Goal: Task Accomplishment & Management: Use online tool/utility

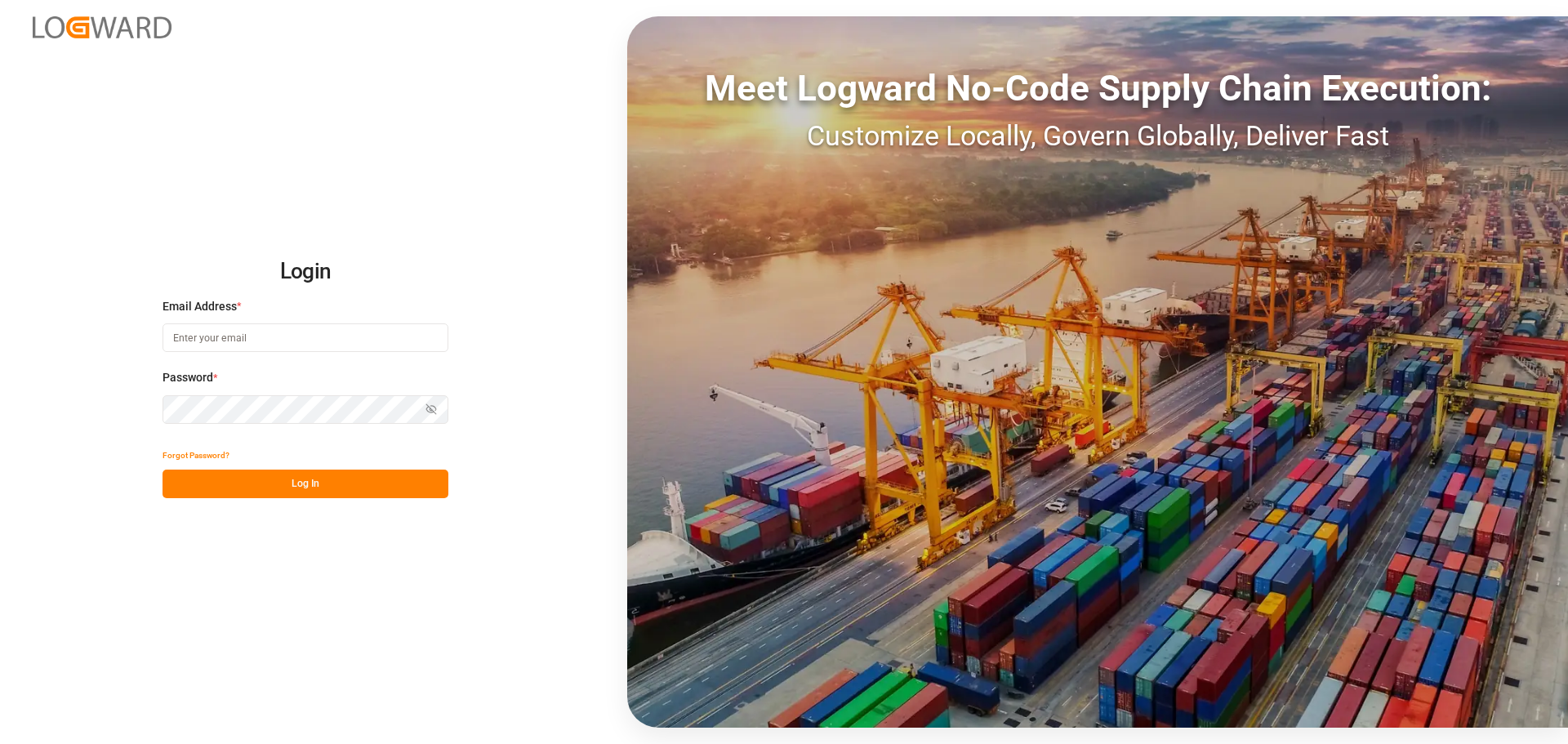
type input "[EMAIL_ADDRESS][PERSON_NAME][DOMAIN_NAME]"
click at [342, 484] on button "Log In" at bounding box center [305, 483] width 286 height 28
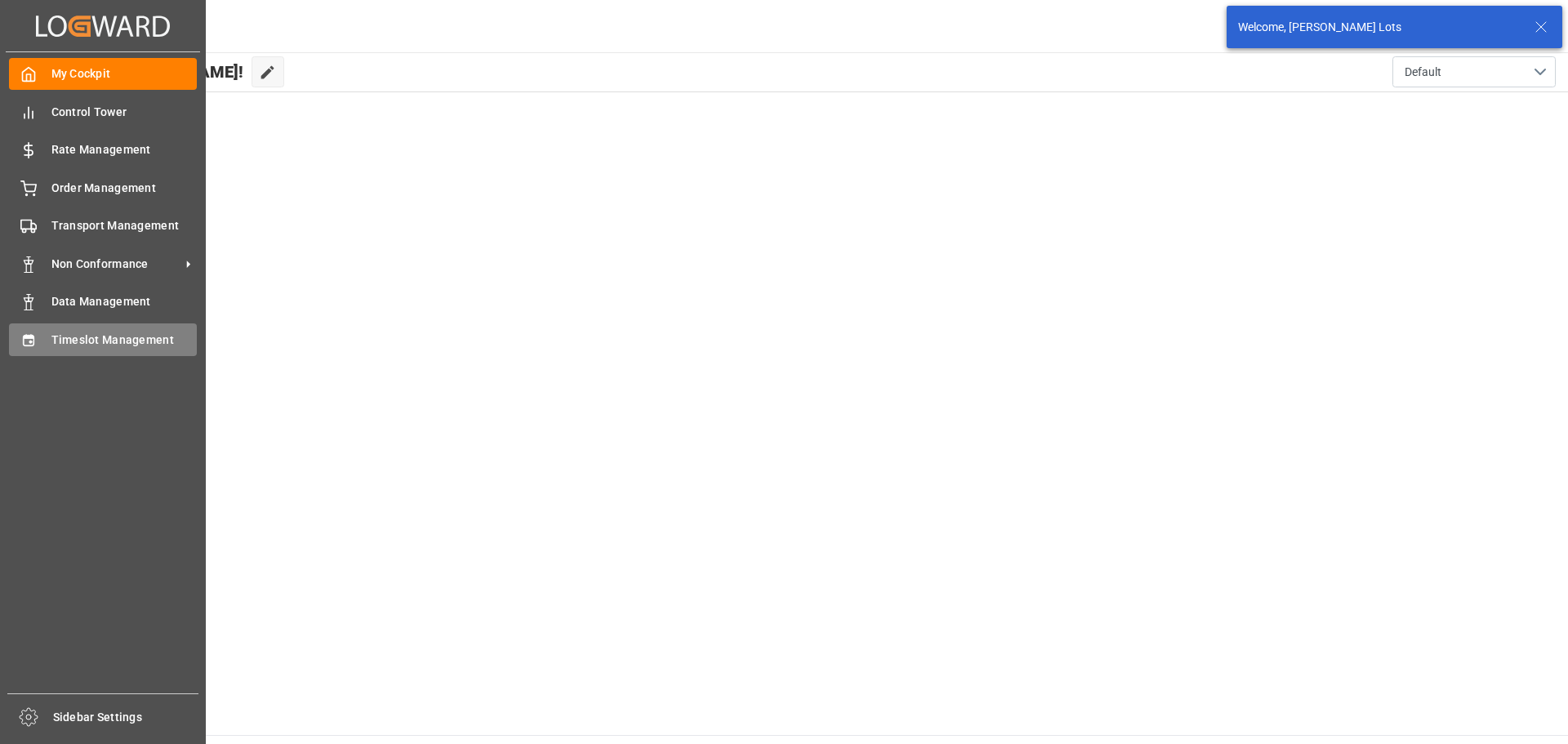
click at [98, 336] on span "Timeslot Management" at bounding box center [124, 340] width 146 height 17
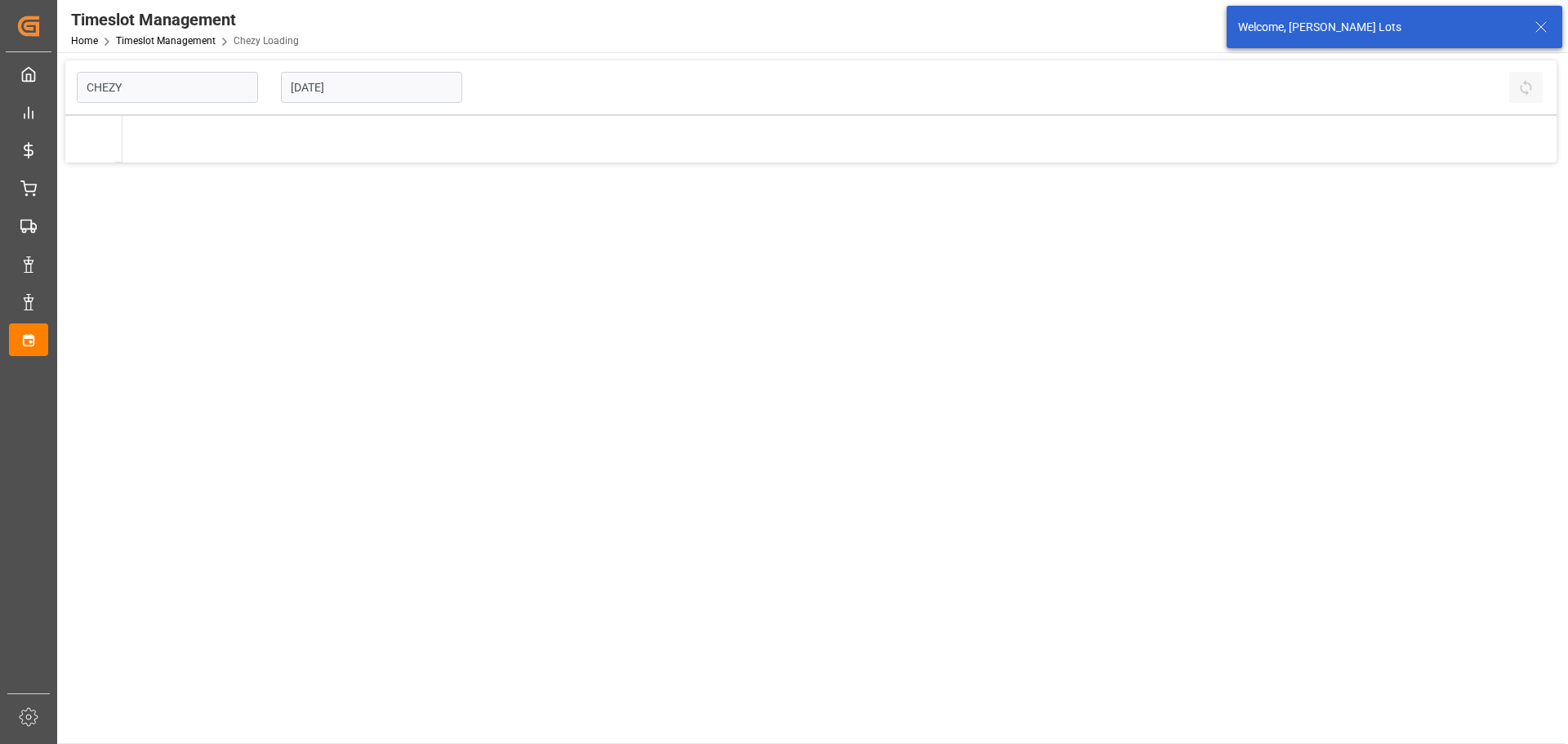
type input "Chezy Loading"
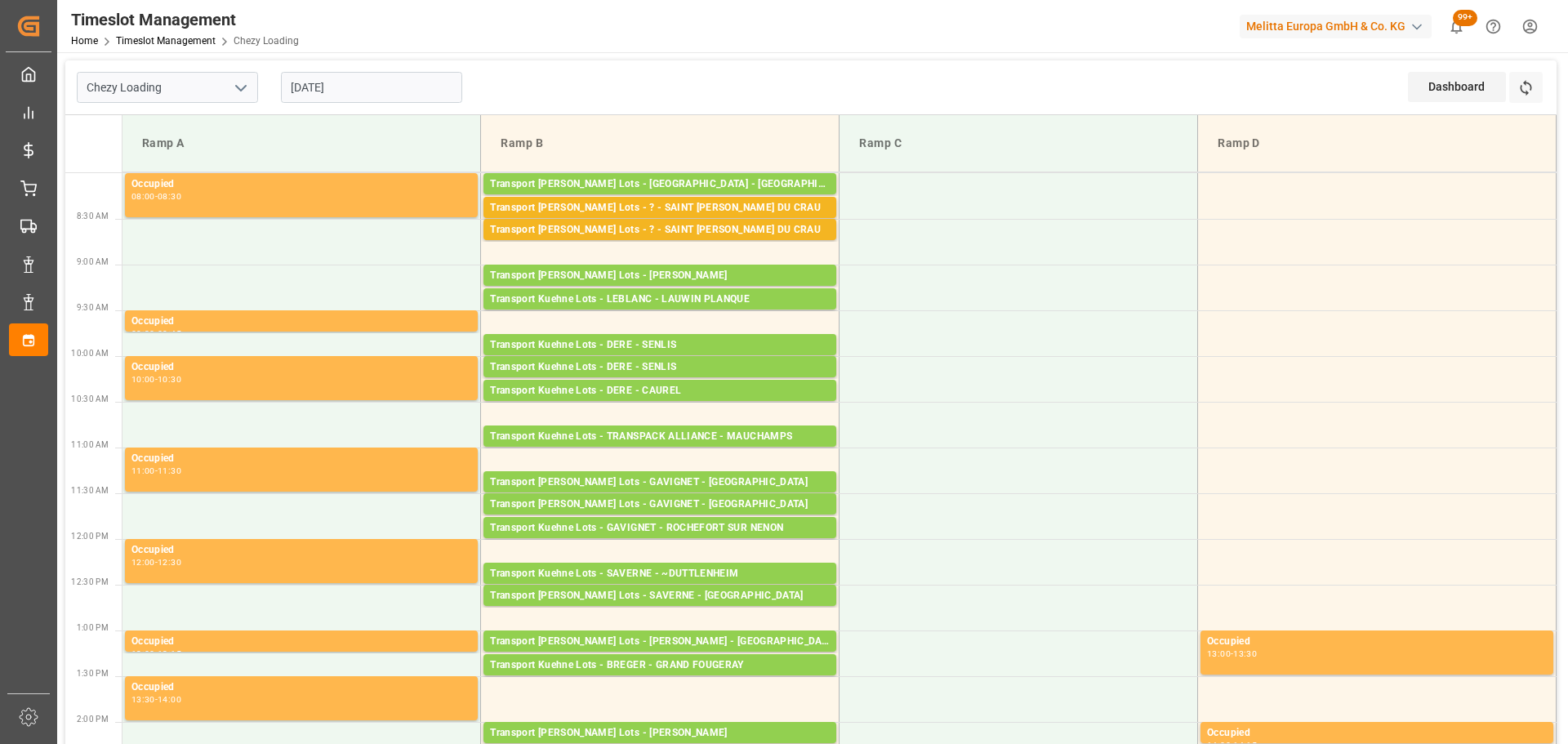
click at [337, 90] on input "[DATE]" at bounding box center [371, 87] width 182 height 31
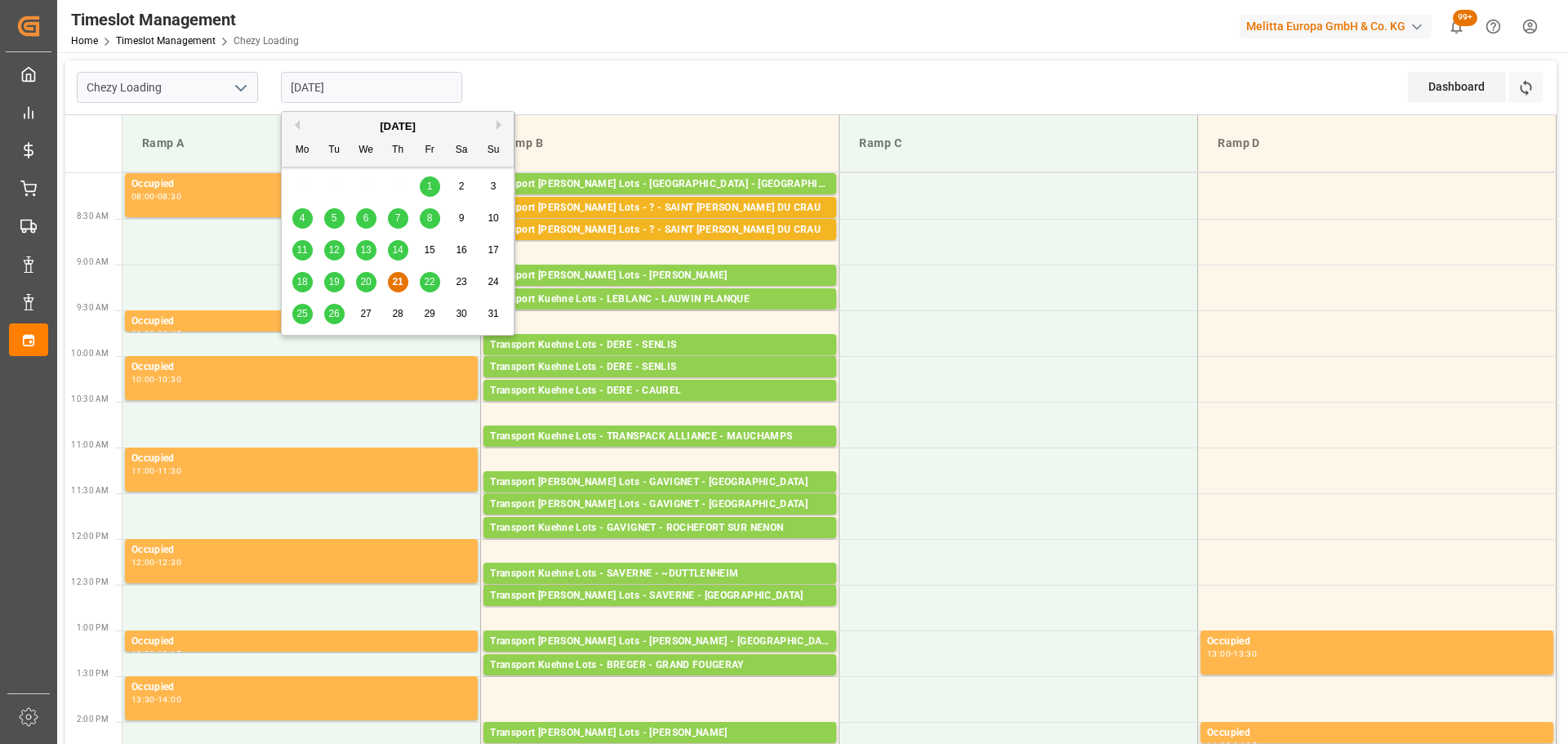
click at [358, 280] on div "20" at bounding box center [366, 283] width 20 height 19
type input "[DATE]"
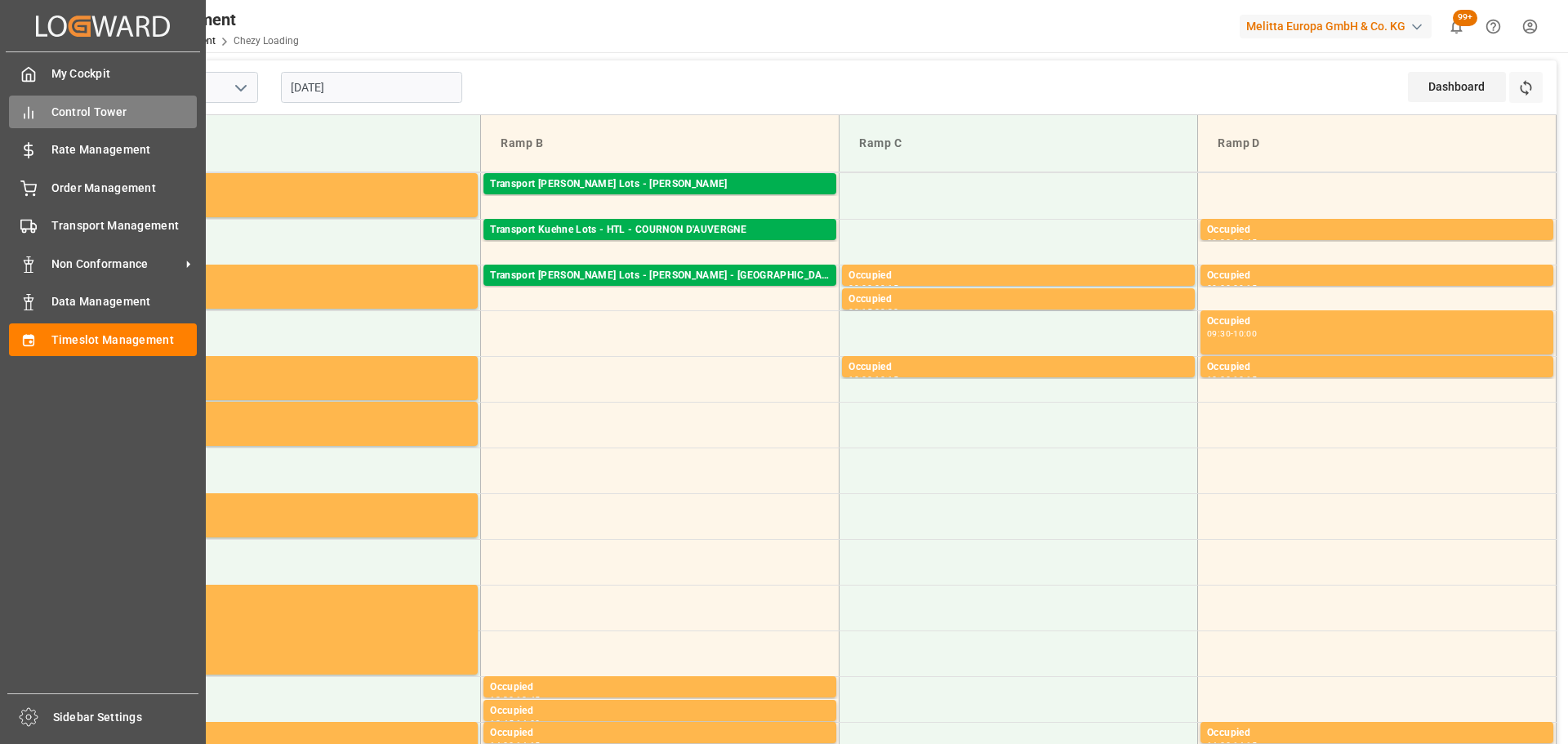
click at [91, 108] on span "Control Tower" at bounding box center [124, 113] width 146 height 17
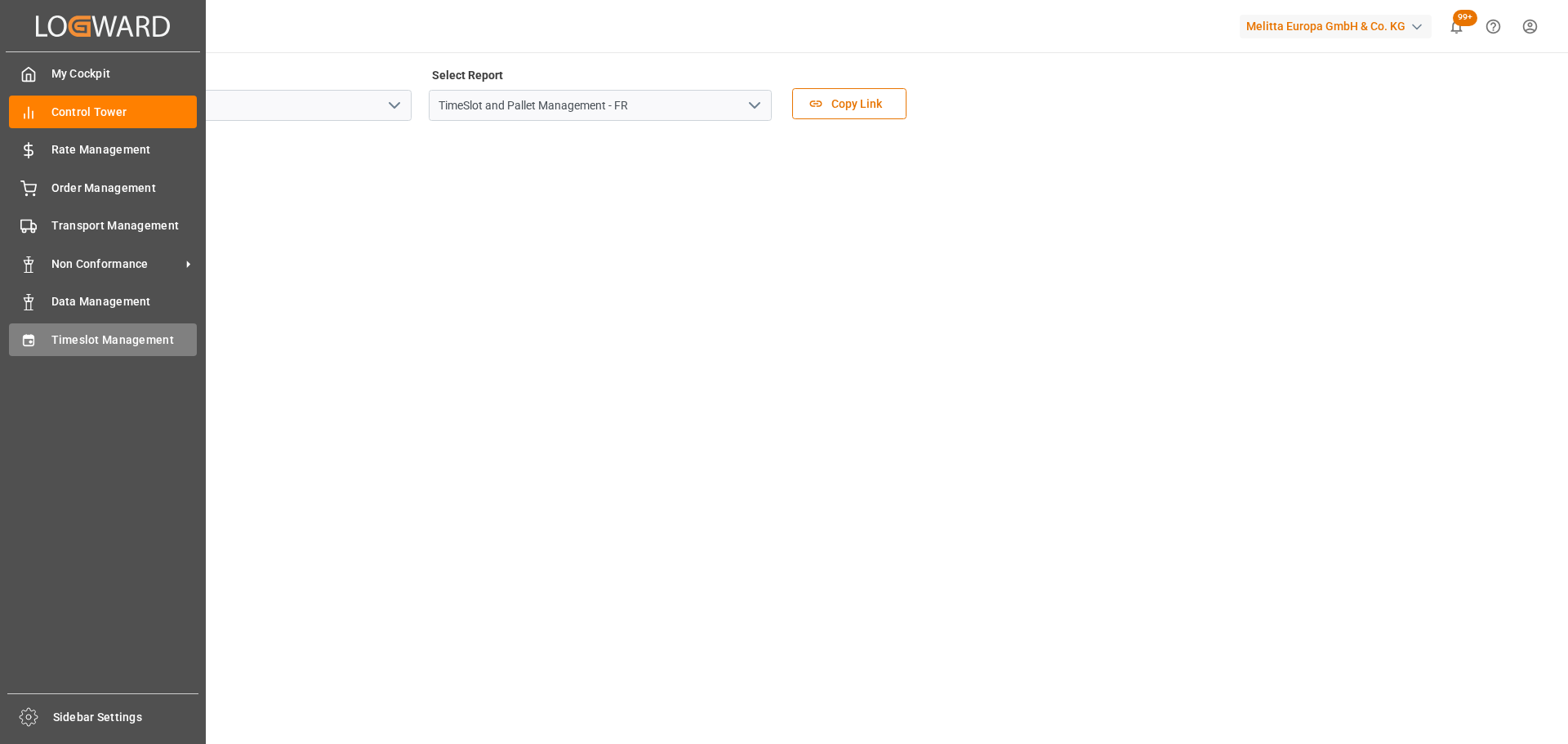
click at [75, 341] on span "Timeslot Management" at bounding box center [124, 340] width 146 height 17
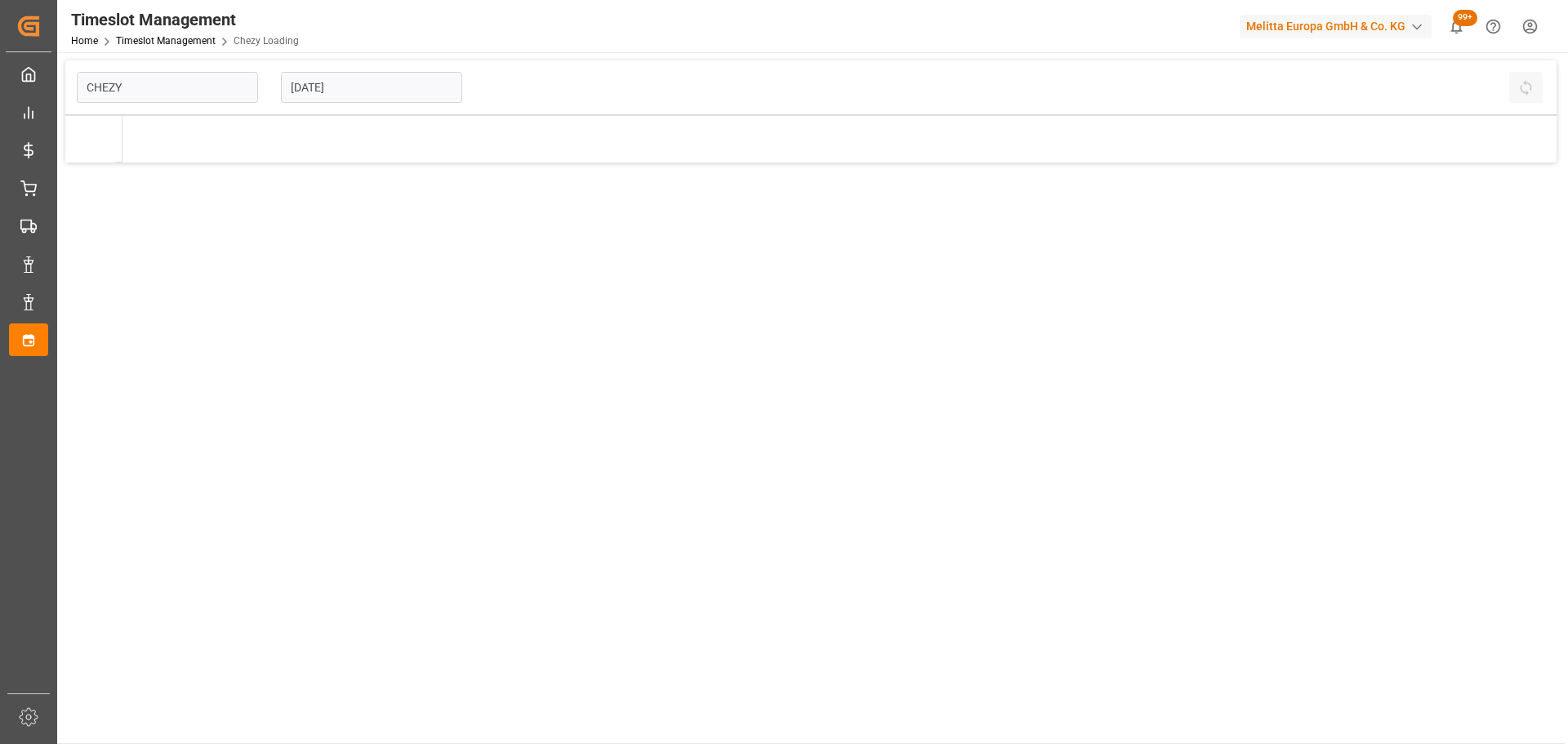
type input "Chezy Loading"
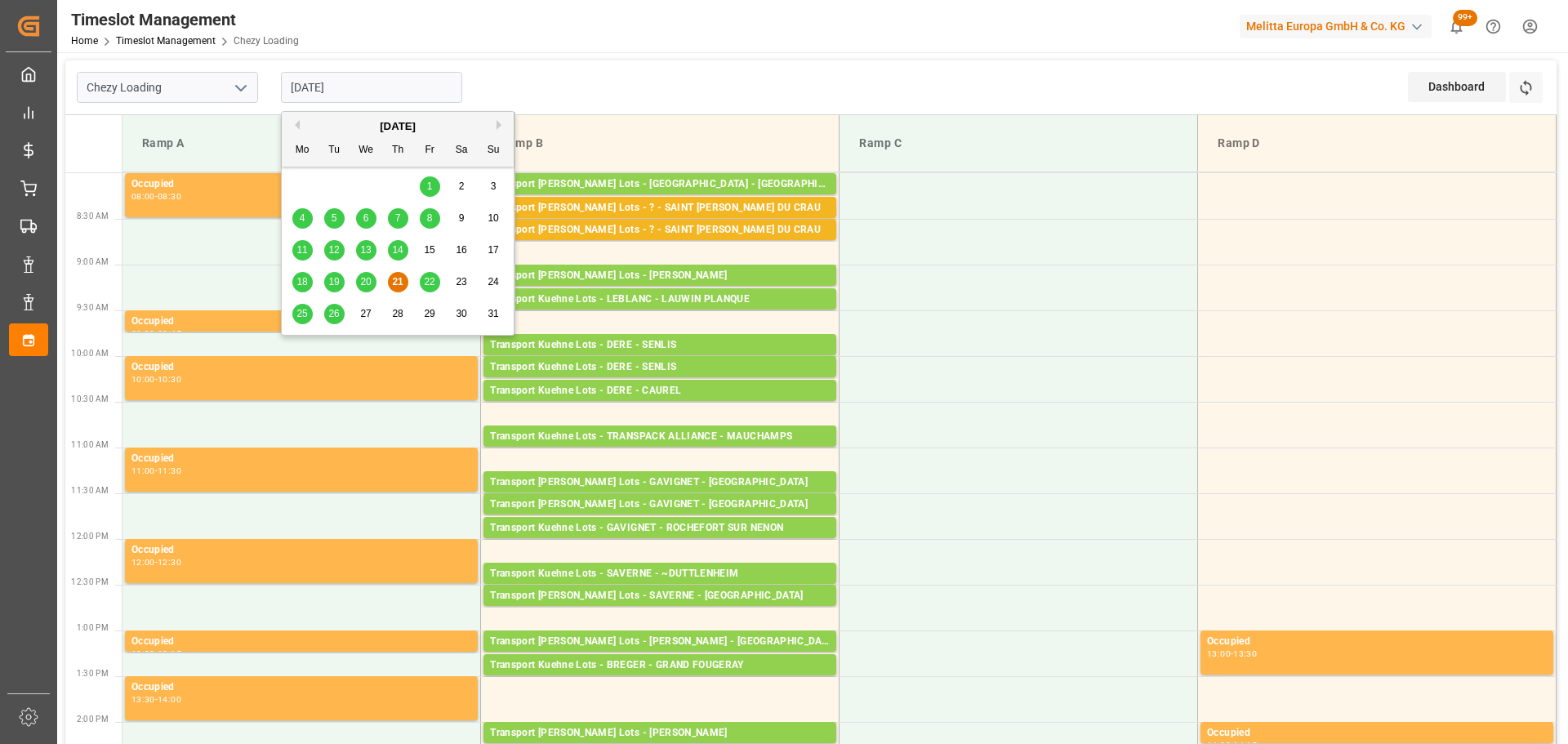
click at [388, 88] on input "[DATE]" at bounding box center [371, 87] width 182 height 31
click at [357, 281] on div "20" at bounding box center [366, 283] width 20 height 19
type input "[DATE]"
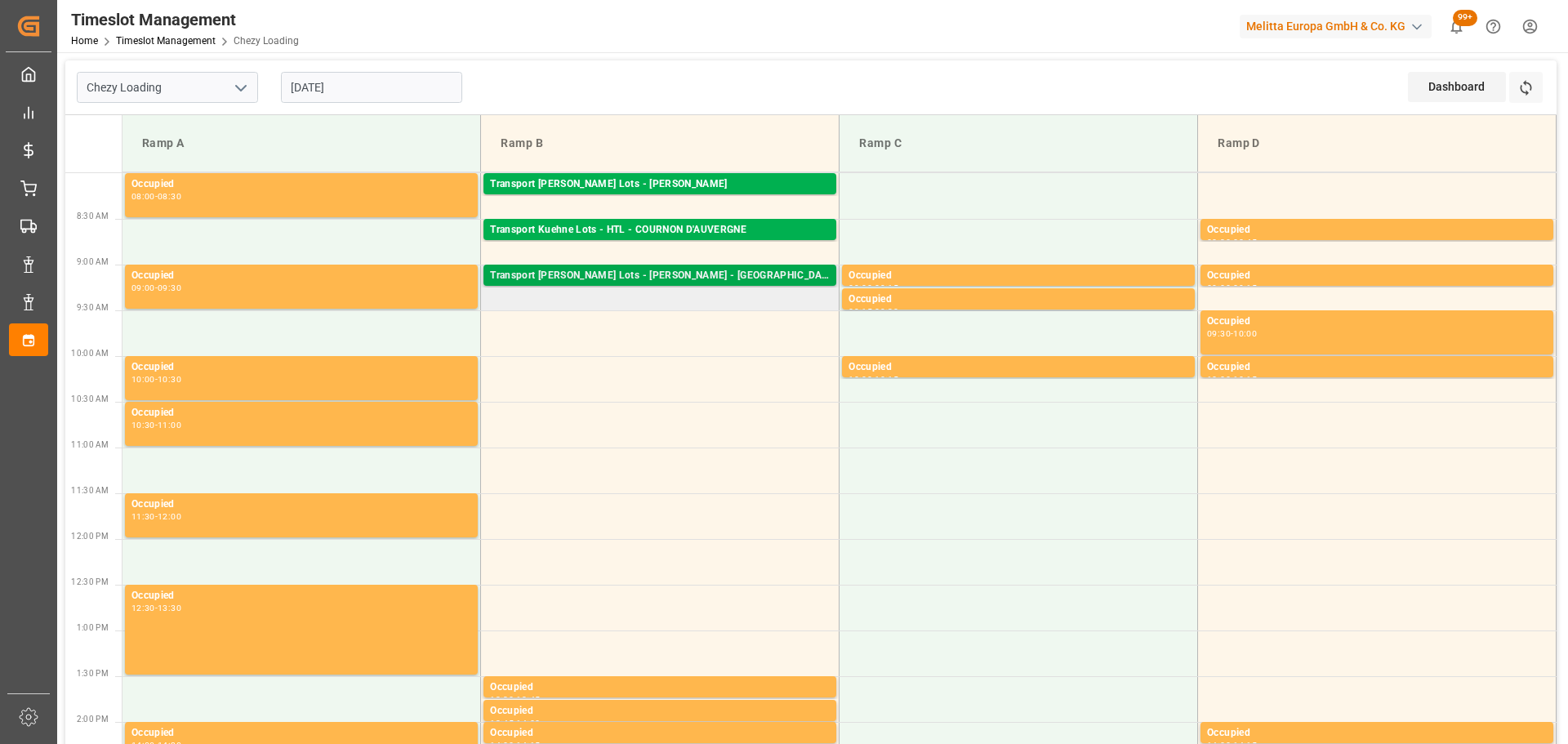
click at [686, 272] on div "Transport [PERSON_NAME] Lots - [PERSON_NAME] - [GEOGRAPHIC_DATA][PERSON_NAME]" at bounding box center [660, 276] width 340 height 17
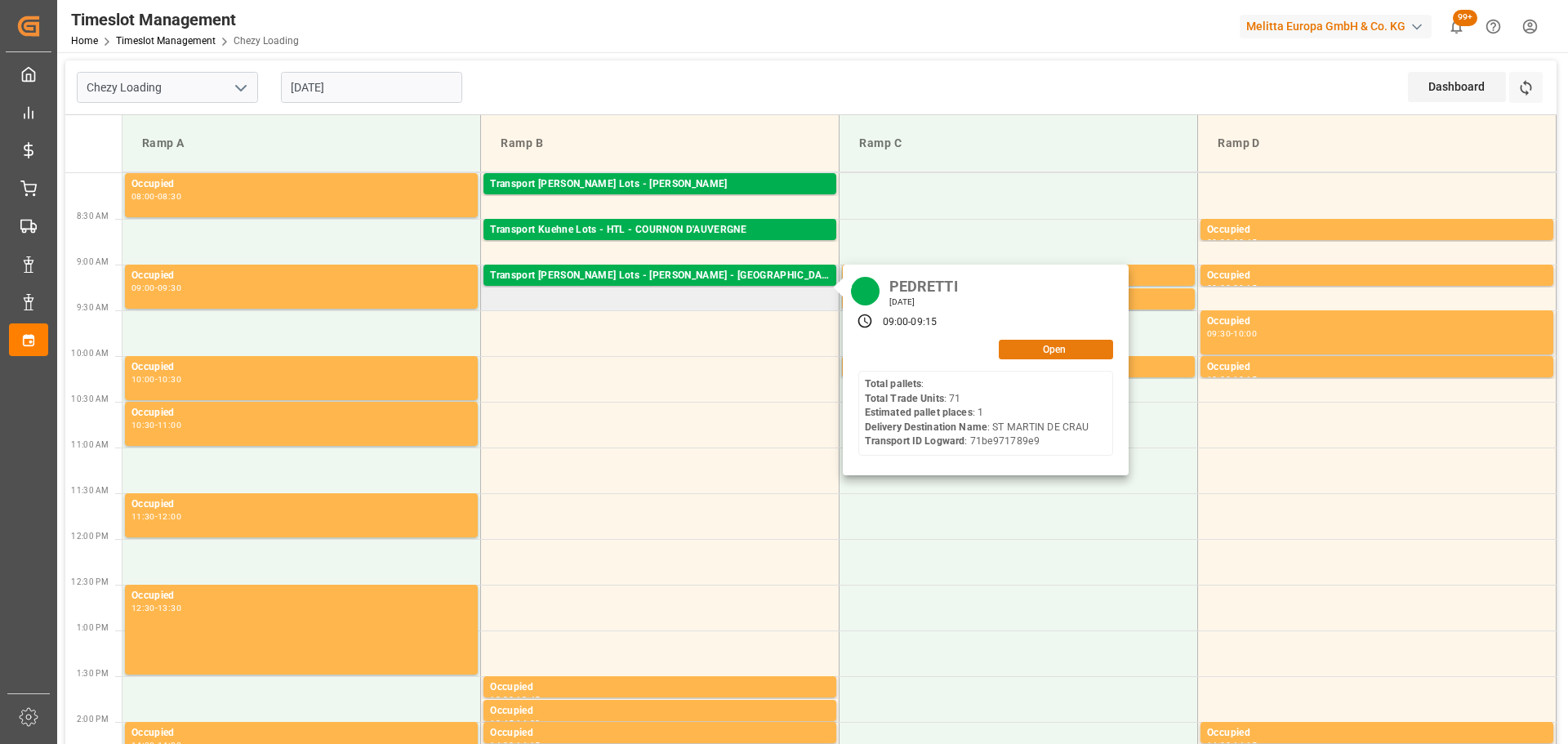
click at [1083, 351] on button "Open" at bounding box center [1056, 350] width 115 height 19
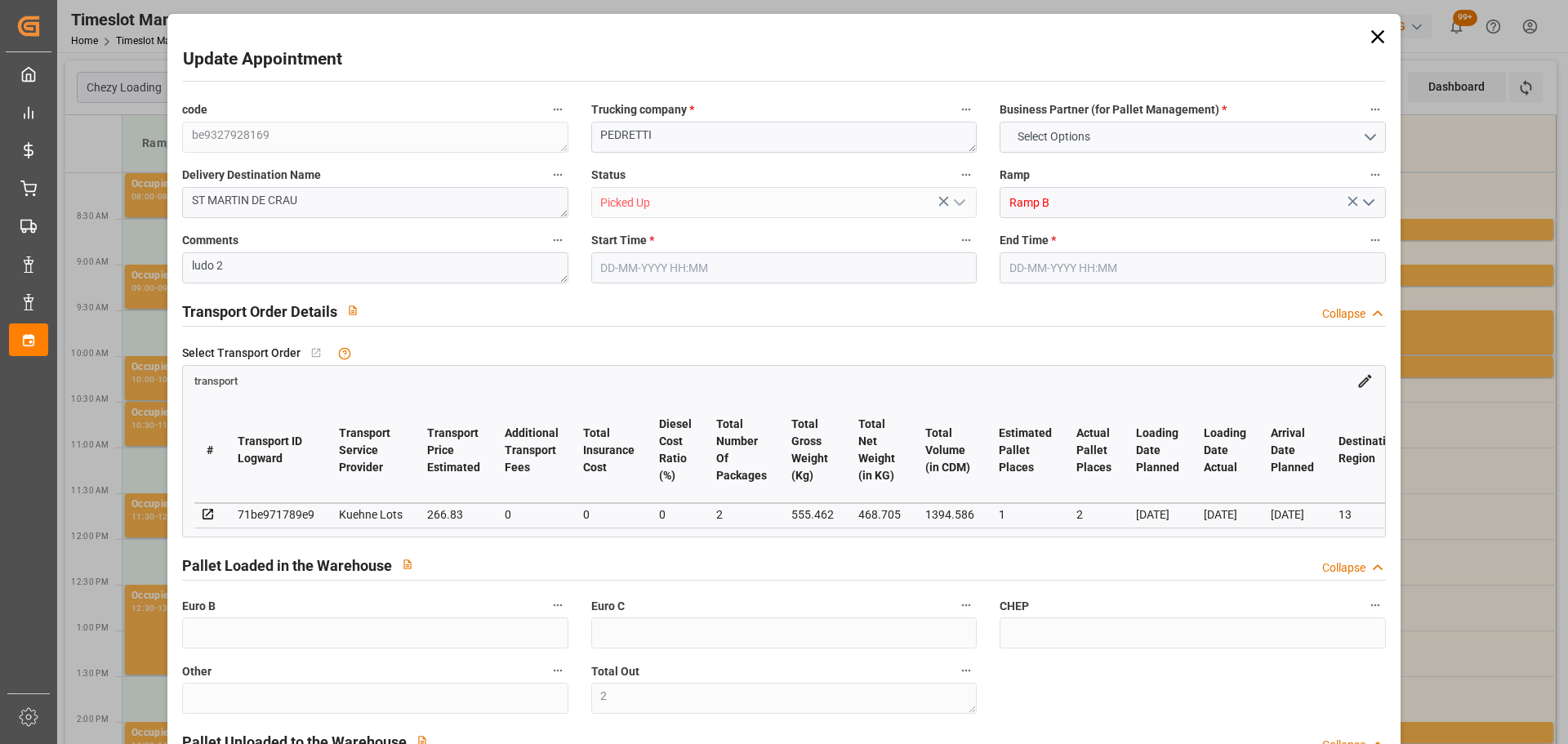
type input "2"
type input "1"
type input "2"
type input "266.83"
type input "0"
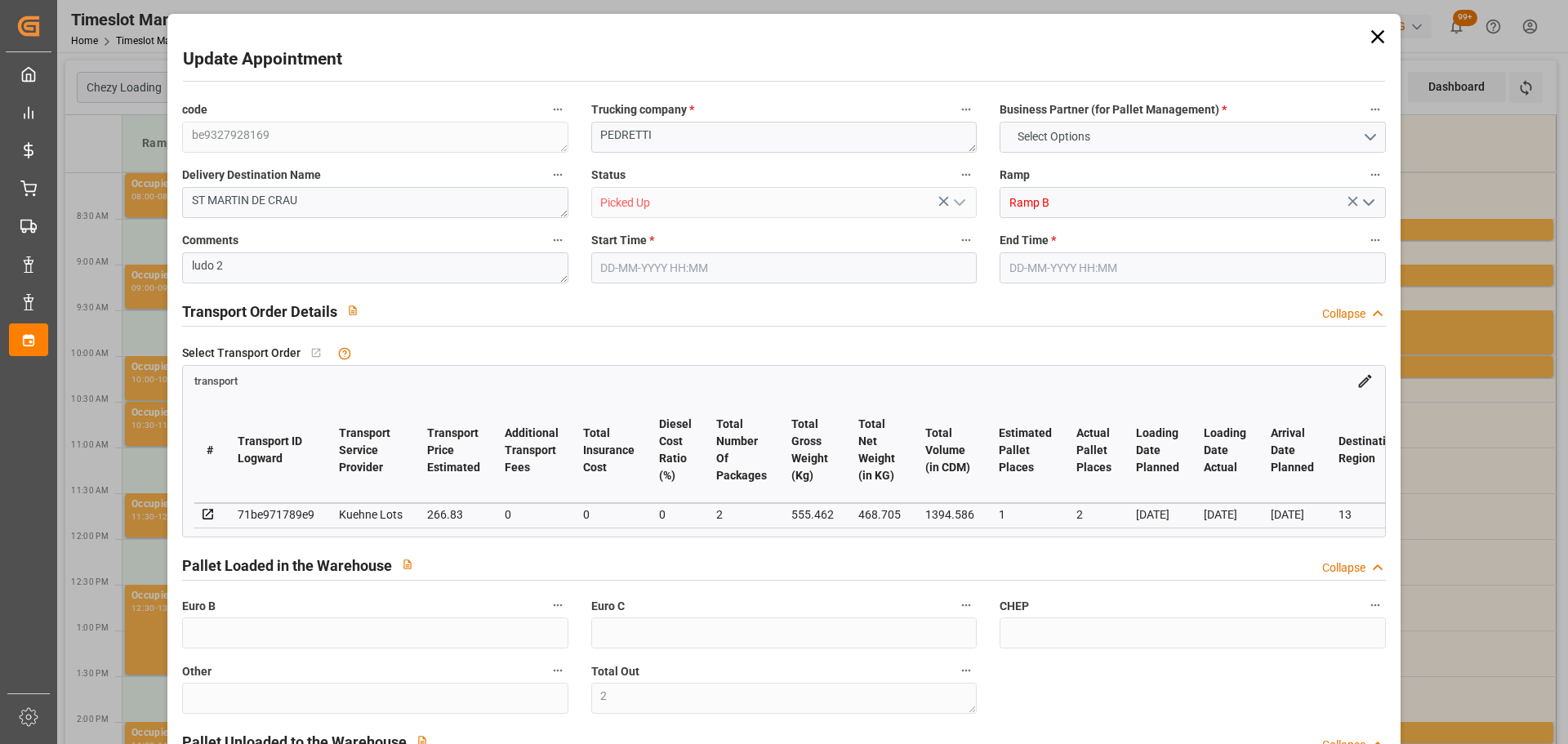
type input "0"
type input "266.83"
type input "0"
type input "2"
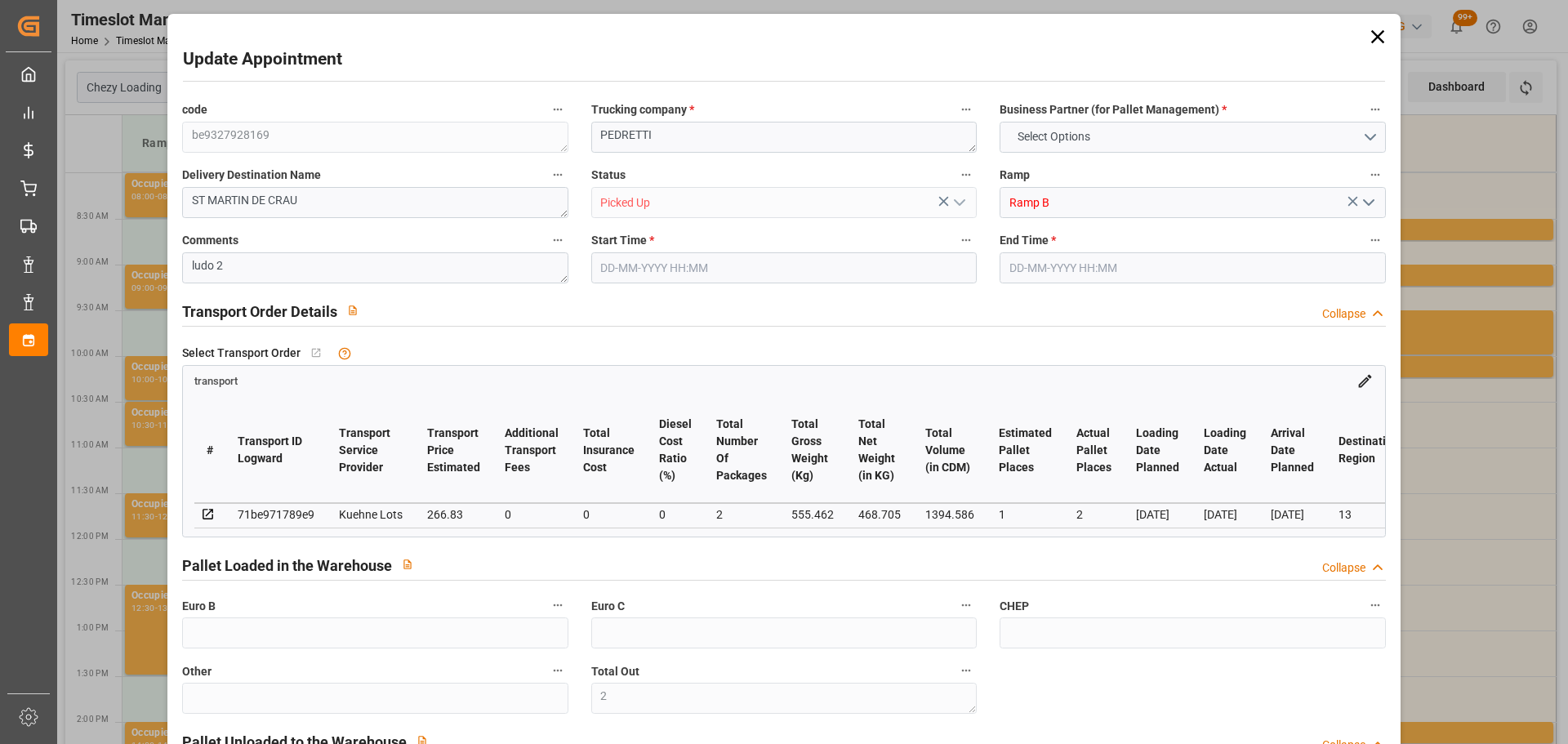
type input "468.705"
type input "578.462"
type input "1394.586"
type input "13"
type input "0"
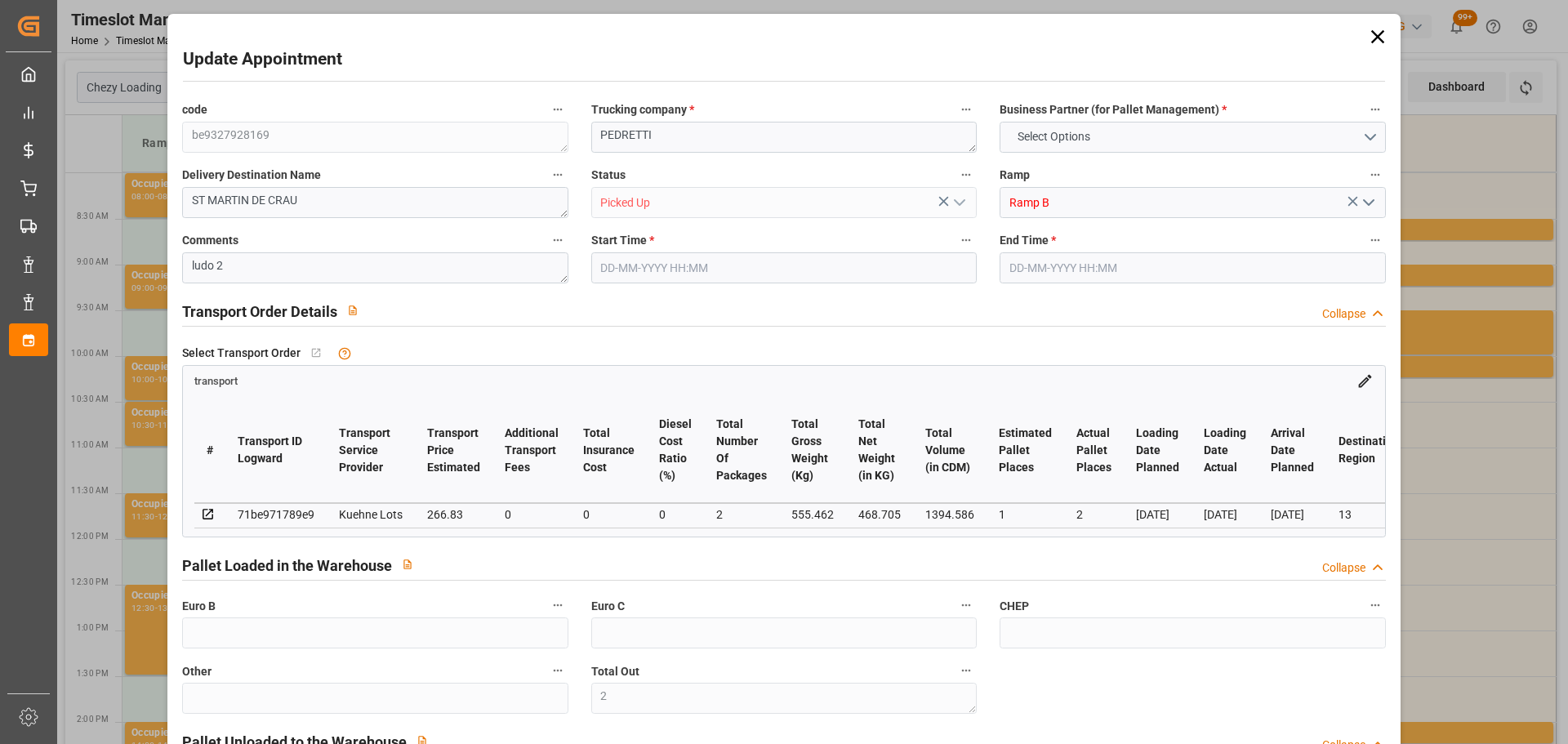
type input "71"
type input "2"
type input "101"
type input "555.462"
type input "0"
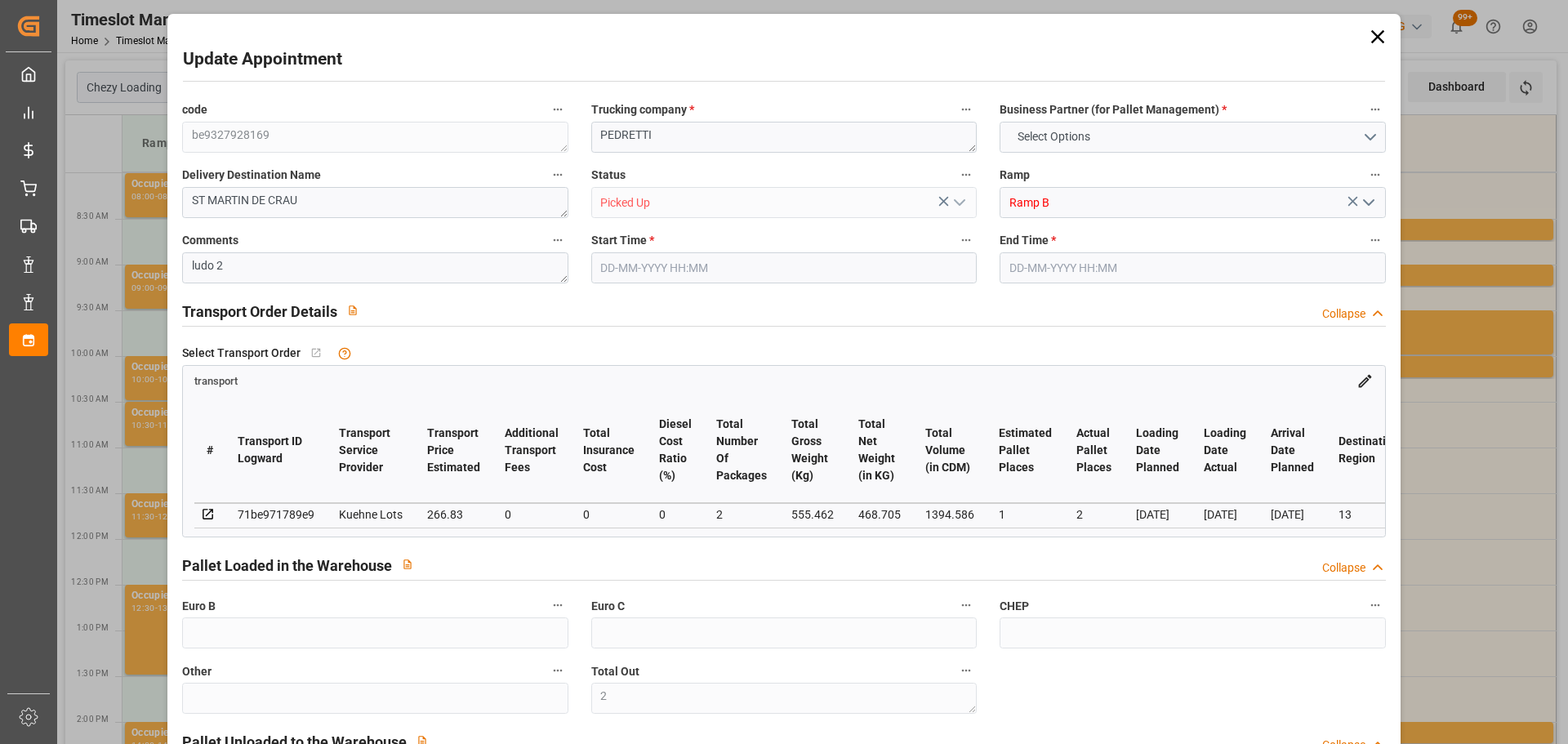
type input "4710.8598"
type input "0"
type input "21"
type input "35"
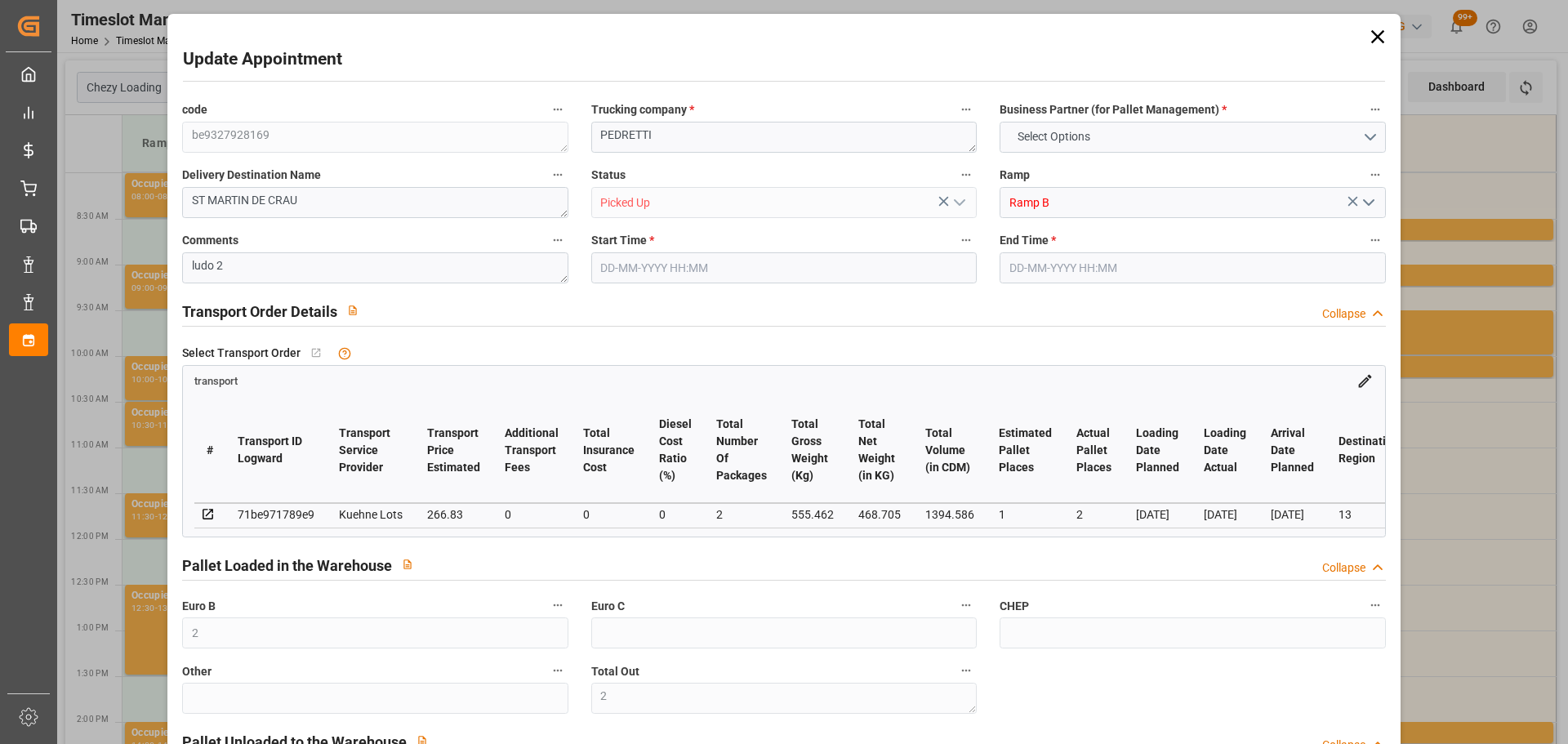
type input "[DATE] 09:00"
type input "[DATE] 09:15"
type input "[DATE] 13:39"
type input "[DATE] 11:27"
type input "[DATE]"
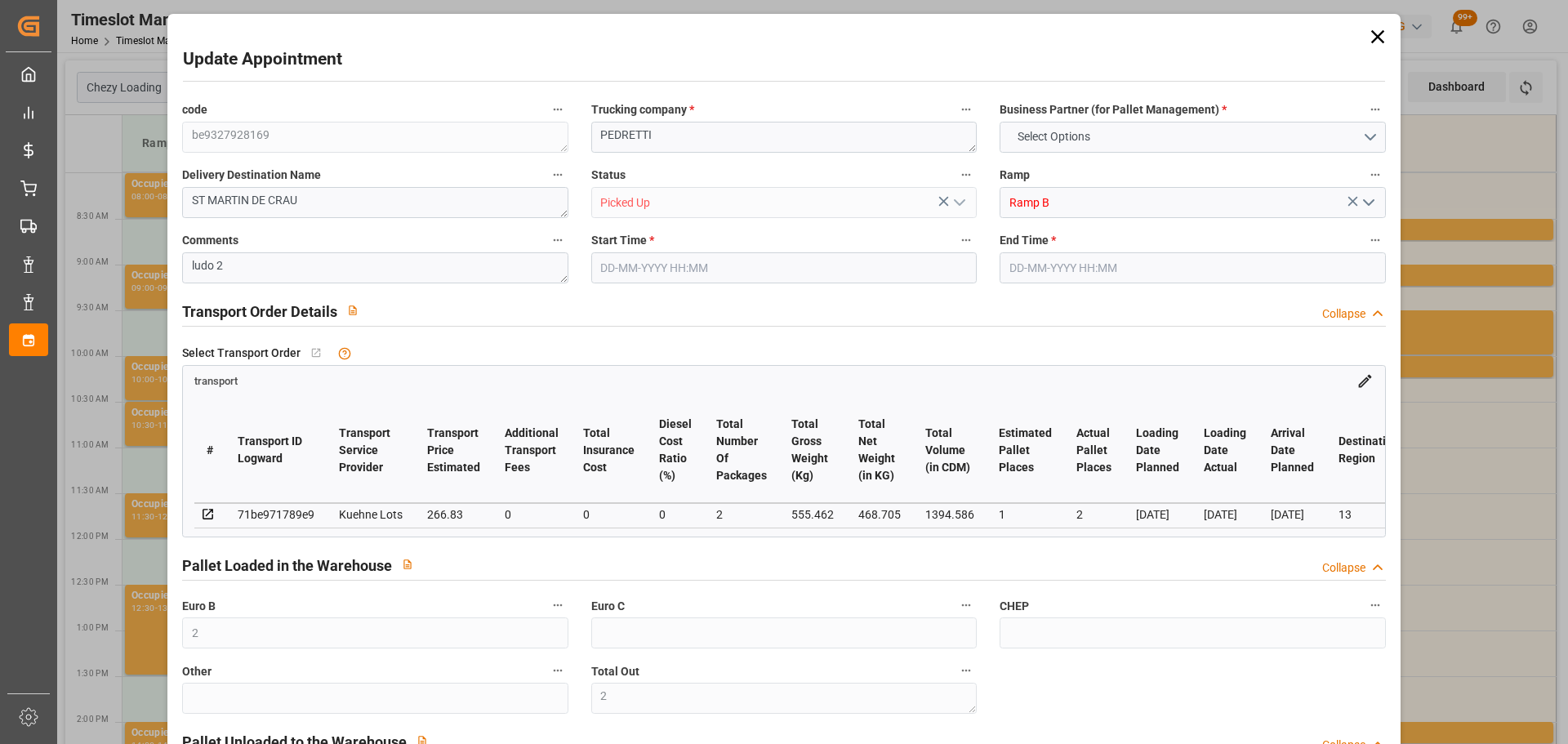
type input "[DATE]"
drag, startPoint x: 1375, startPoint y: 34, endPoint x: 1442, endPoint y: 76, distance: 79.1
click at [1377, 34] on icon at bounding box center [1378, 37] width 23 height 23
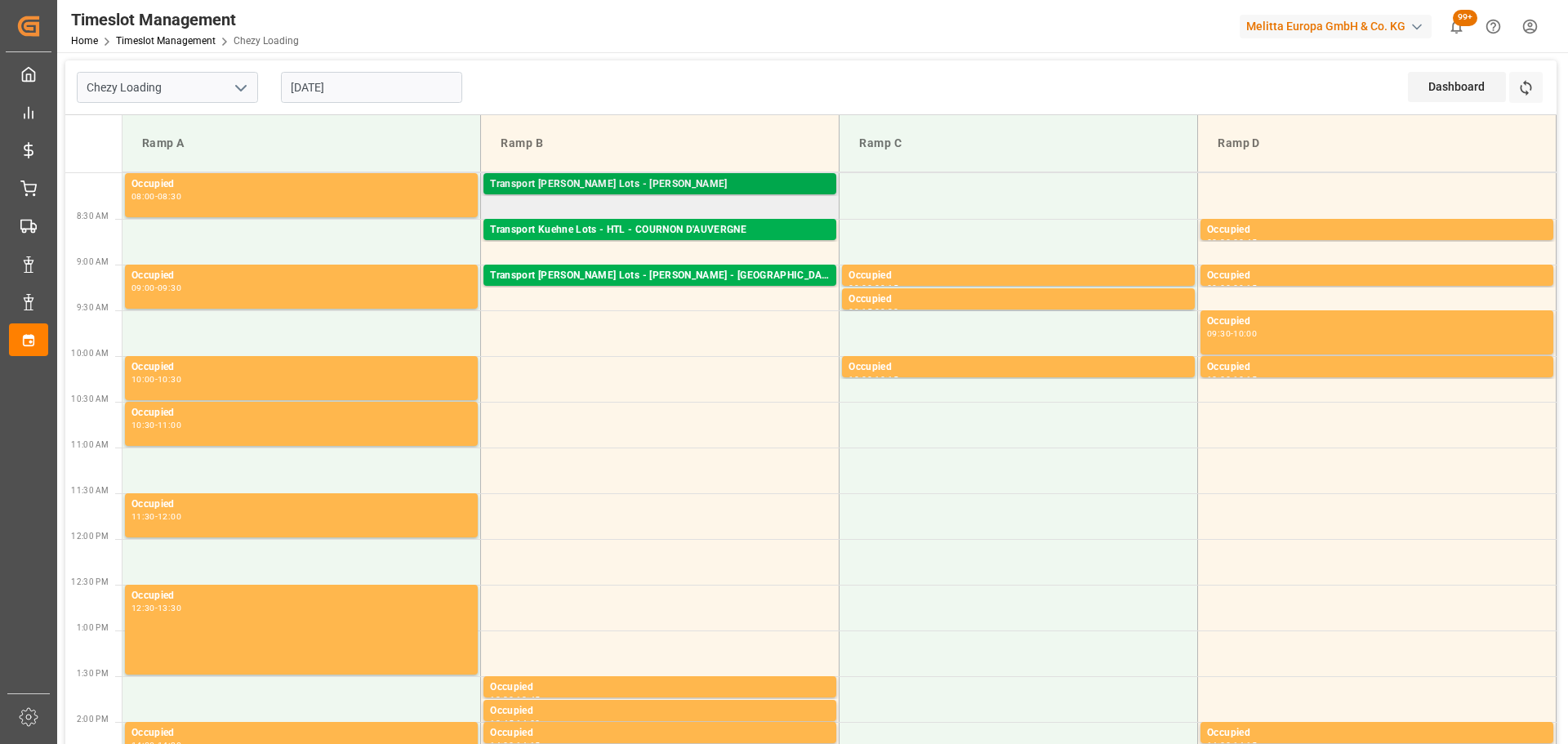
click at [640, 179] on div "Transport [PERSON_NAME] Lots - [PERSON_NAME]" at bounding box center [660, 185] width 340 height 17
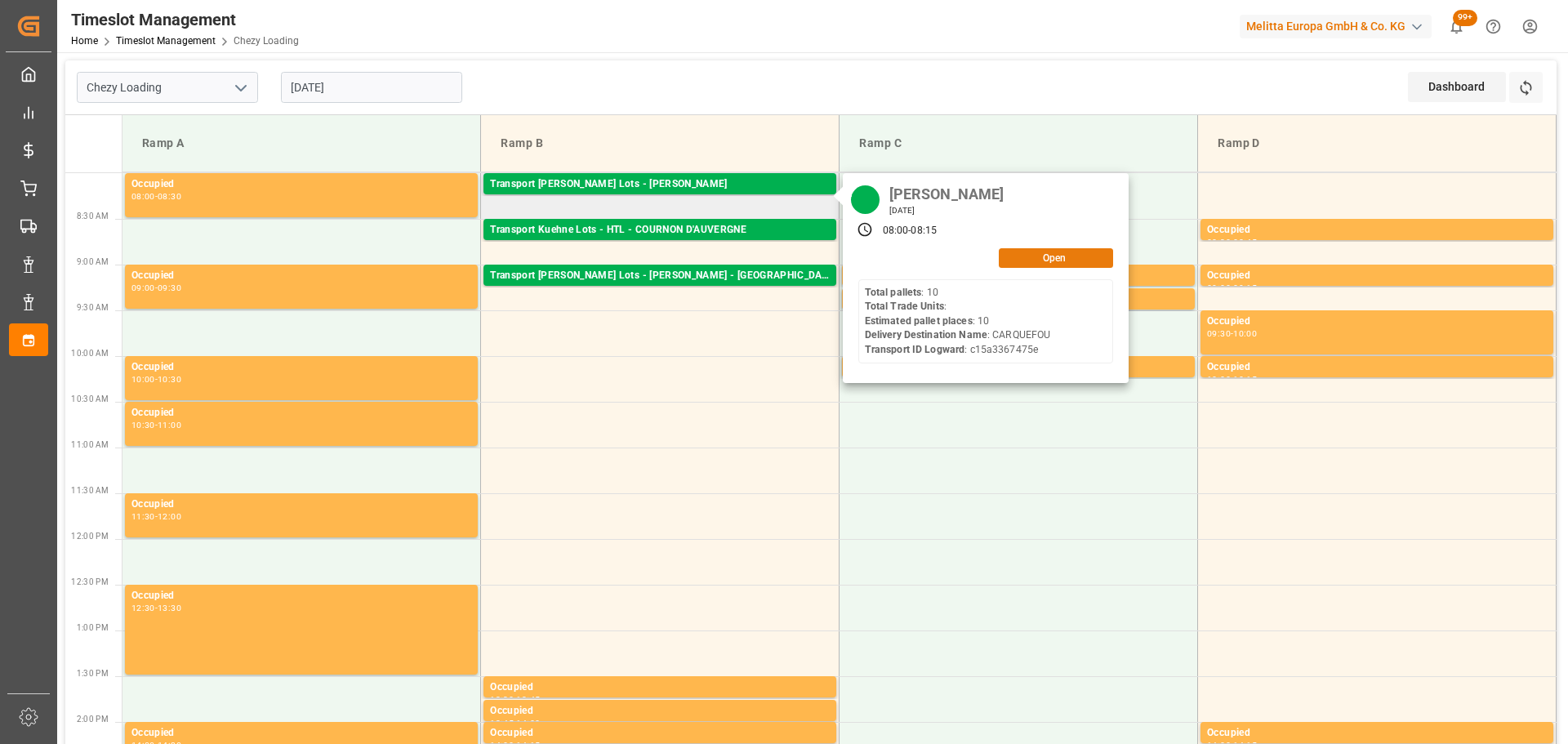
click at [1065, 254] on button "Open" at bounding box center [1056, 258] width 115 height 19
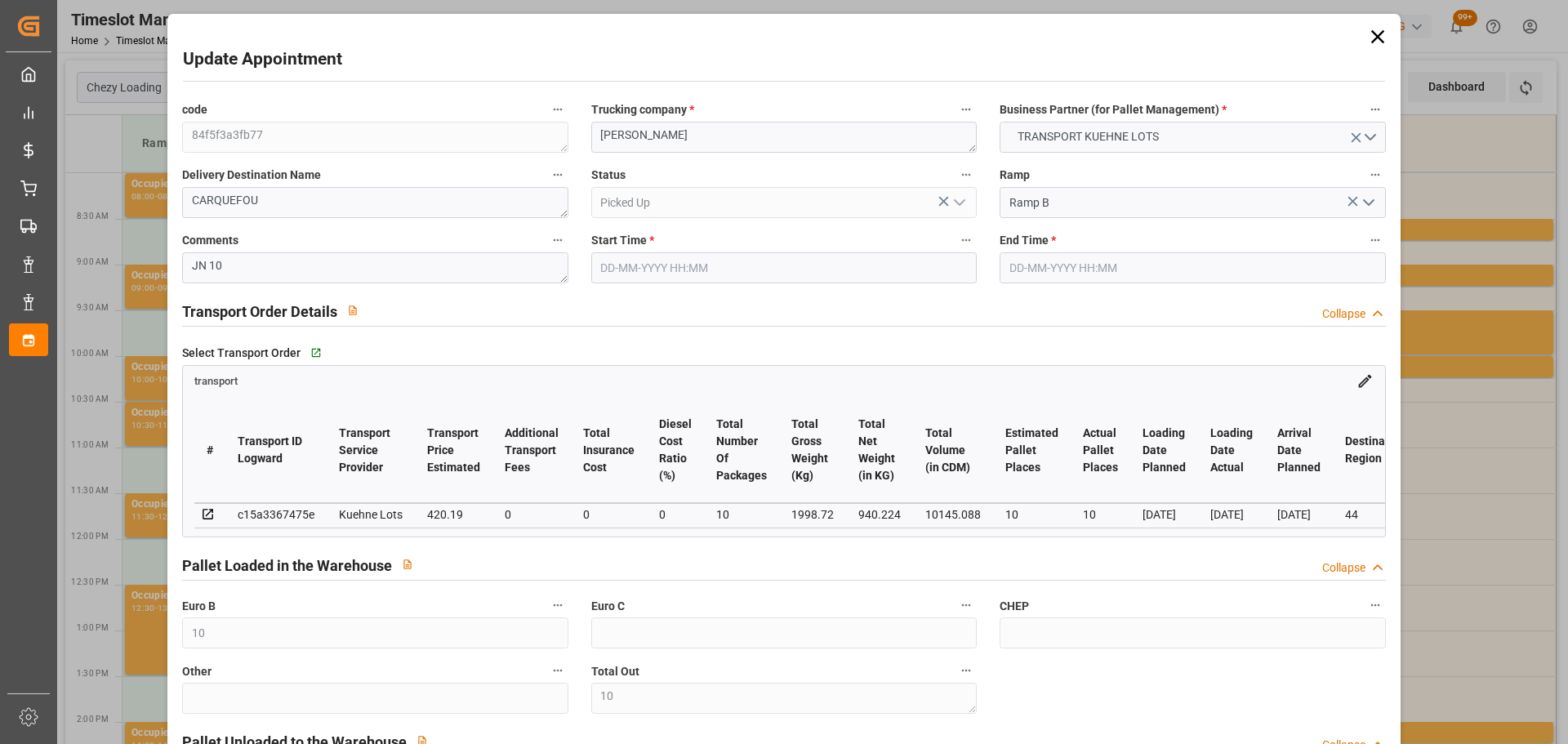
type input "[DATE] 08:00"
type input "[DATE] 08:15"
type input "[DATE] 13:27"
type input "[DATE] 12:21"
type input "[DATE]"
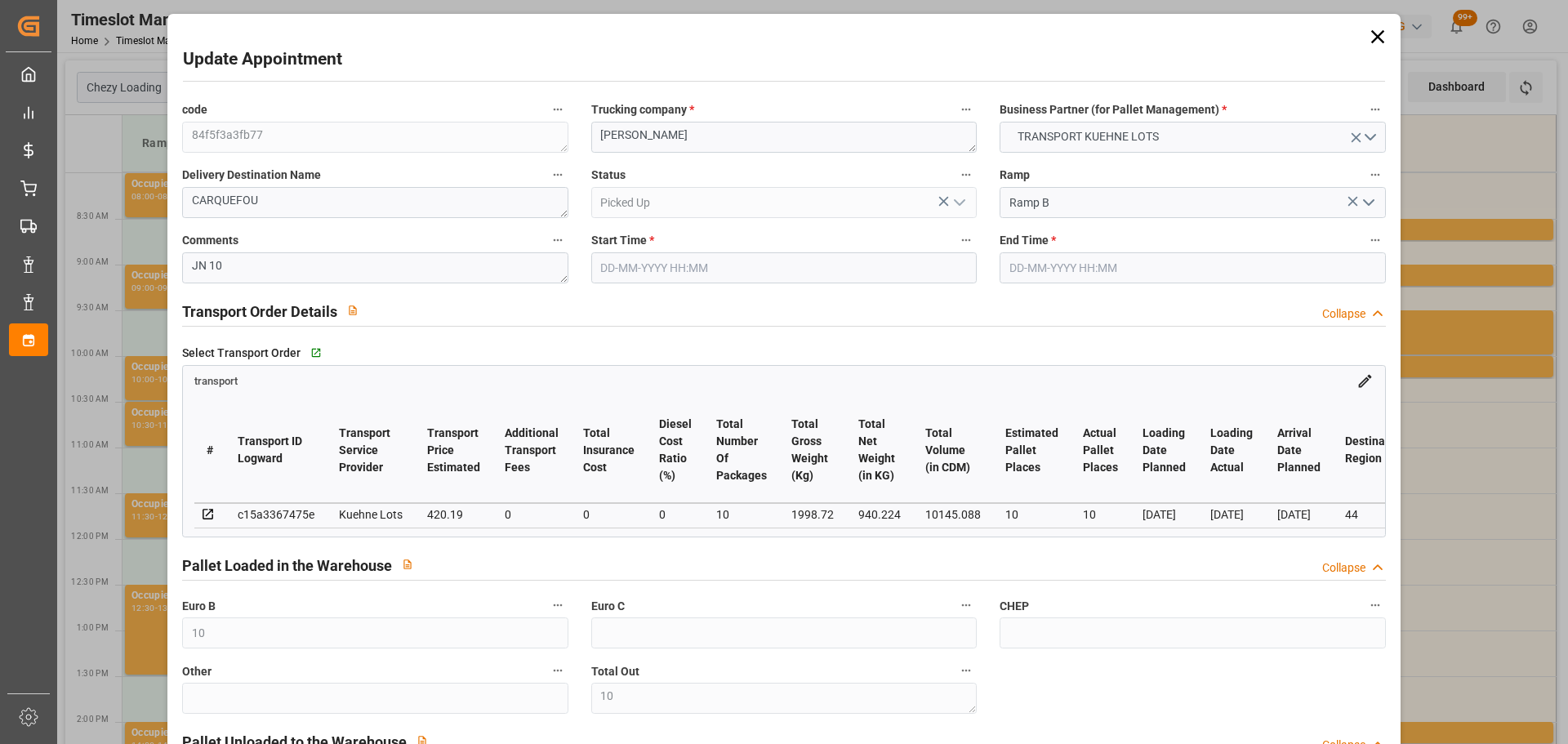
type input "[DATE]"
click at [1372, 35] on icon at bounding box center [1377, 36] width 13 height 13
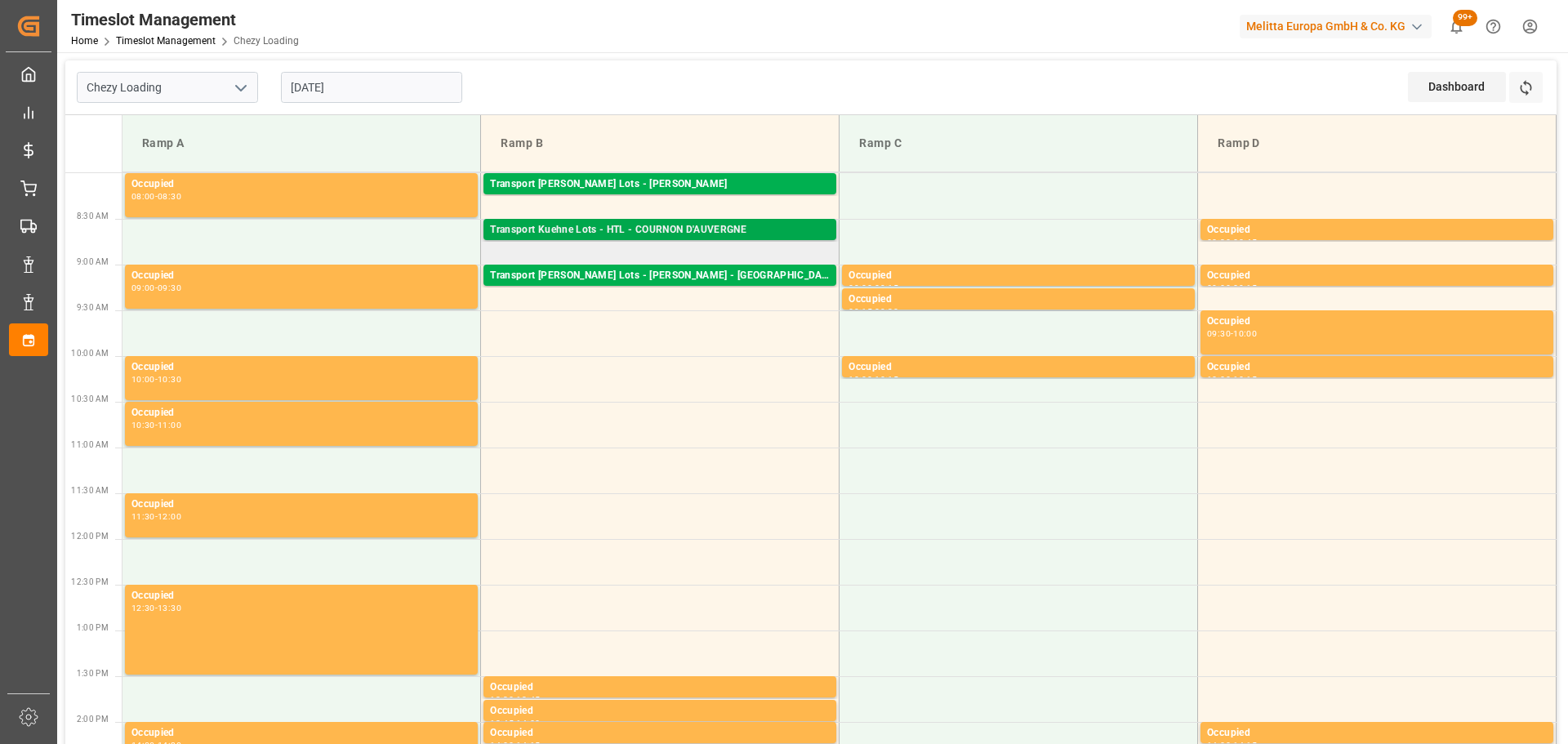
click at [686, 228] on div "Transport Kuehne Lots - HTL - COURNON D'AUVERGNE" at bounding box center [660, 230] width 340 height 17
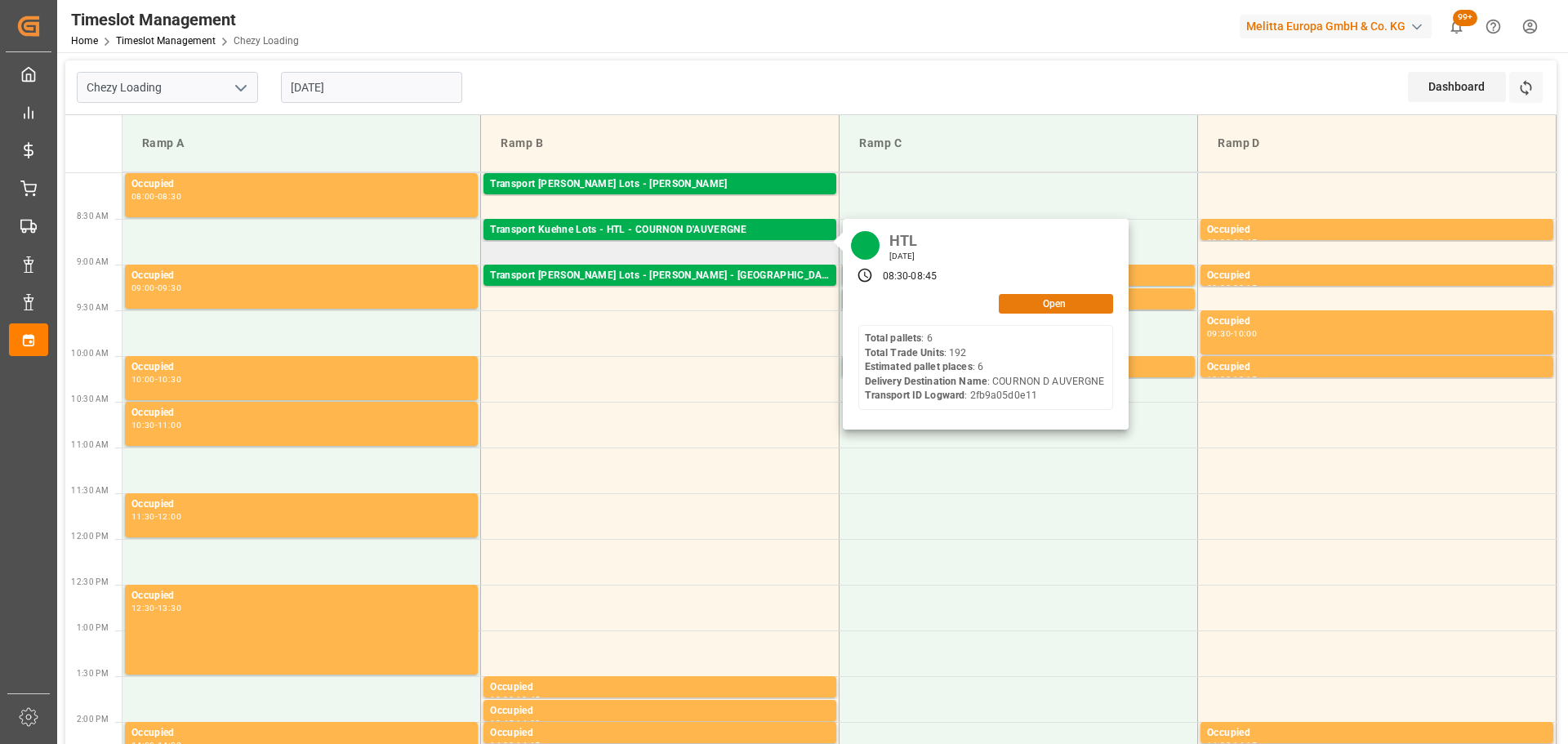
click at [1069, 297] on button "Open" at bounding box center [1056, 304] width 115 height 19
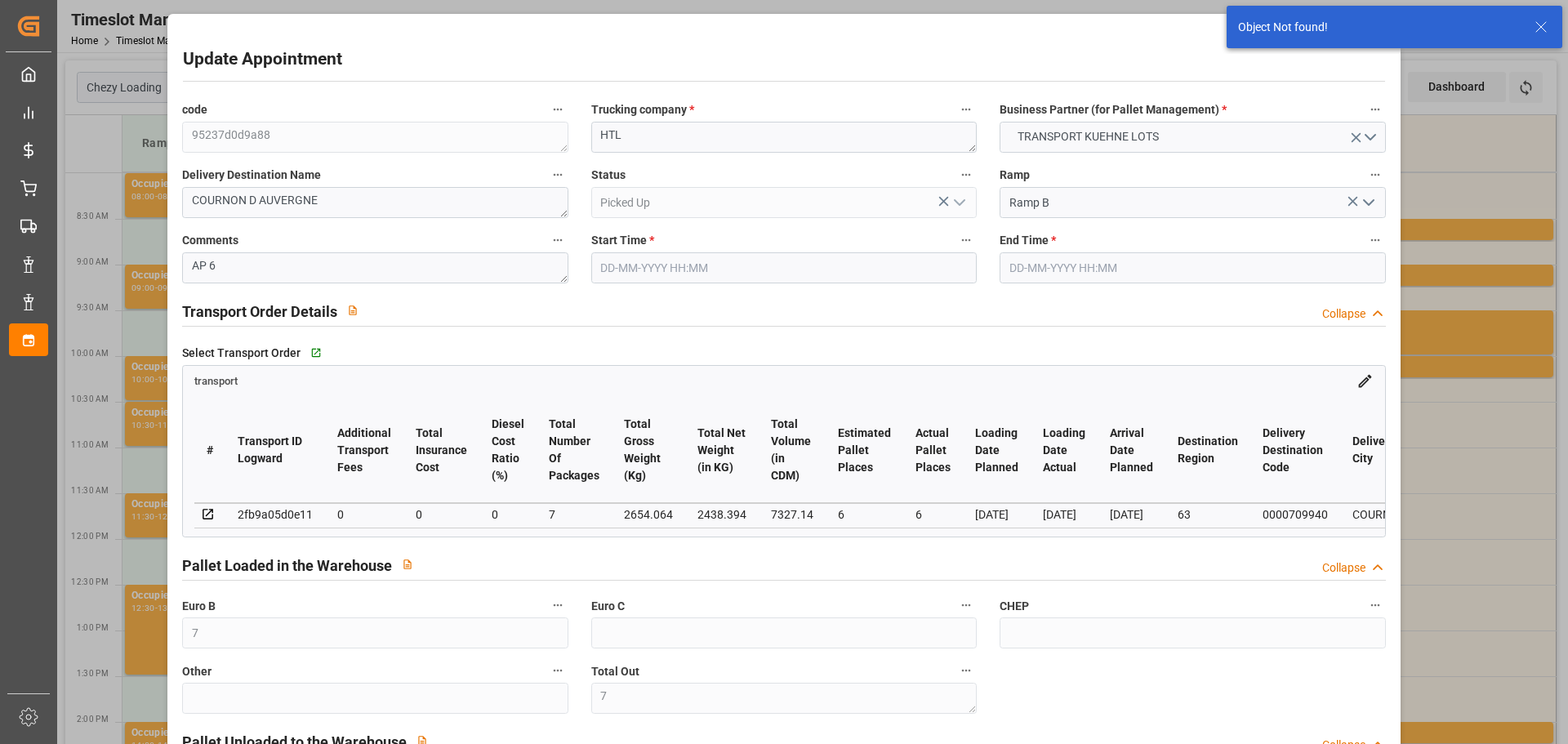
type input "[DATE] 08:30"
type input "[DATE] 08:45"
type input "[DATE] 12:20"
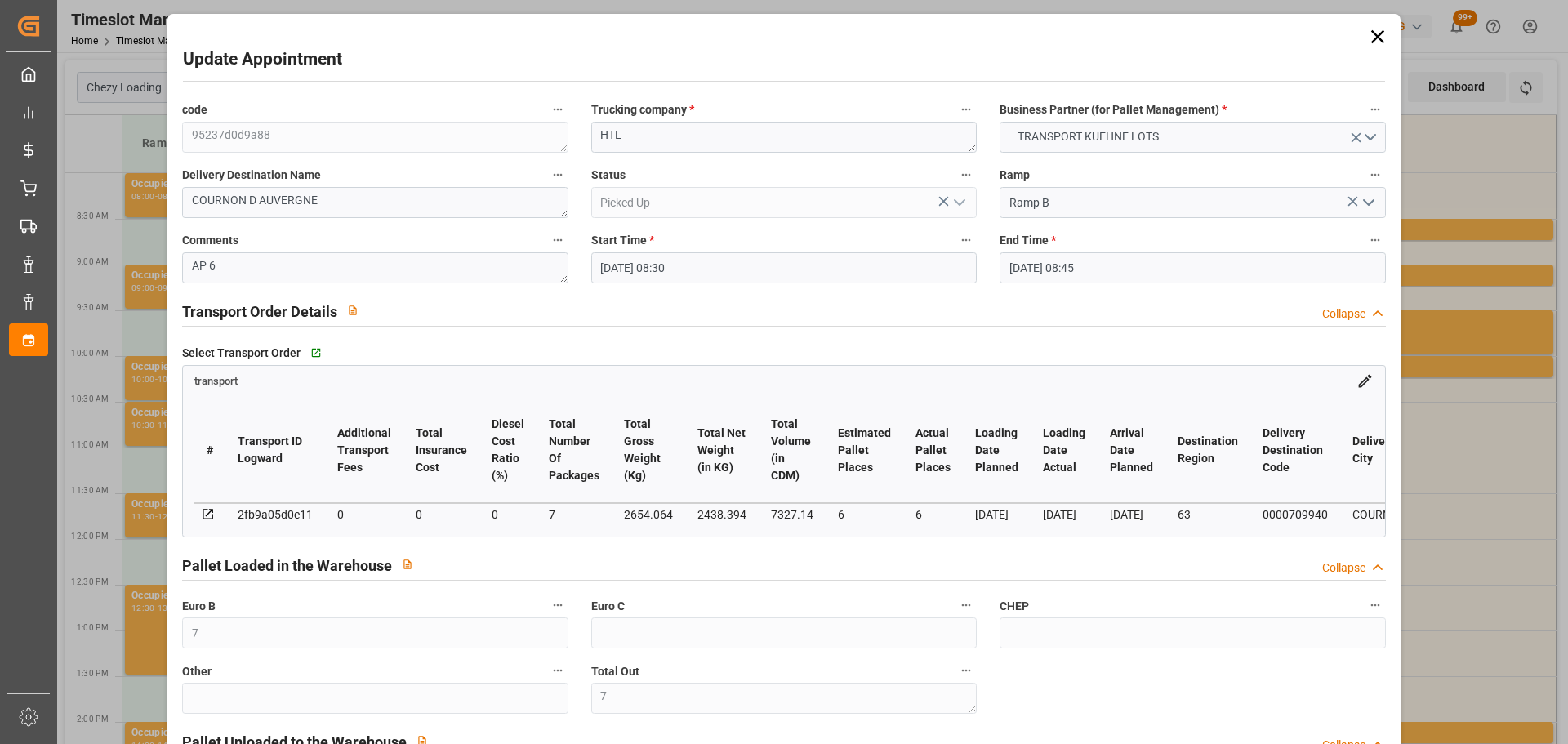
click at [1381, 33] on icon at bounding box center [1378, 37] width 23 height 23
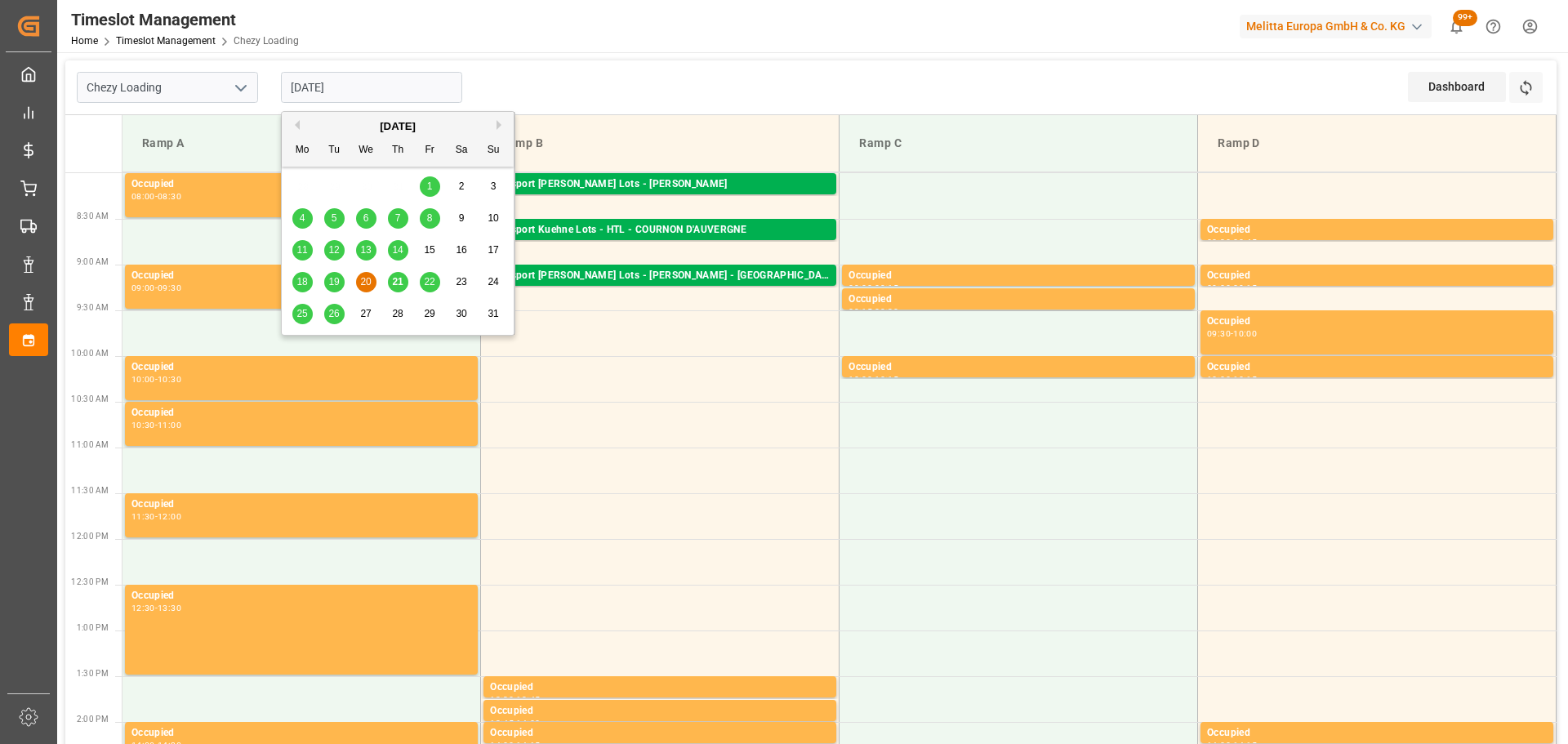
click at [359, 85] on input "[DATE]" at bounding box center [371, 87] width 182 height 31
click at [405, 279] on div "21" at bounding box center [397, 283] width 20 height 19
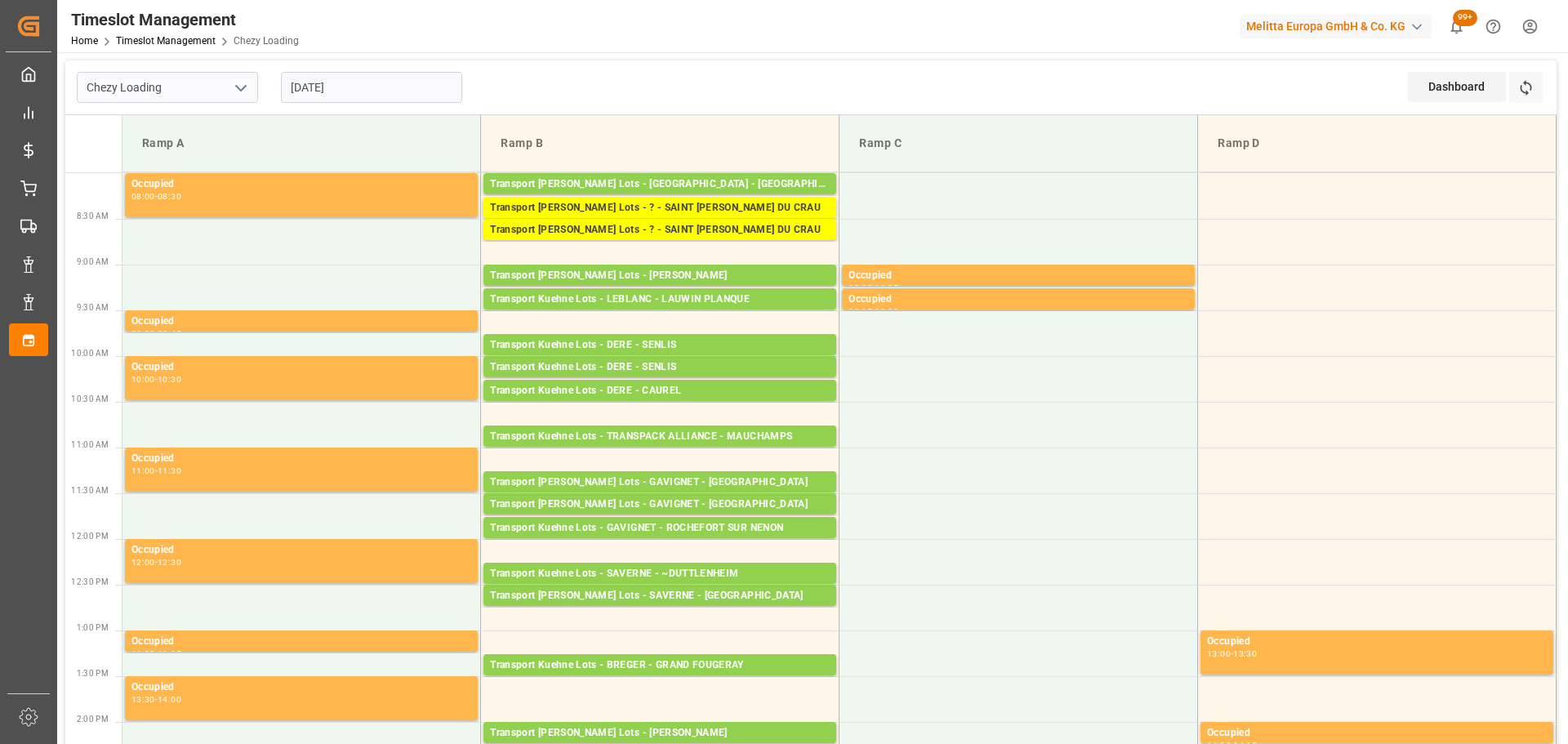
click at [356, 85] on input "[DATE]" at bounding box center [371, 87] width 182 height 31
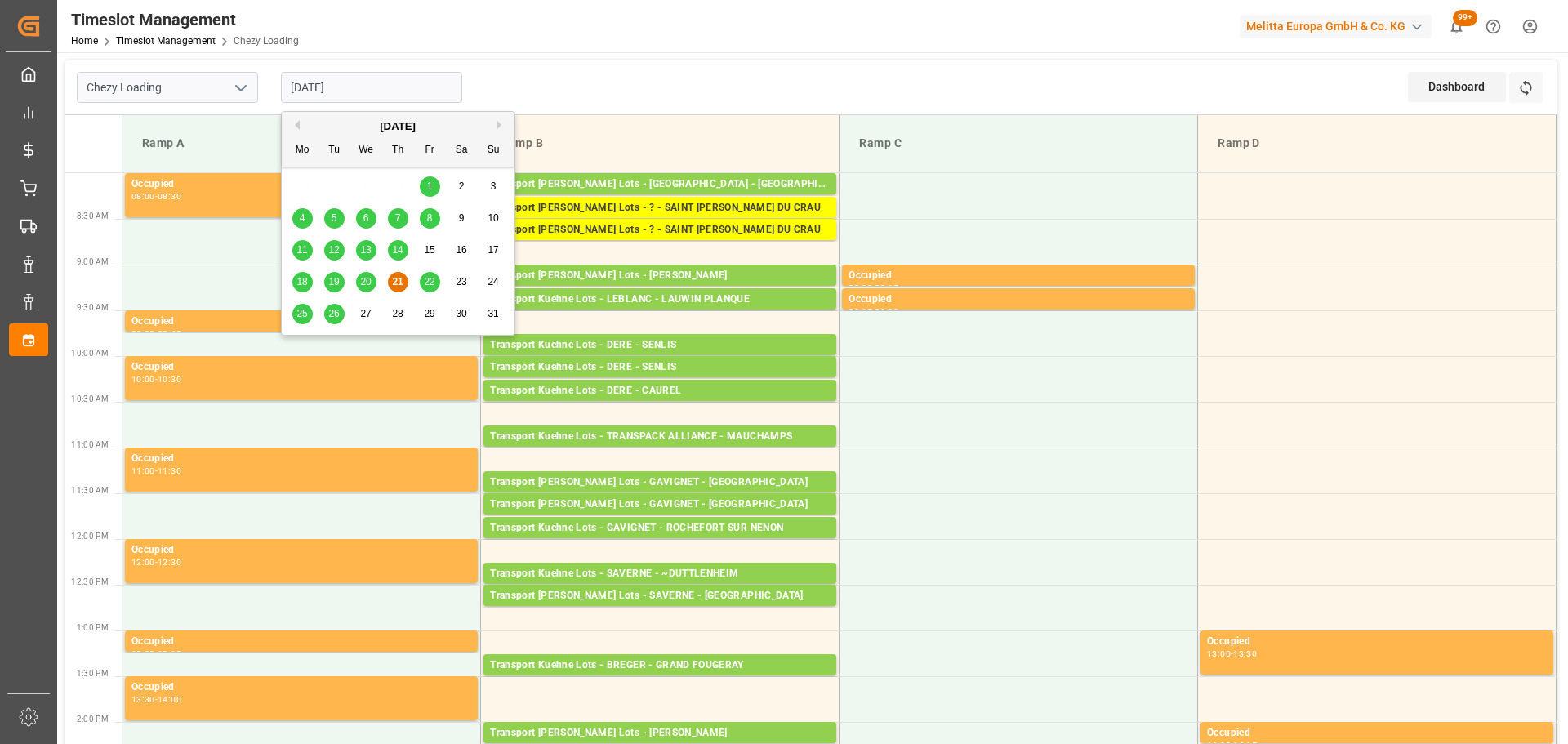
click at [436, 278] on div "22" at bounding box center [429, 283] width 20 height 19
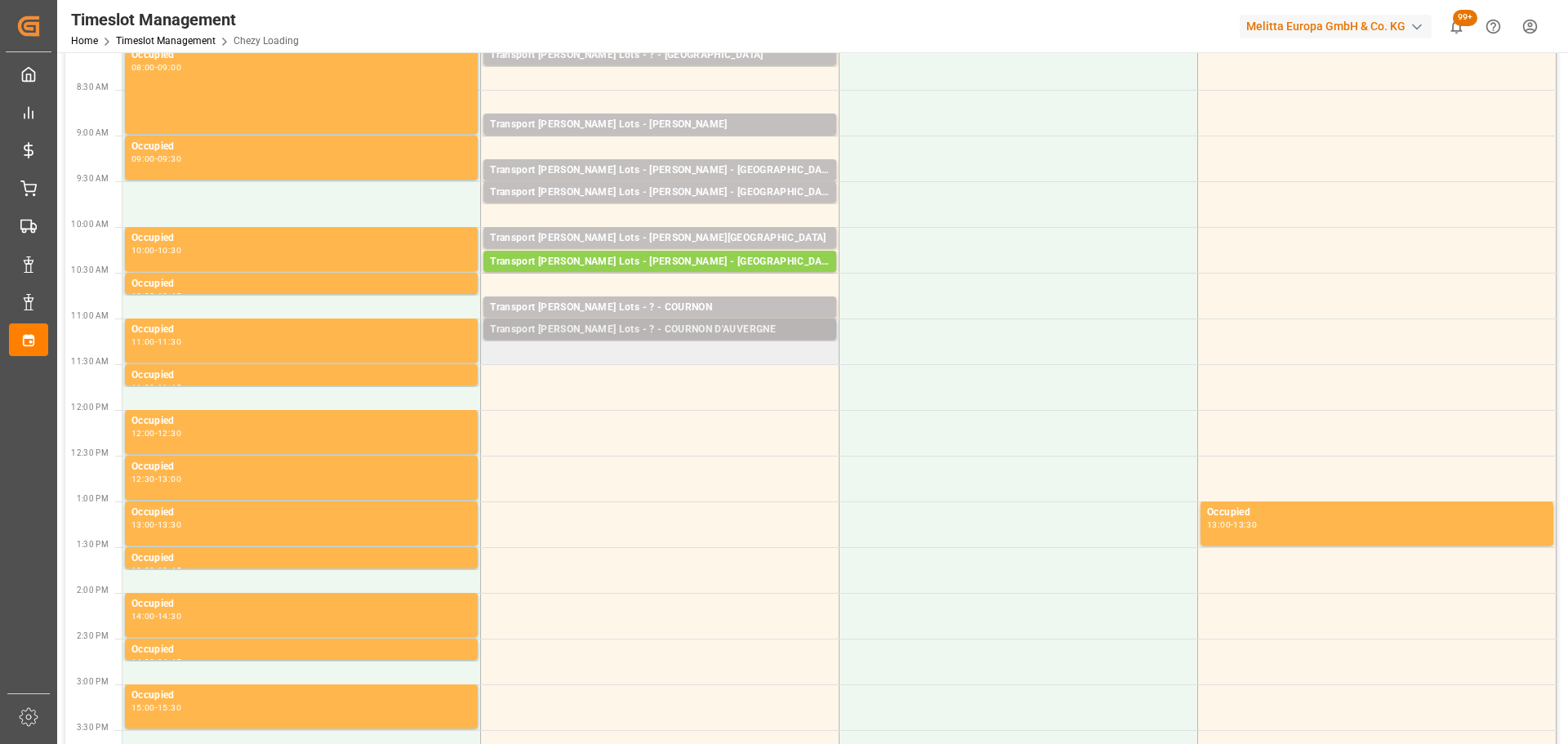
scroll to position [163, 0]
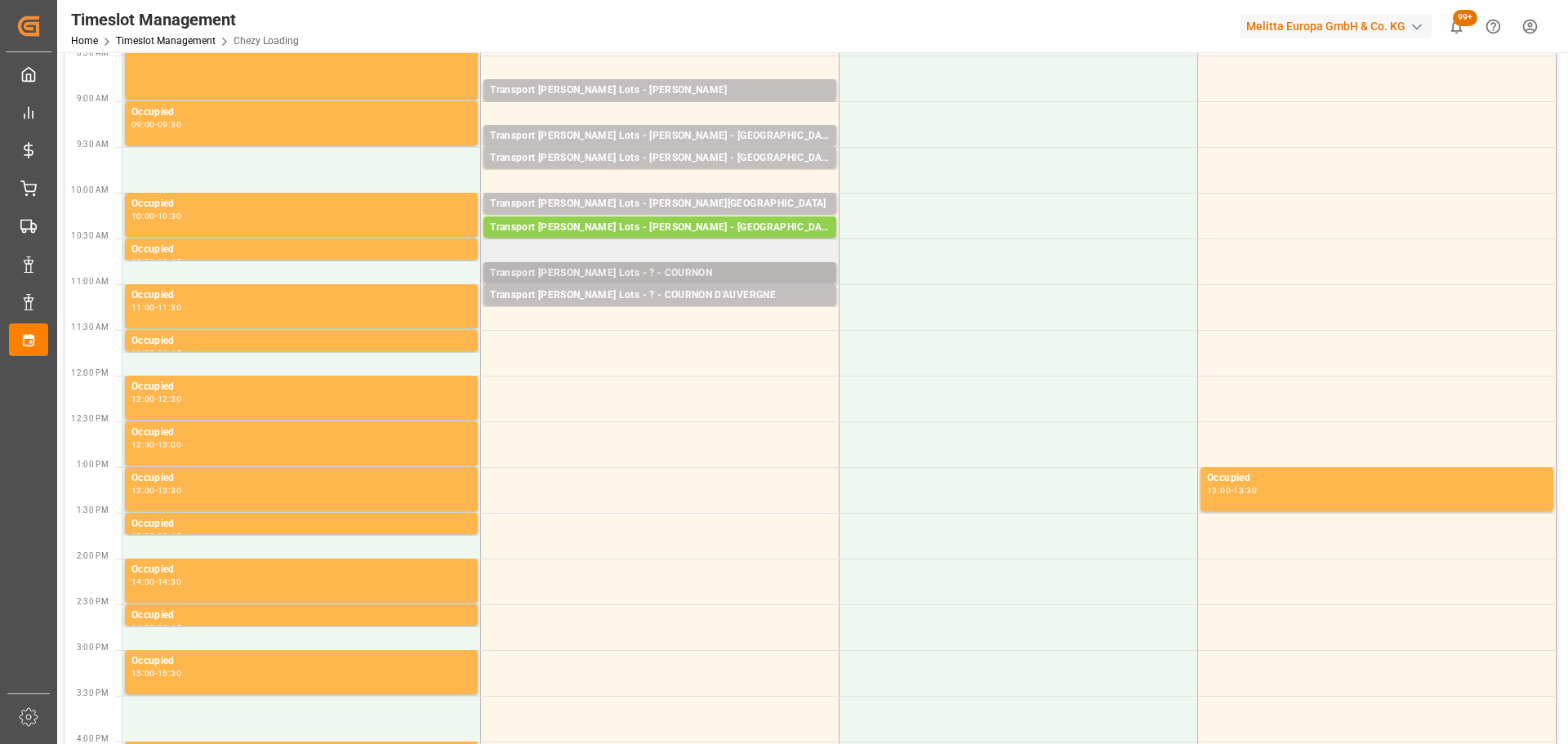
click at [627, 267] on div "Transport [PERSON_NAME] Lots - ? - COURNON" at bounding box center [660, 273] width 340 height 17
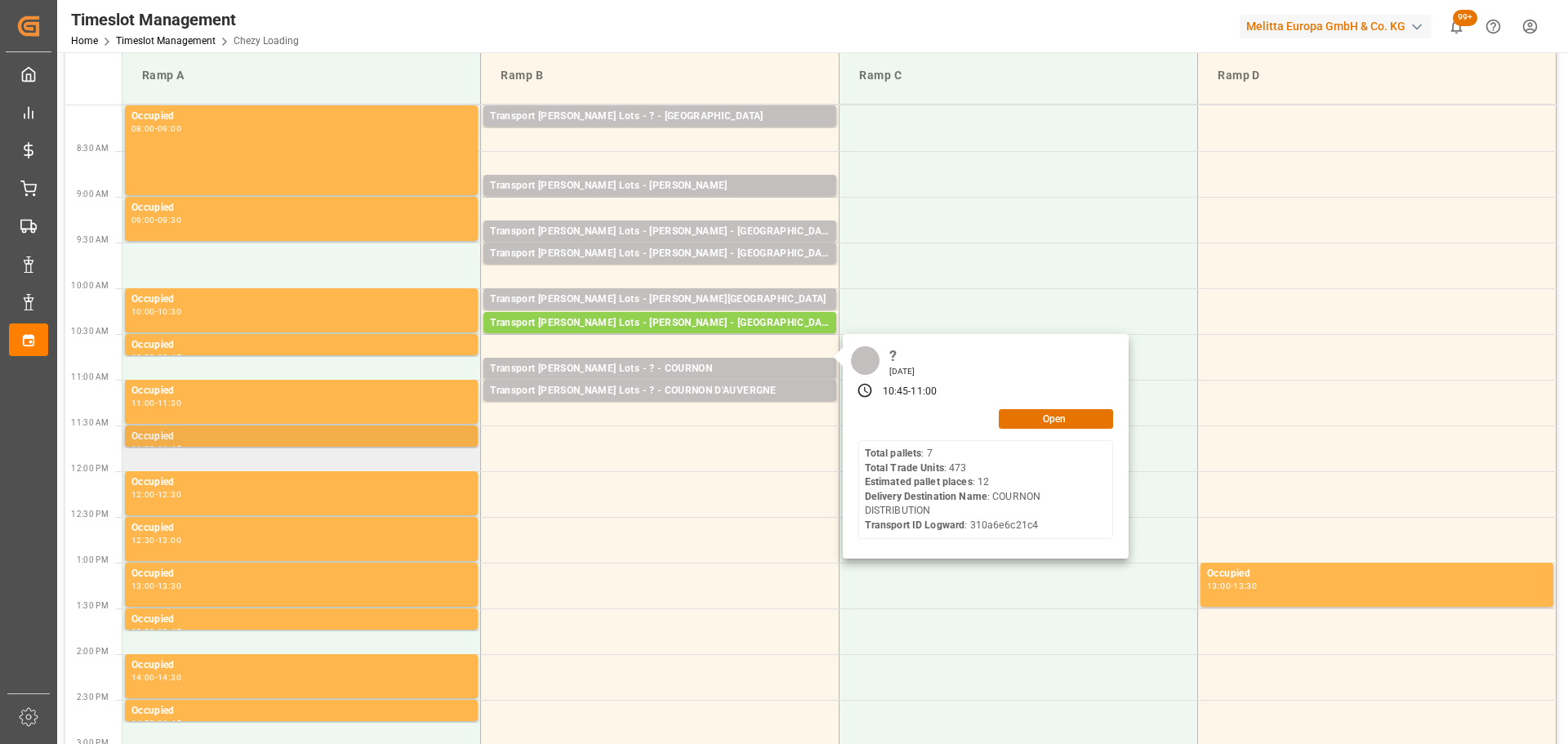
scroll to position [0, 0]
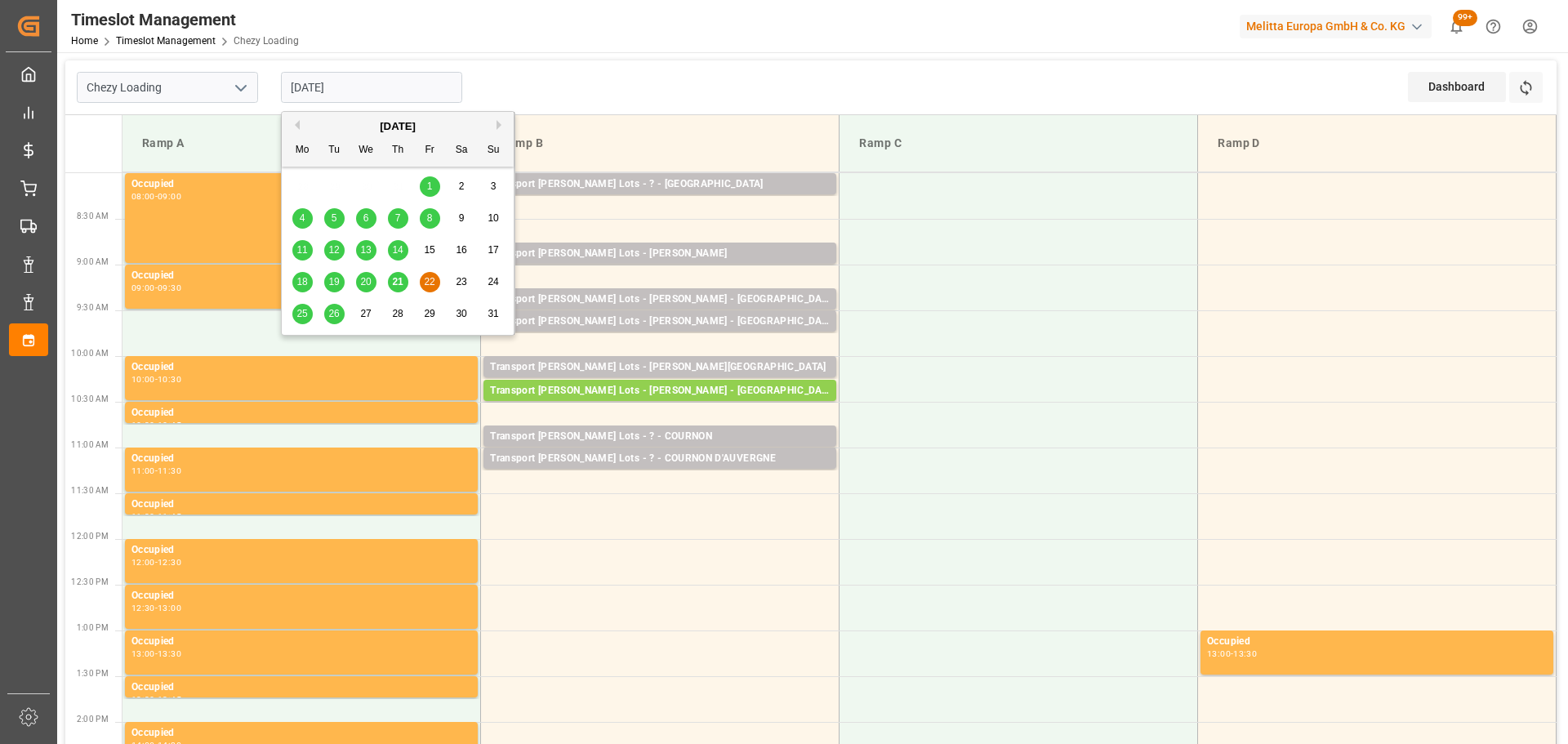
click at [413, 85] on input "[DATE]" at bounding box center [371, 87] width 182 height 31
click at [328, 308] on span "26" at bounding box center [333, 314] width 11 height 12
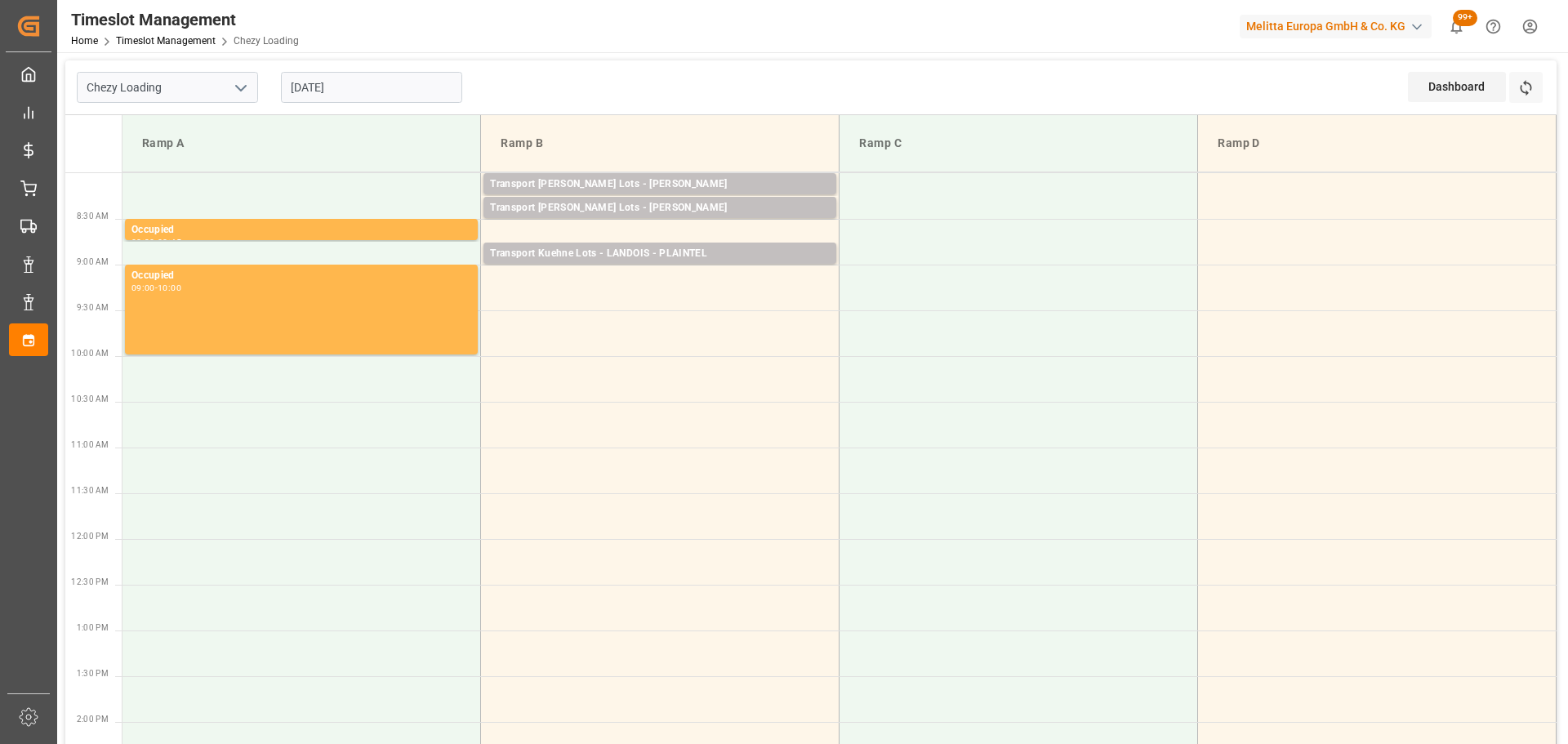
click at [358, 87] on input "[DATE]" at bounding box center [371, 87] width 182 height 31
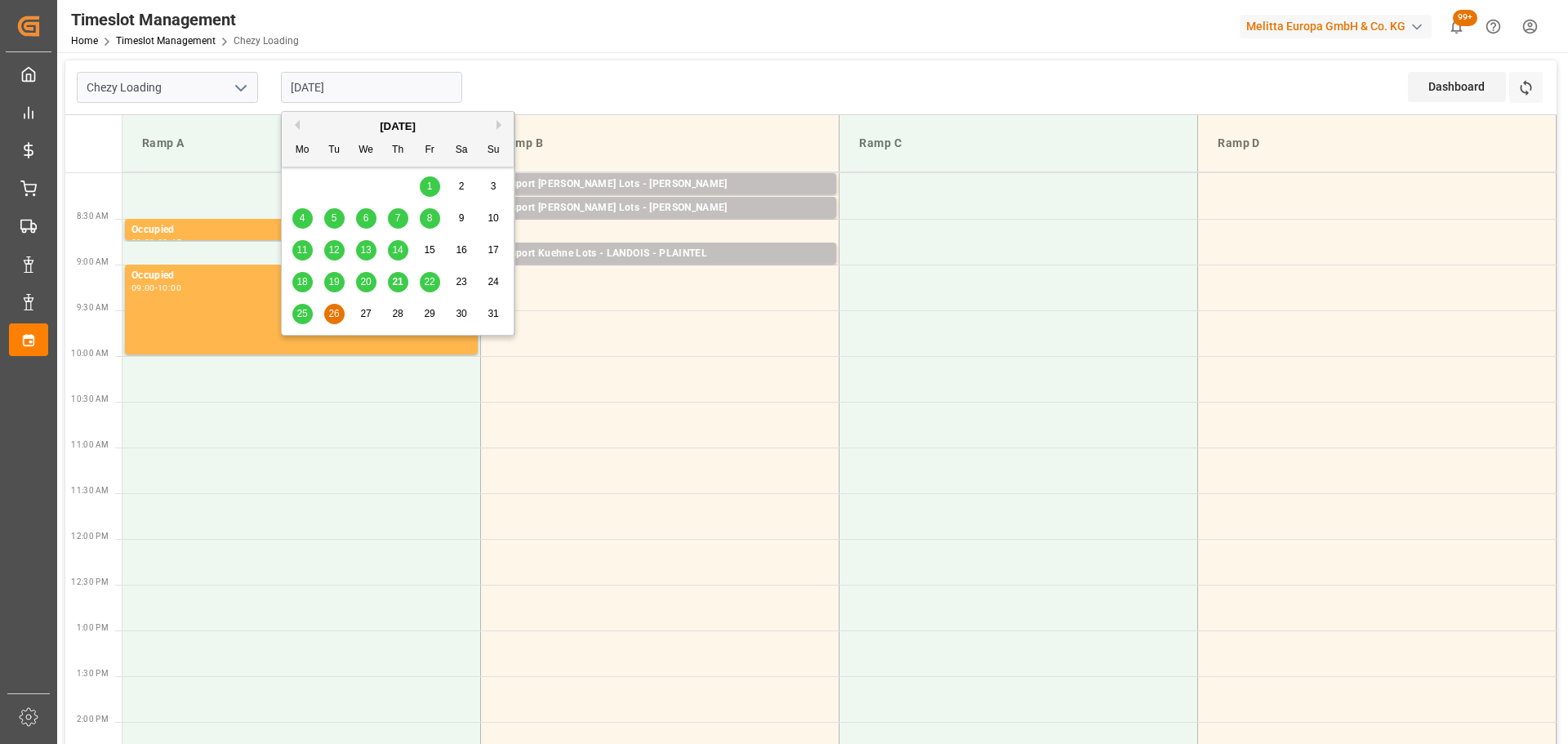
click at [433, 280] on span "22" at bounding box center [428, 282] width 11 height 12
type input "[DATE]"
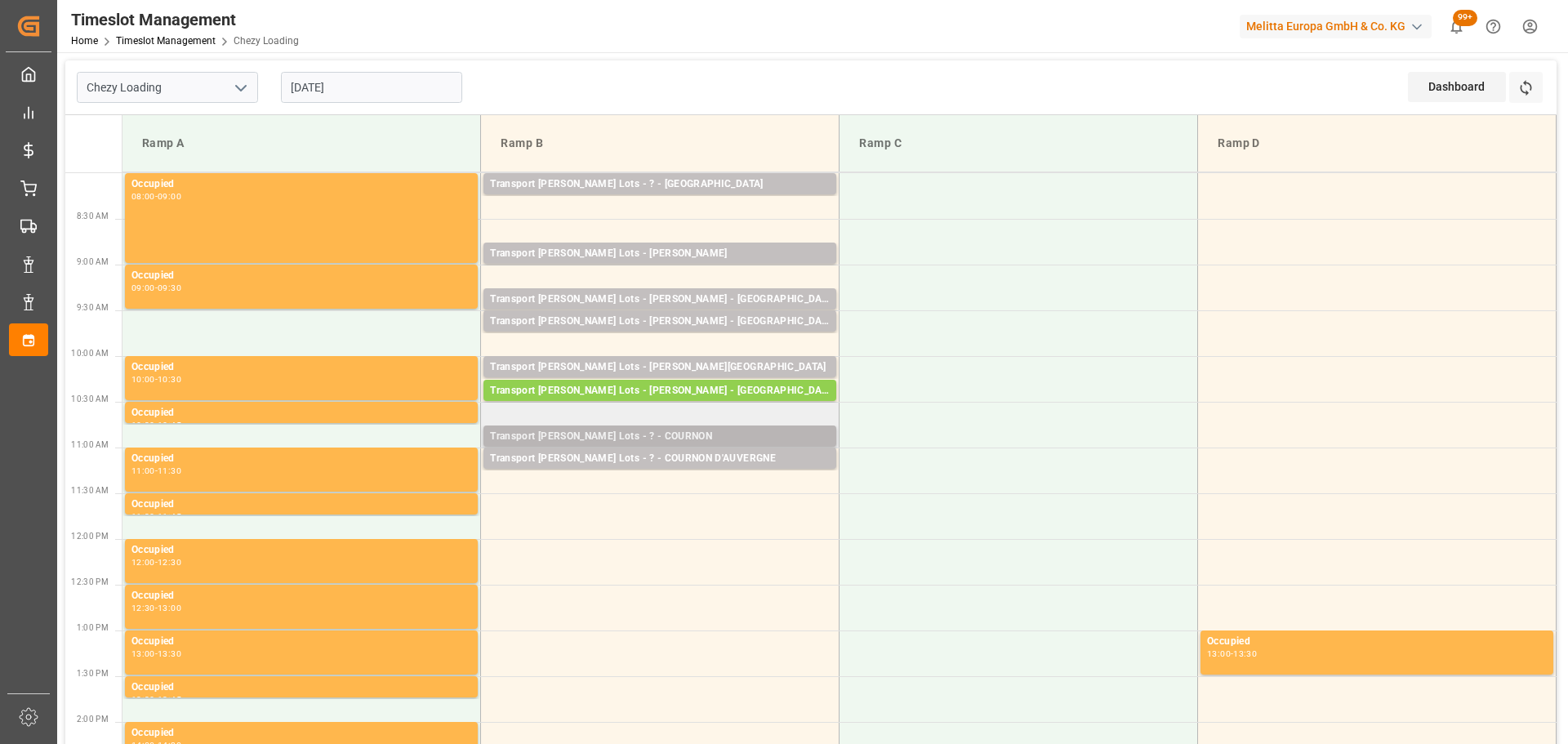
click at [618, 432] on div "Transport [PERSON_NAME] Lots - ? - COURNON" at bounding box center [660, 436] width 340 height 17
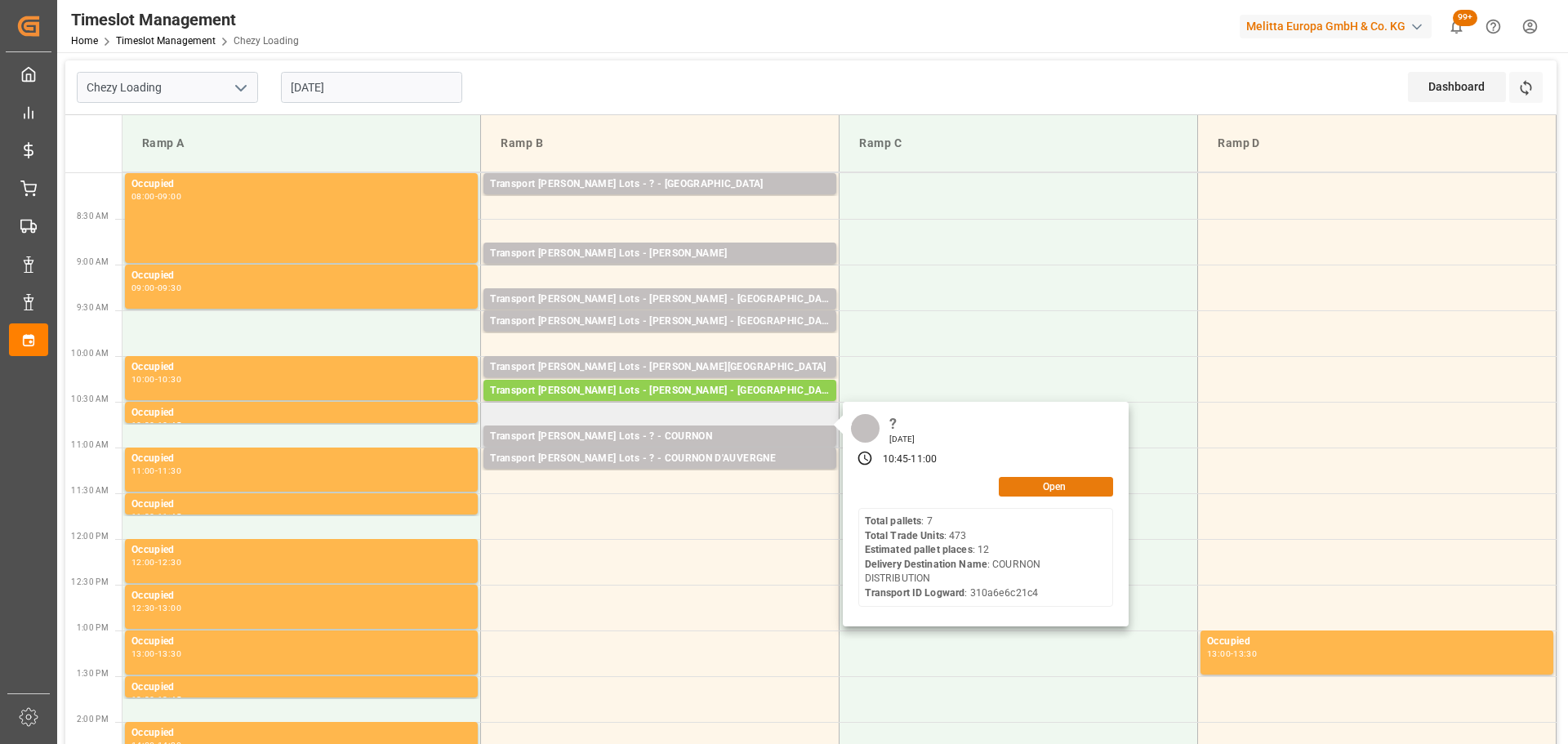
click at [1038, 483] on button "Open" at bounding box center [1056, 487] width 115 height 19
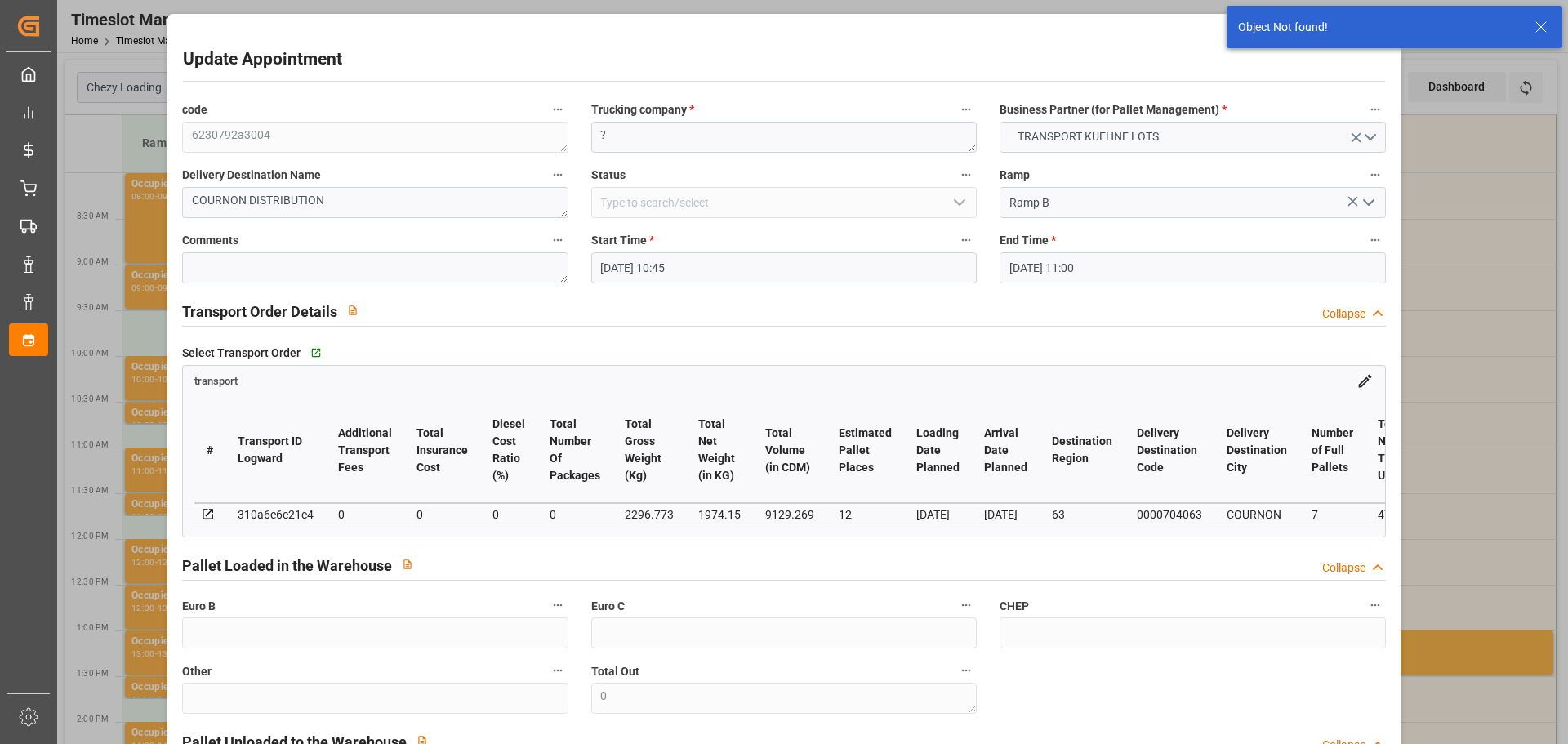
drag, startPoint x: 640, startPoint y: 264, endPoint x: 661, endPoint y: 285, distance: 29.7
click at [652, 274] on input "[DATE] 10:45" at bounding box center [784, 268] width 386 height 31
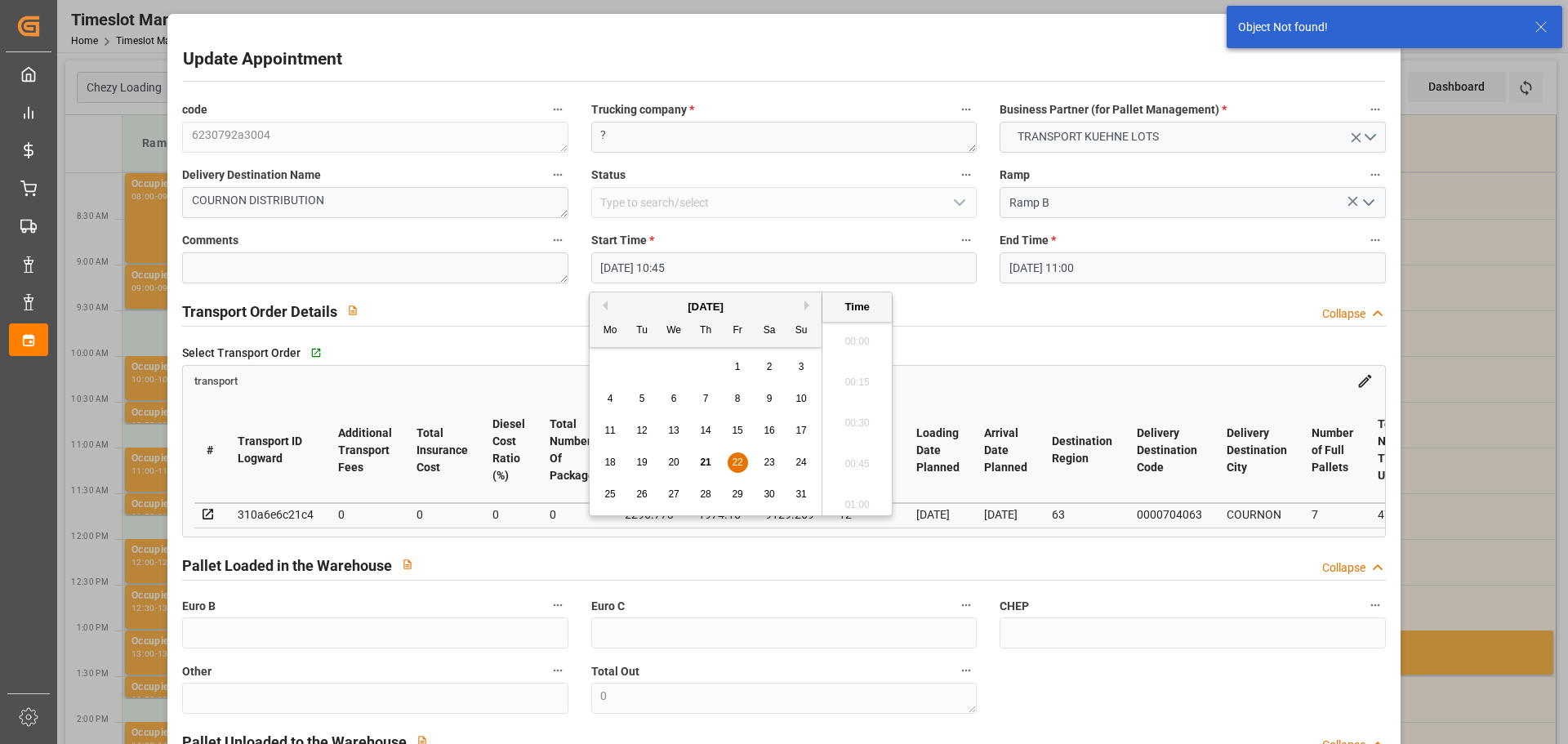
scroll to position [1679, 0]
click at [633, 491] on div "26" at bounding box center [642, 494] width 20 height 19
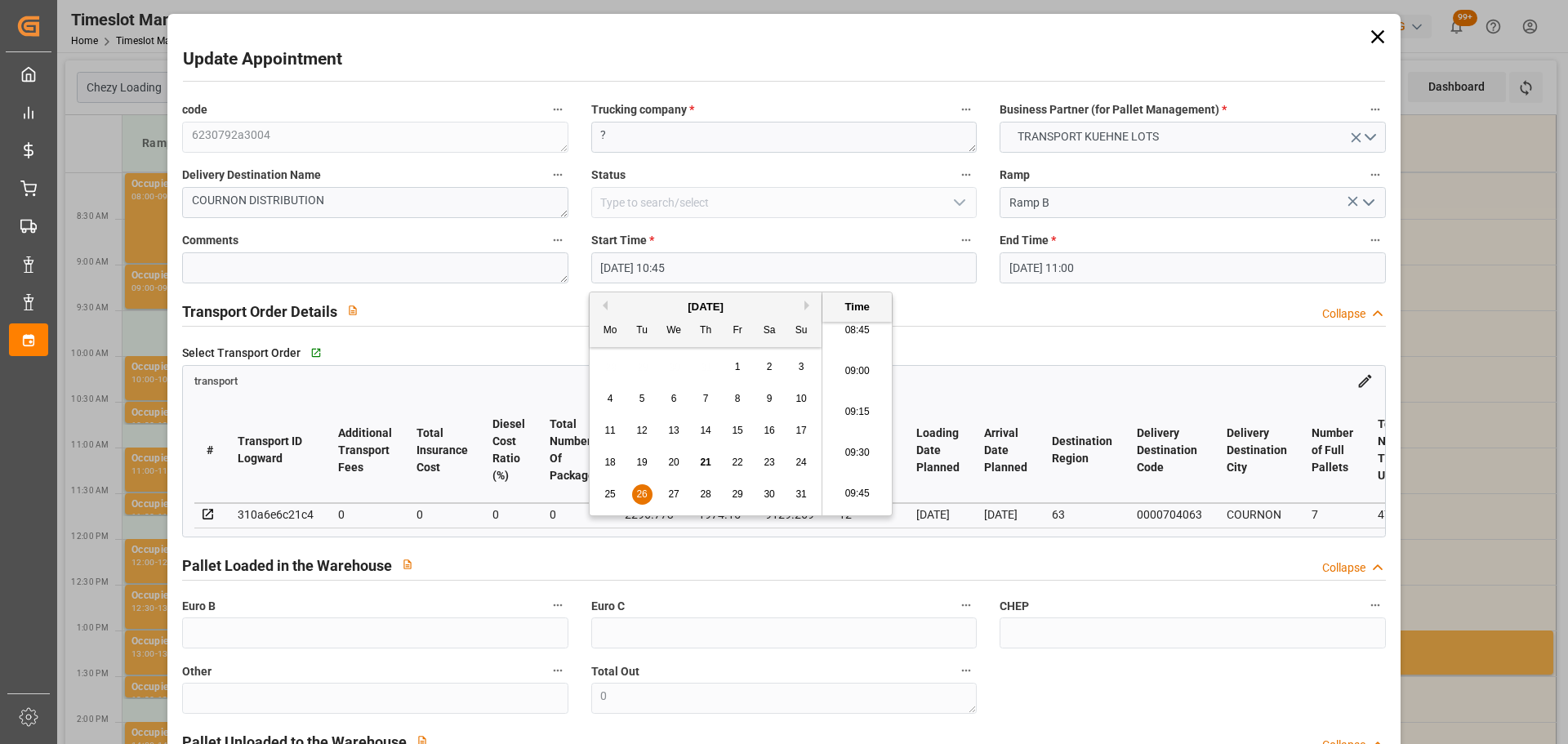
scroll to position [1435, 0]
click at [848, 417] on li "09:15" at bounding box center [857, 418] width 69 height 41
type input "[DATE] 09:15"
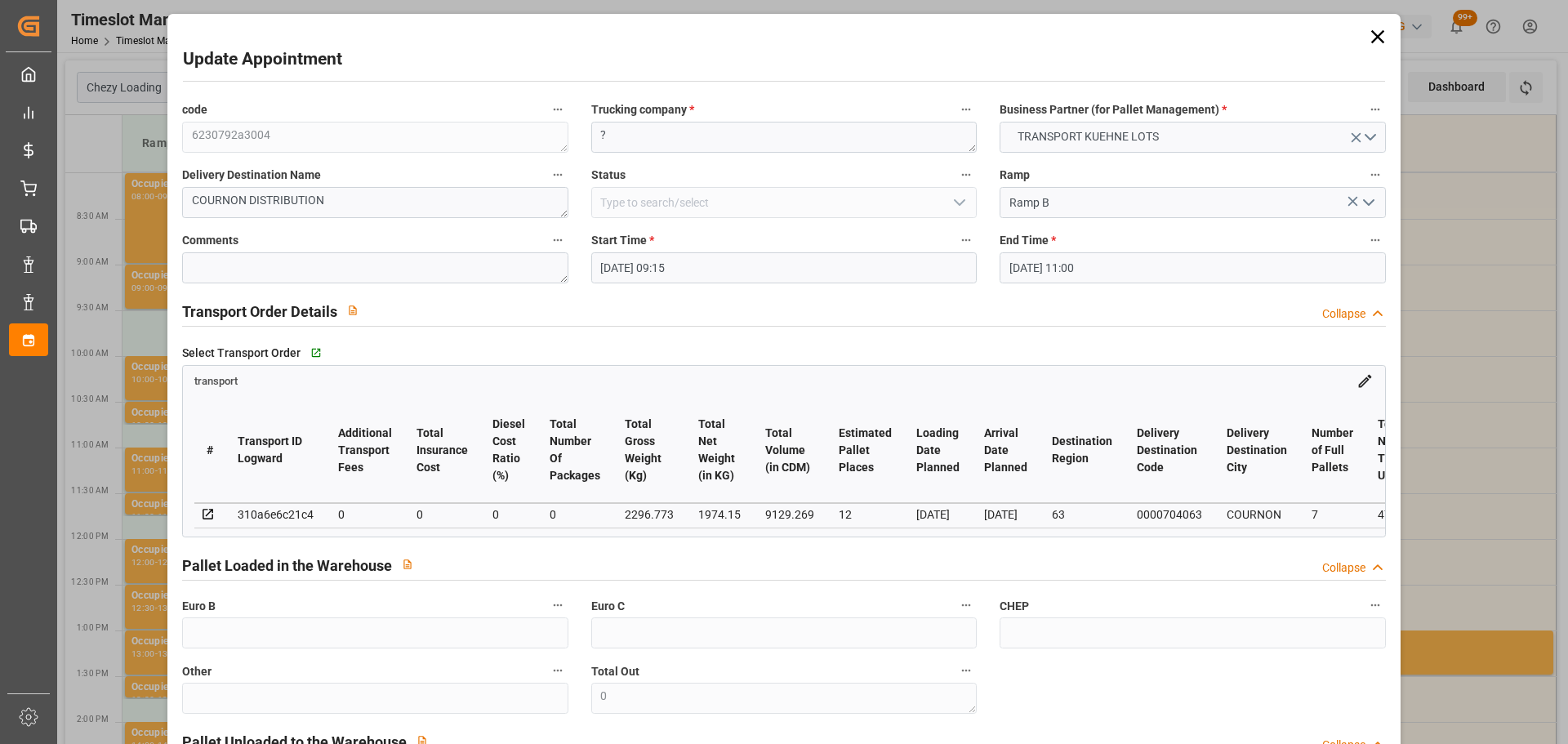
click at [1056, 268] on input "[DATE] 11:00" at bounding box center [1192, 268] width 386 height 31
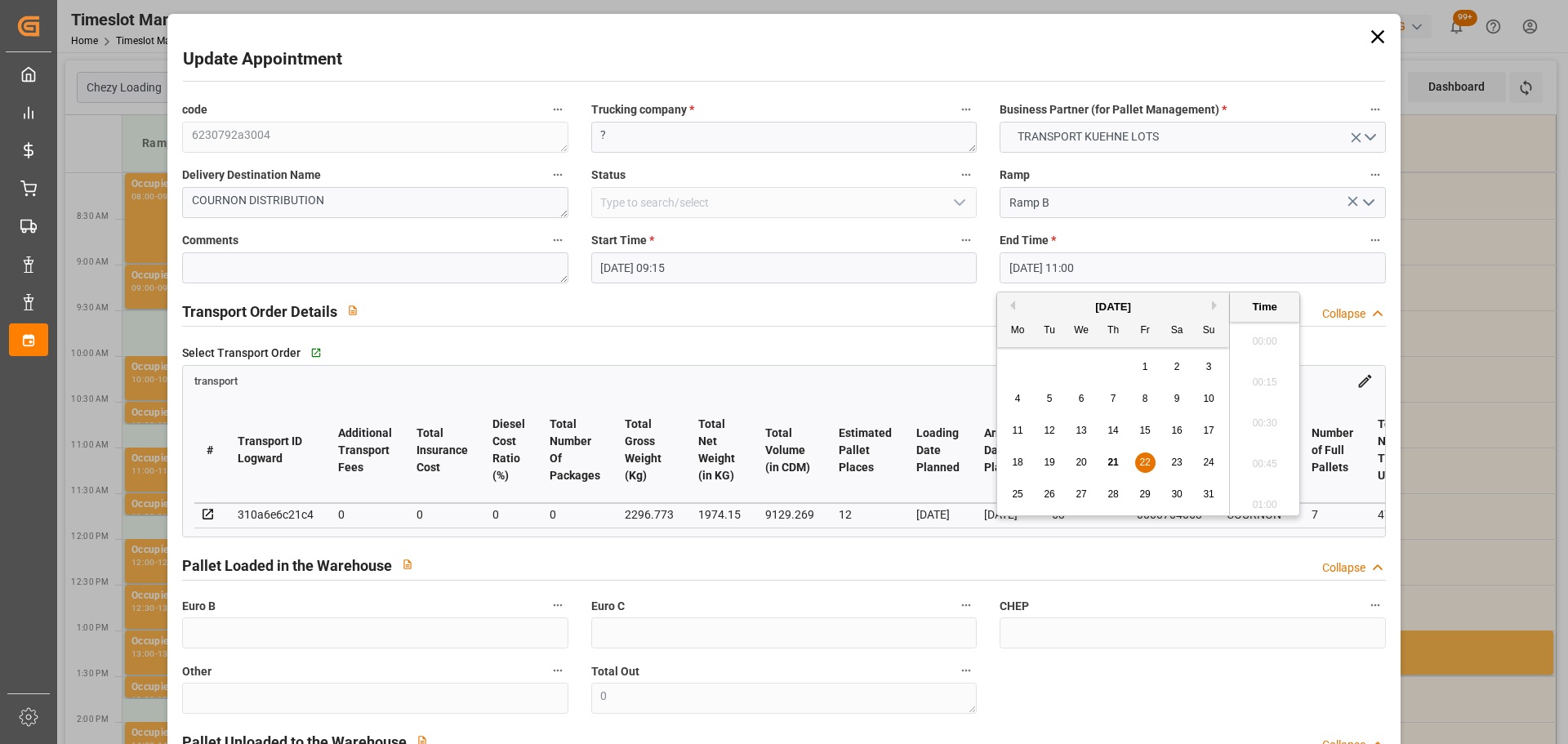
scroll to position [1720, 0]
click at [1049, 489] on span "26" at bounding box center [1048, 494] width 11 height 12
click at [1273, 416] on li "09:30" at bounding box center [1264, 418] width 69 height 41
type input "[DATE] 09:30"
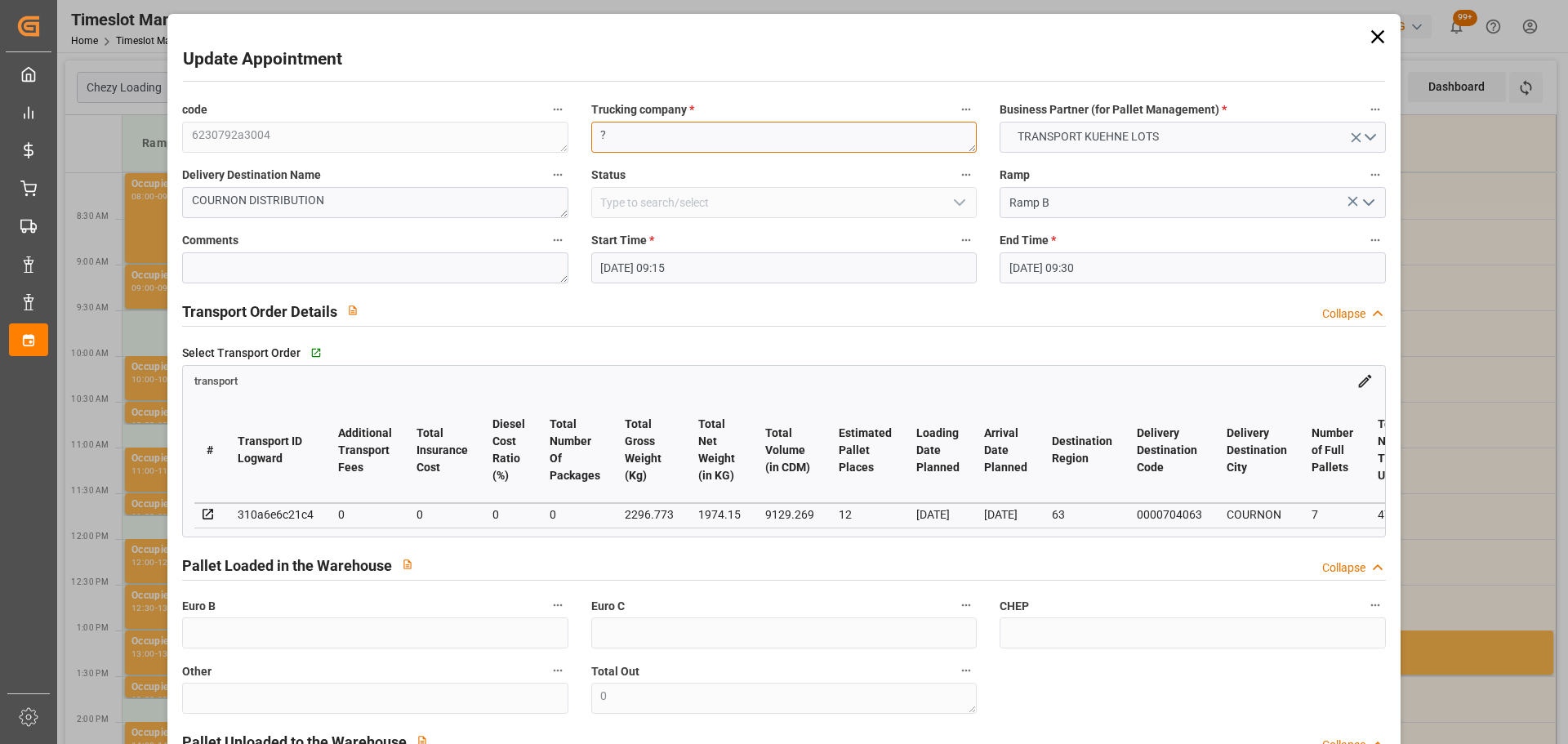
click at [683, 146] on textarea "?" at bounding box center [784, 137] width 386 height 31
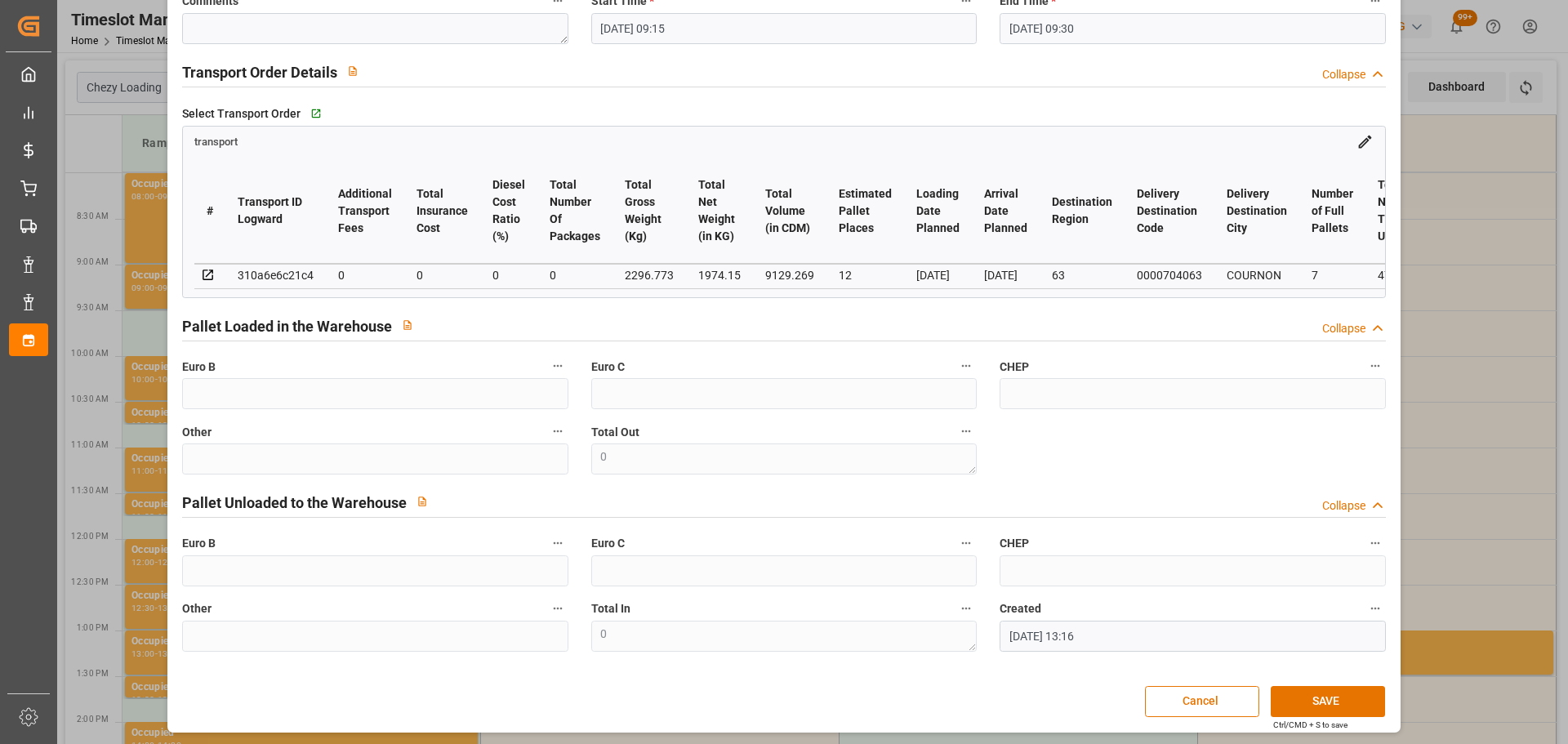
scroll to position [247, 0]
type textarea "PALLUT"
click at [1329, 699] on button "SAVE" at bounding box center [1328, 699] width 115 height 31
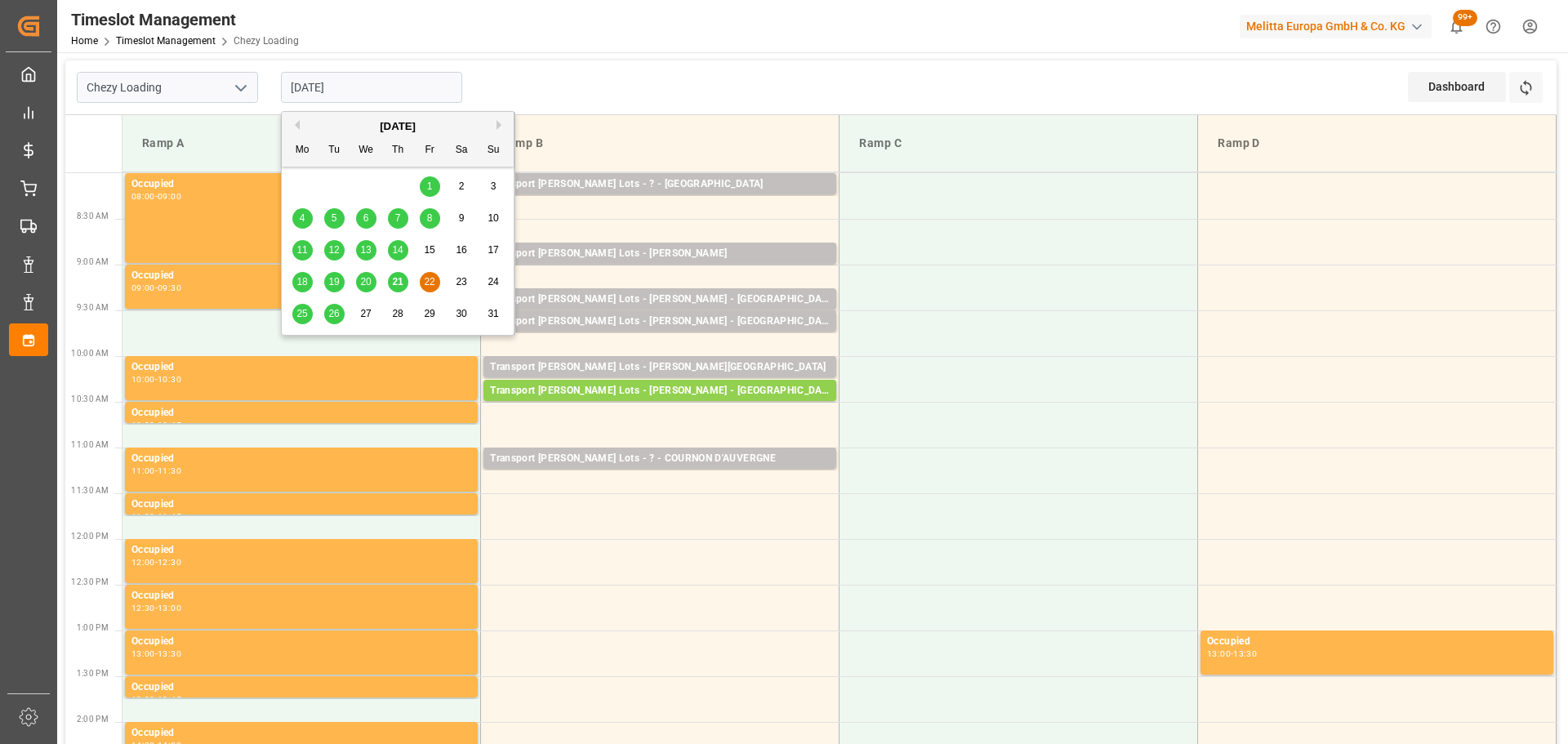
click at [350, 77] on input "[DATE]" at bounding box center [371, 87] width 182 height 31
click at [328, 311] on span "26" at bounding box center [333, 314] width 11 height 12
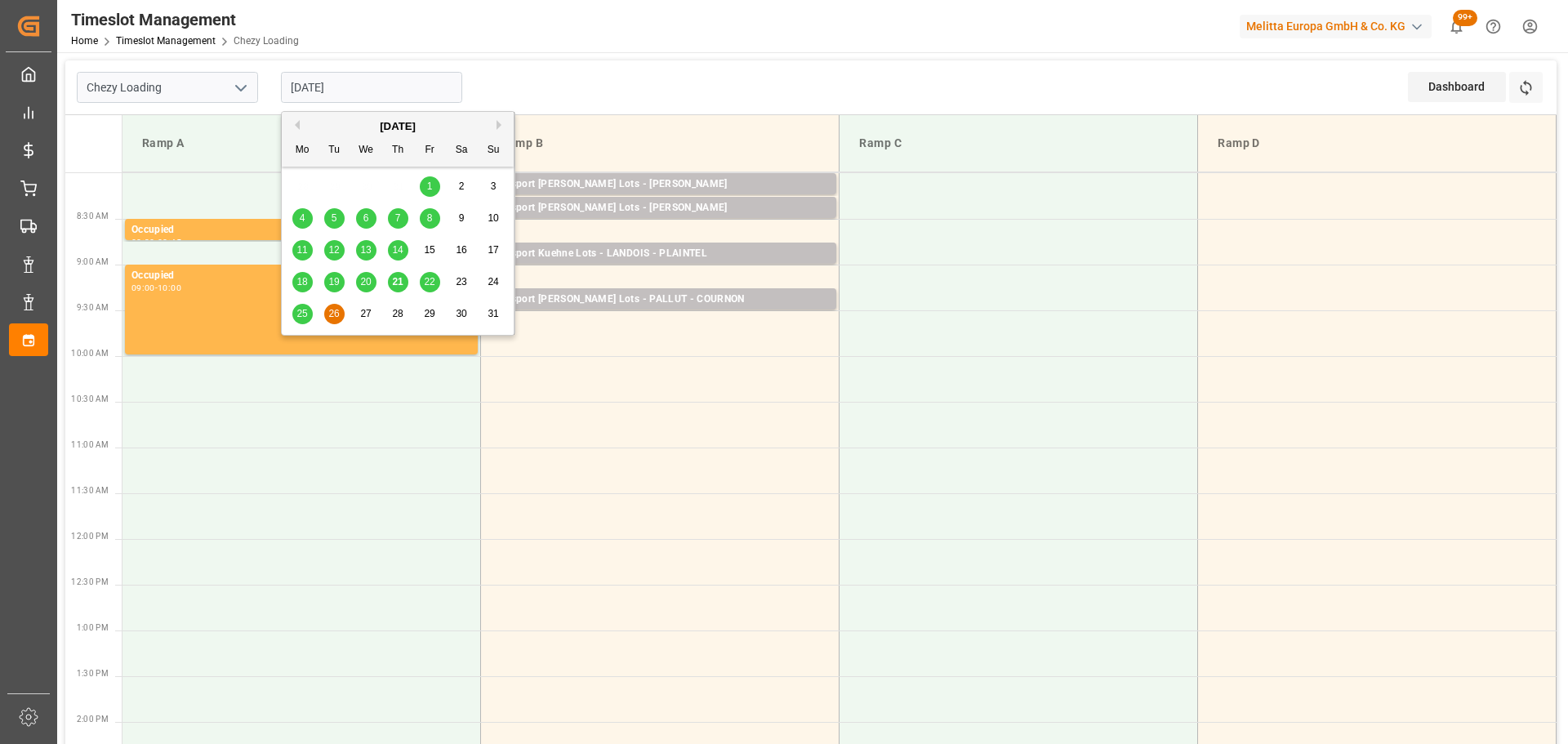
click at [332, 81] on input "[DATE]" at bounding box center [371, 87] width 182 height 31
click at [426, 275] on div "22" at bounding box center [429, 283] width 20 height 19
type input "[DATE]"
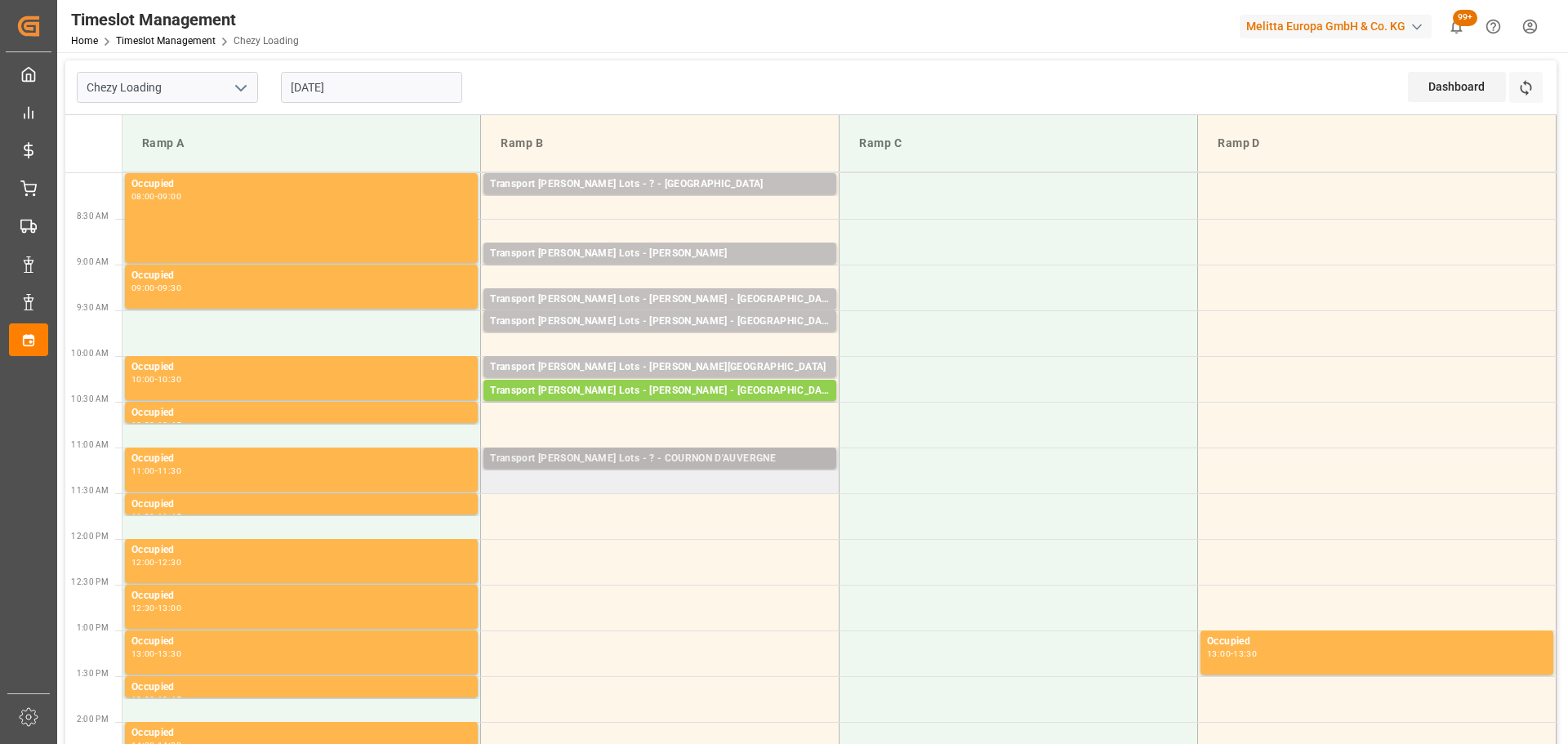
click at [597, 452] on div "Transport [PERSON_NAME] Lots - ? - COURNON D'AUVERGNE" at bounding box center [660, 458] width 340 height 17
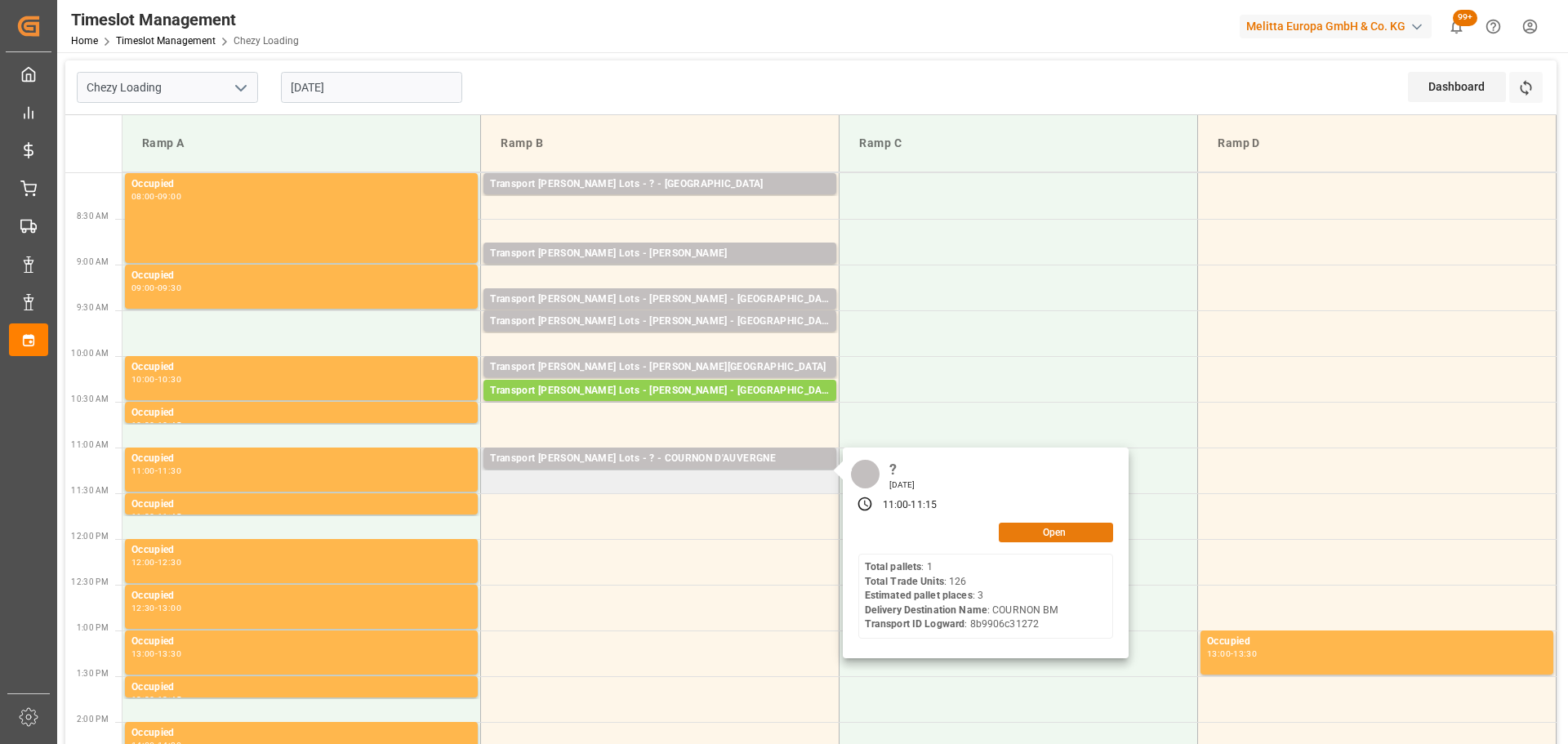
click at [1100, 526] on button "Open" at bounding box center [1056, 532] width 115 height 19
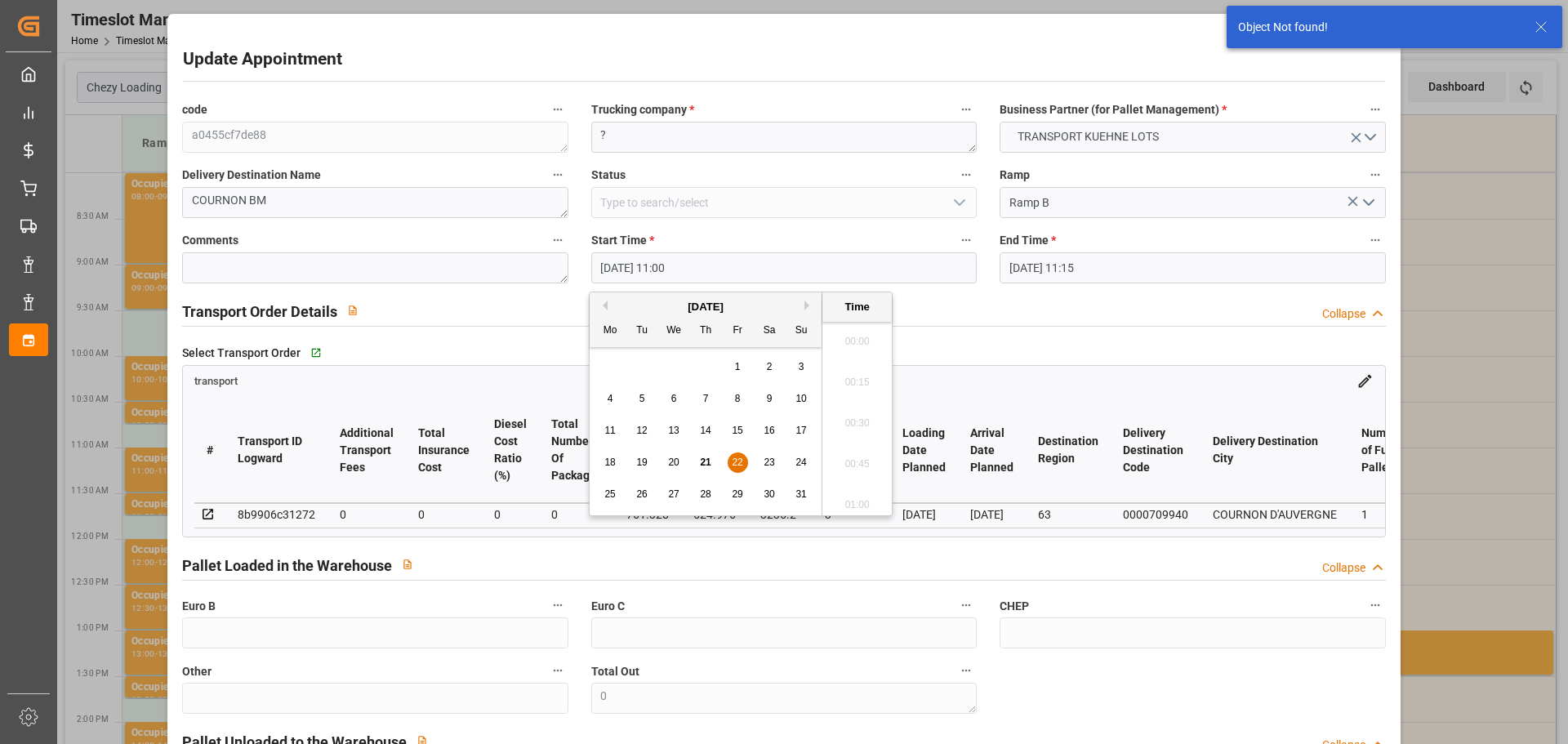
click at [665, 263] on input "[DATE] 11:00" at bounding box center [784, 268] width 386 height 31
drag, startPoint x: 641, startPoint y: 495, endPoint x: 655, endPoint y: 495, distance: 14.0
click at [647, 495] on span "26" at bounding box center [641, 494] width 11 height 12
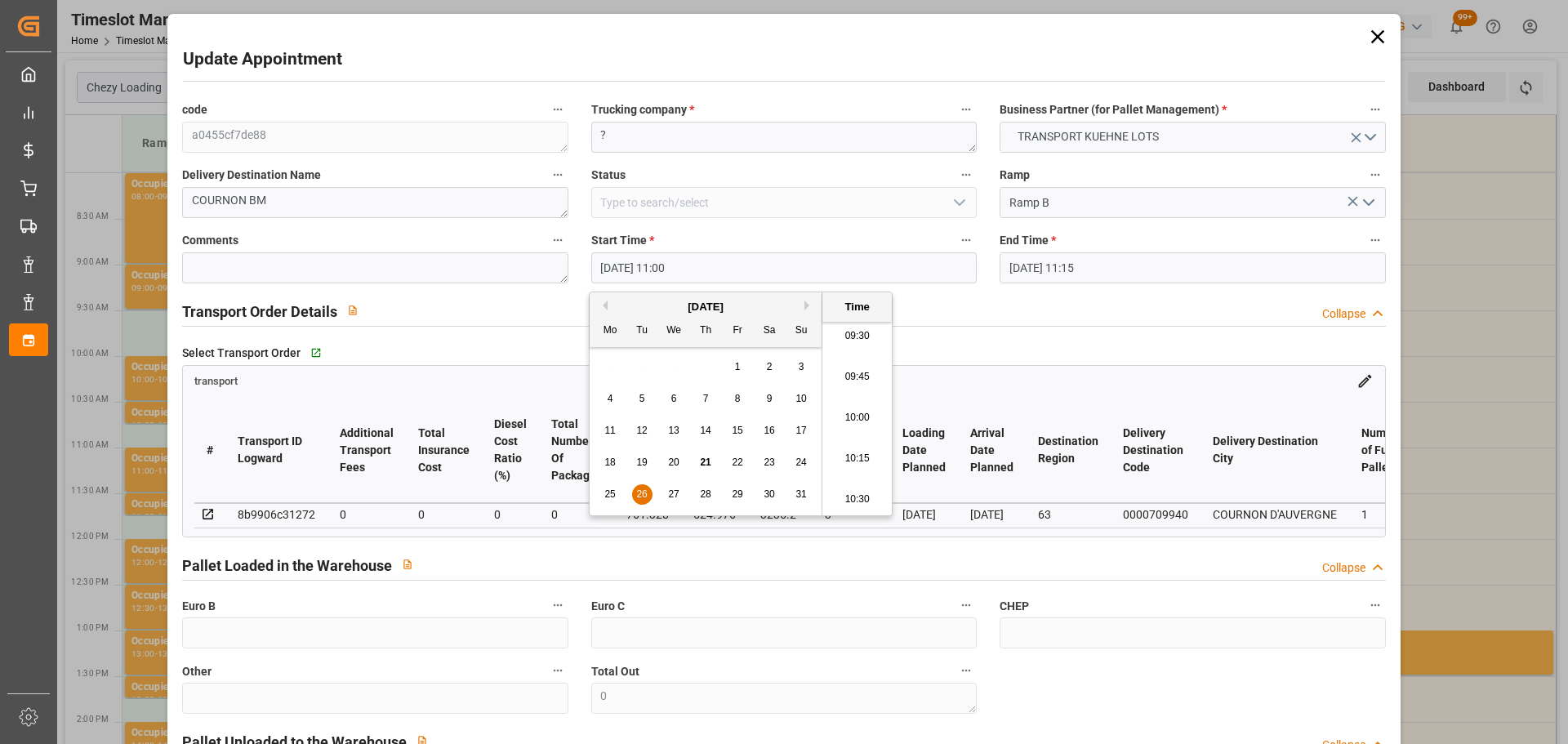
click at [875, 331] on li "09:30" at bounding box center [857, 336] width 69 height 41
type input "[DATE] 09:30"
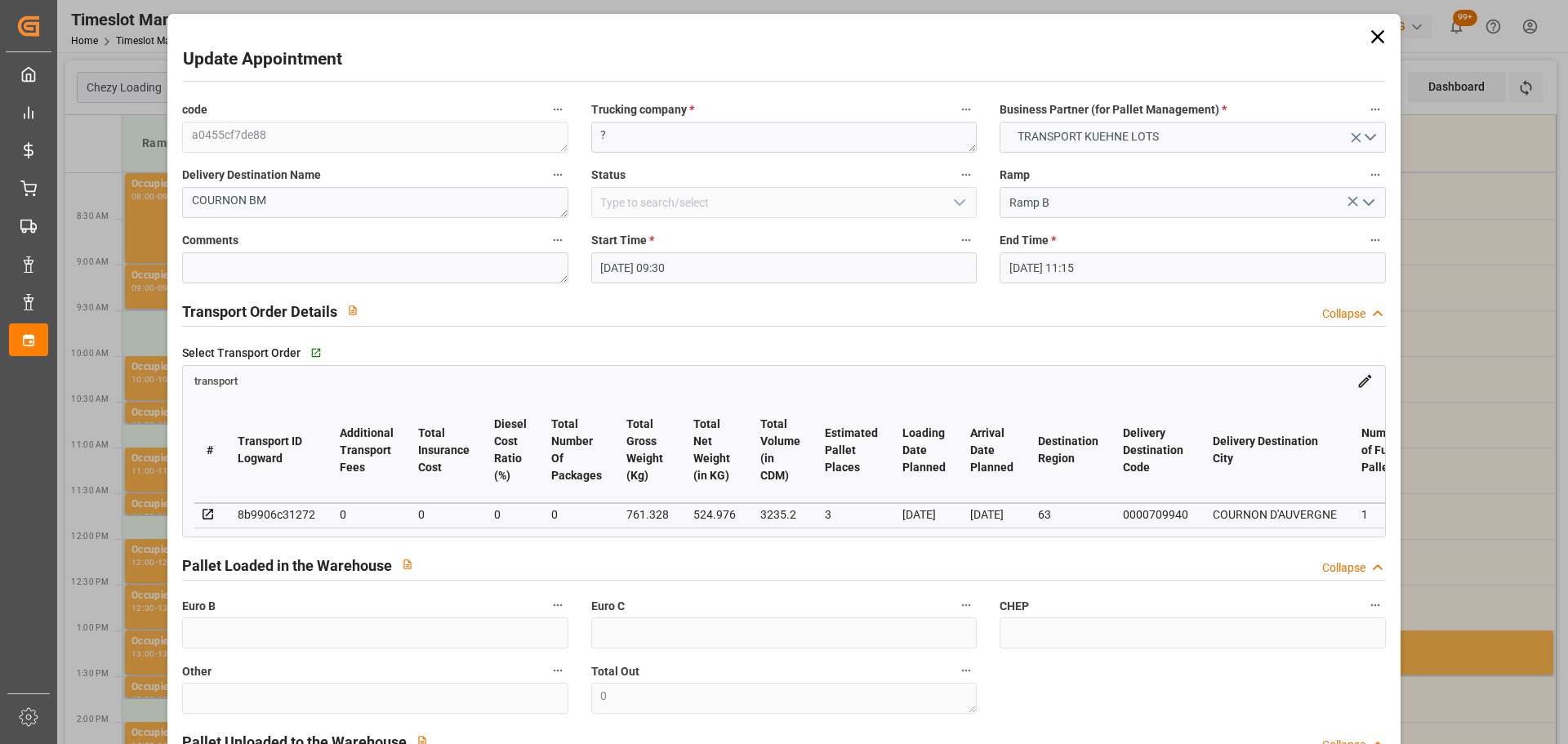
click at [1028, 260] on input "[DATE] 11:15" at bounding box center [1192, 268] width 386 height 31
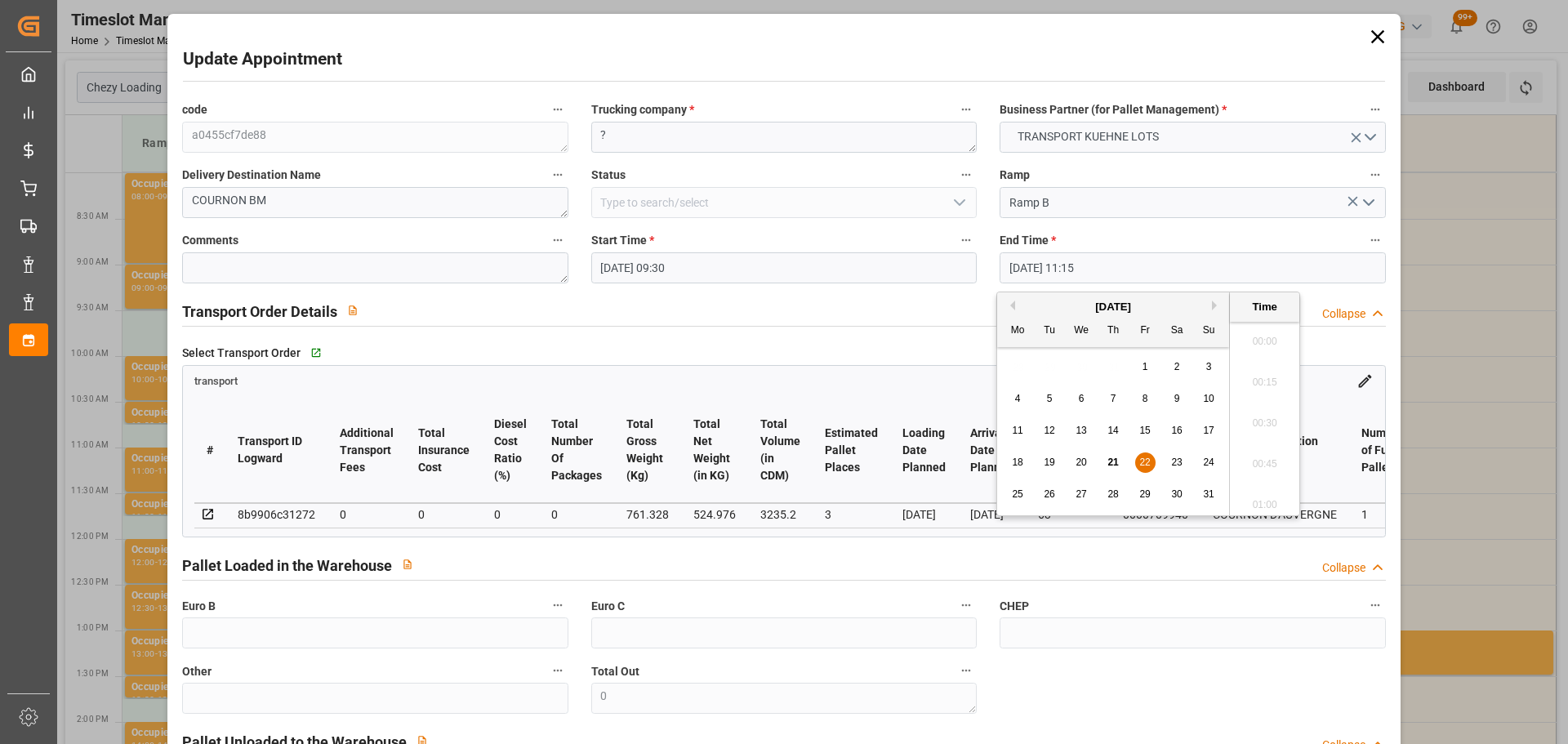
scroll to position [1761, 0]
click at [1046, 492] on span "26" at bounding box center [1048, 494] width 11 height 12
click at [1264, 336] on li "09:45" at bounding box center [1264, 336] width 69 height 41
type input "[DATE] 09:45"
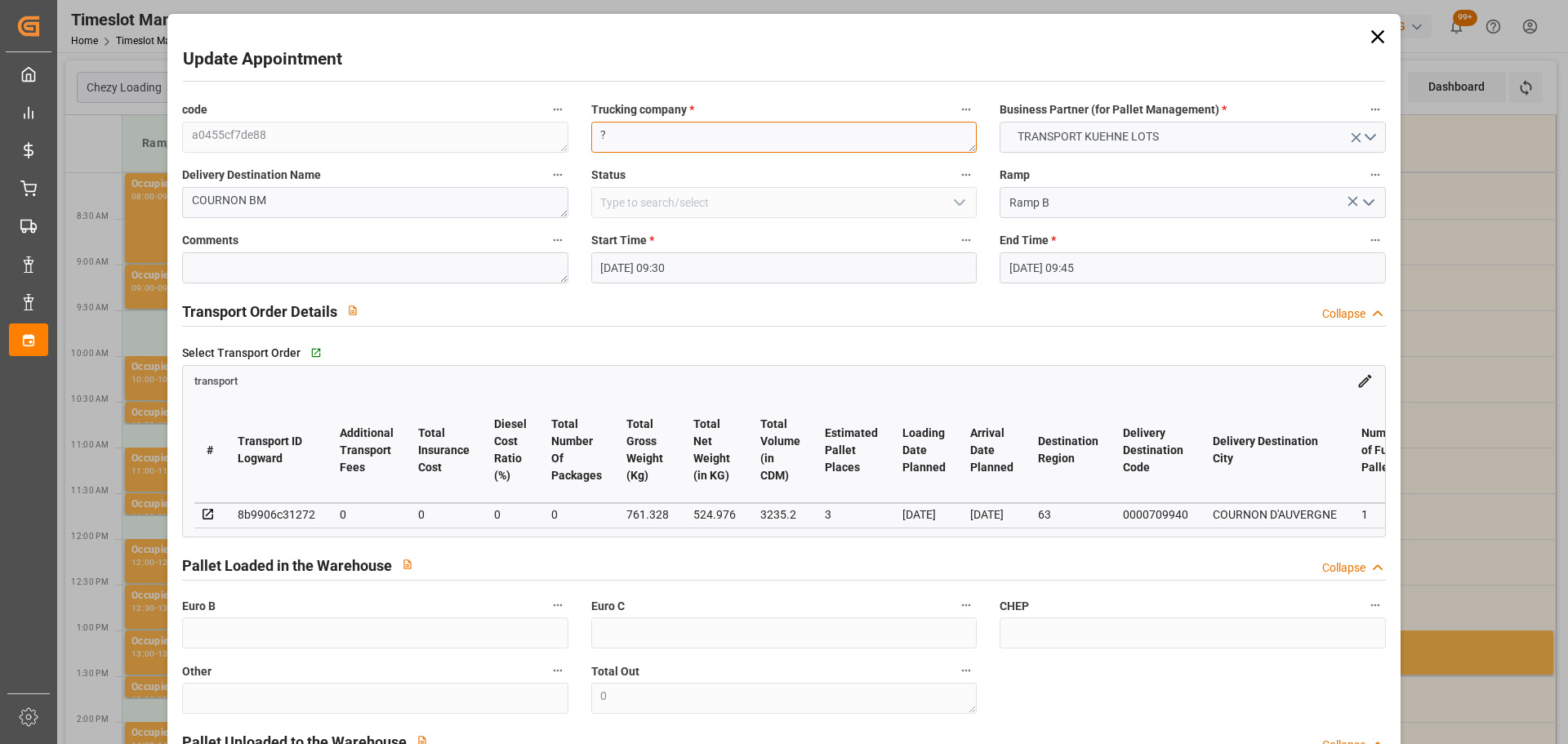
click at [720, 141] on textarea "?" at bounding box center [784, 137] width 386 height 31
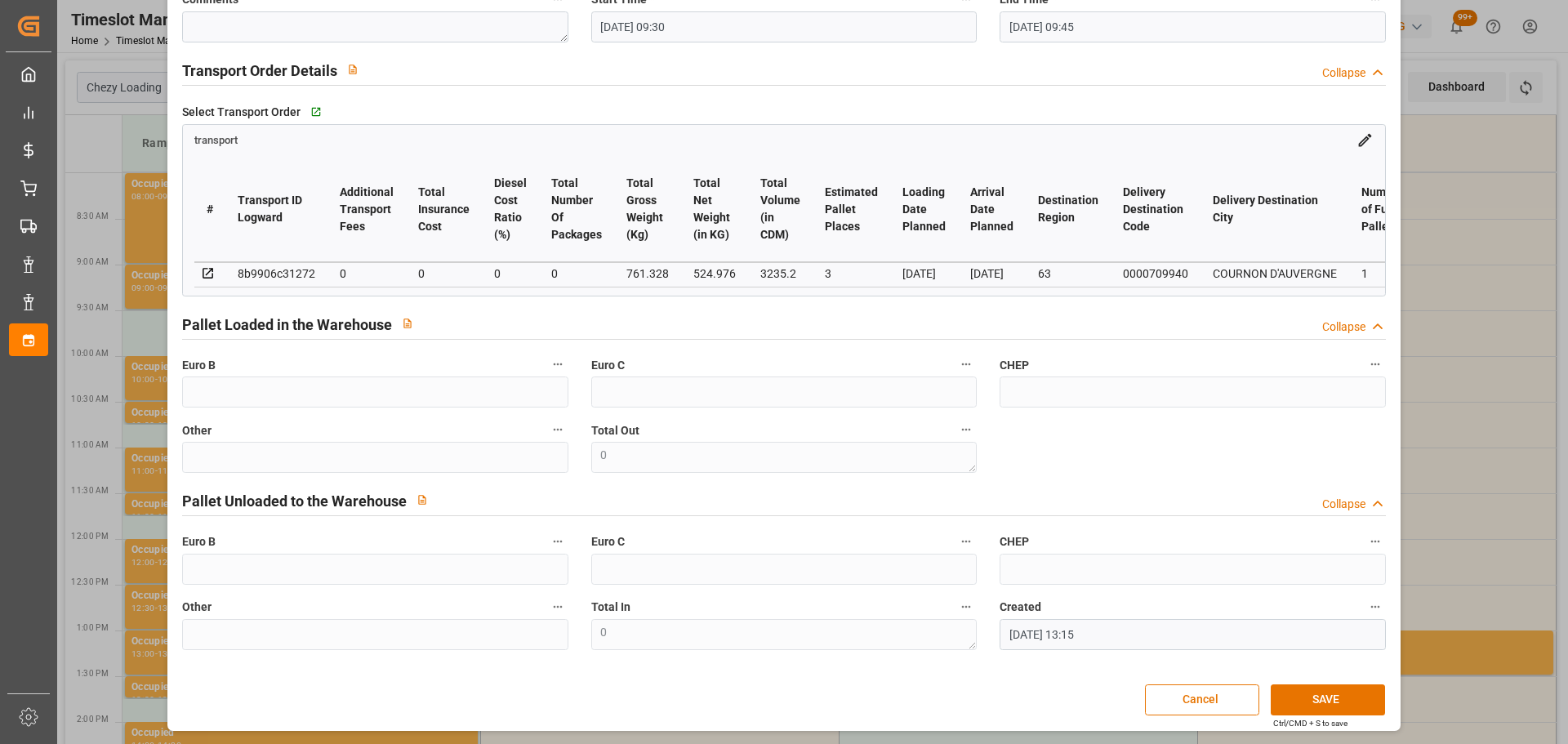
scroll to position [247, 0]
type textarea "PALLUT"
click at [1335, 693] on button "SAVE" at bounding box center [1328, 699] width 115 height 31
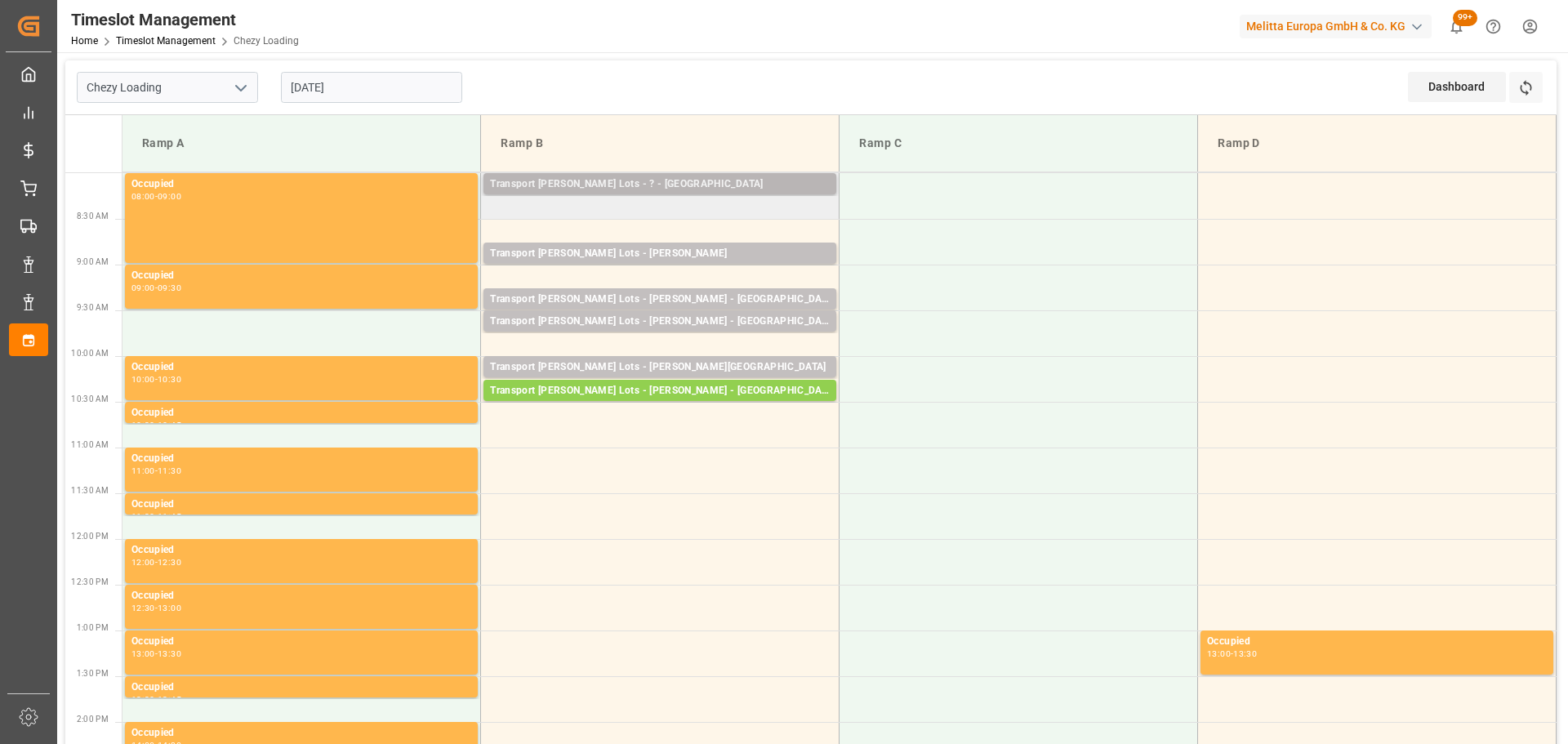
click at [629, 174] on div "Transport [PERSON_NAME] Lots - ? - [GEOGRAPHIC_DATA] Pallets: 2,TU: ,City: [GEO…" at bounding box center [660, 184] width 353 height 21
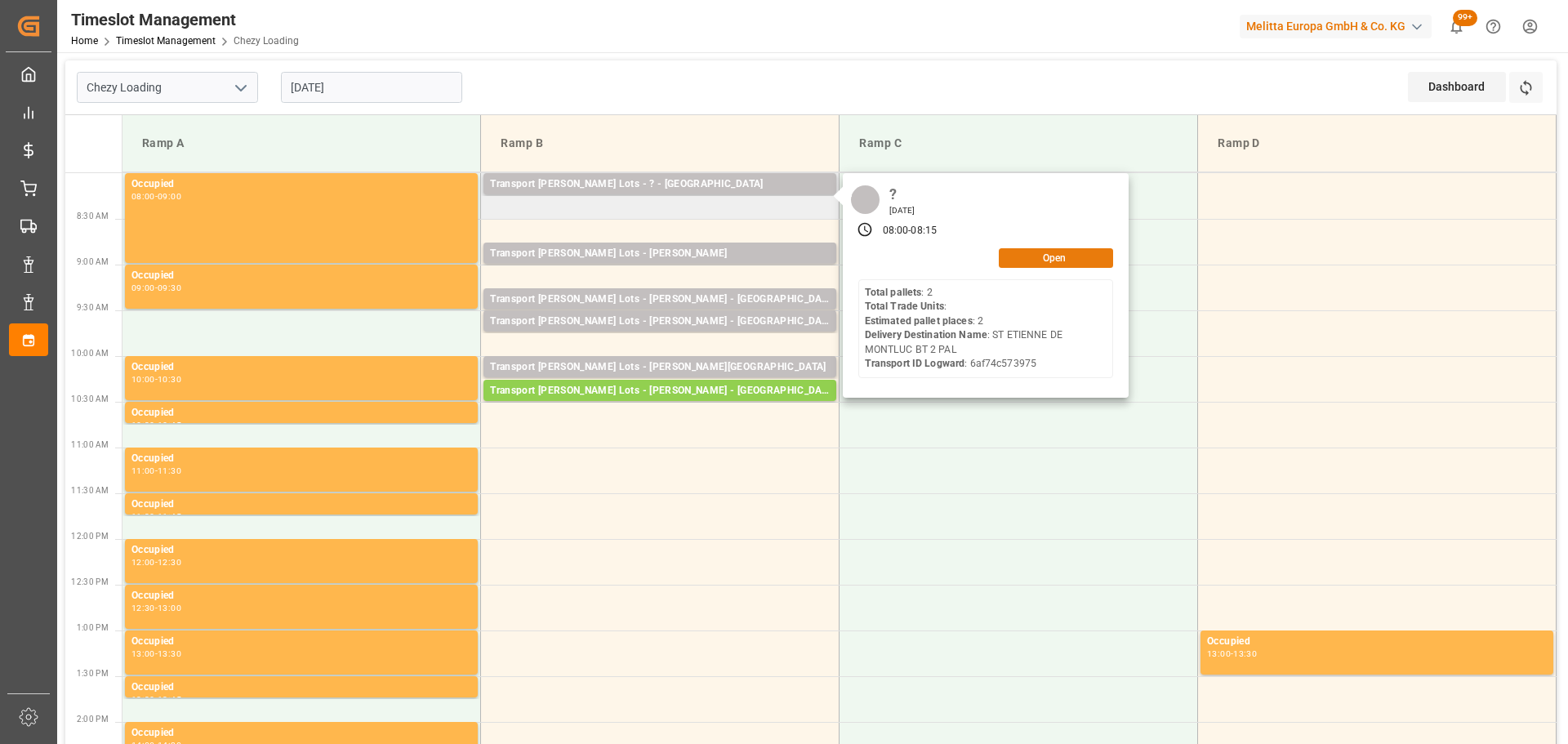
click at [1078, 254] on button "Open" at bounding box center [1056, 258] width 115 height 19
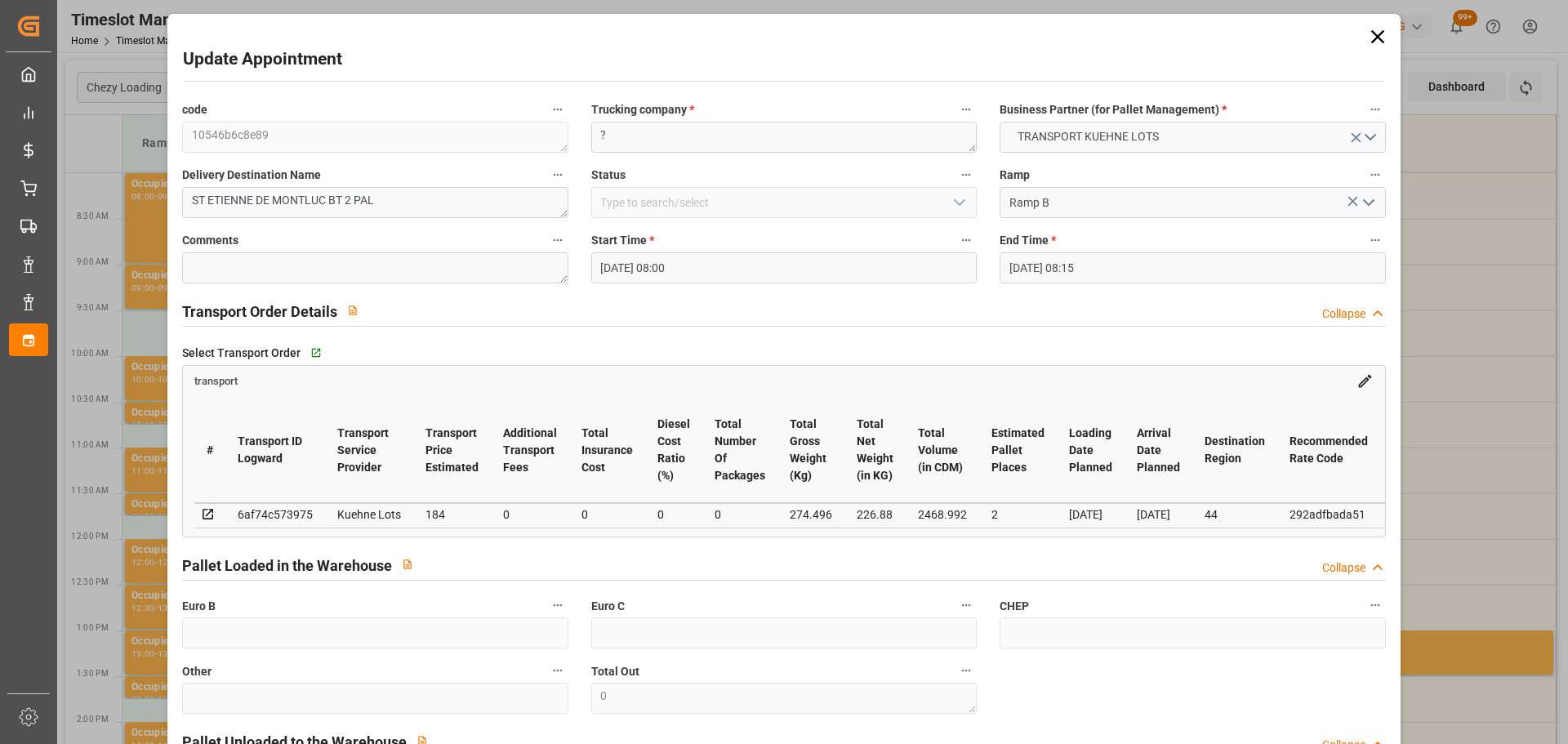
click at [629, 274] on input "[DATE] 08:00" at bounding box center [784, 268] width 386 height 31
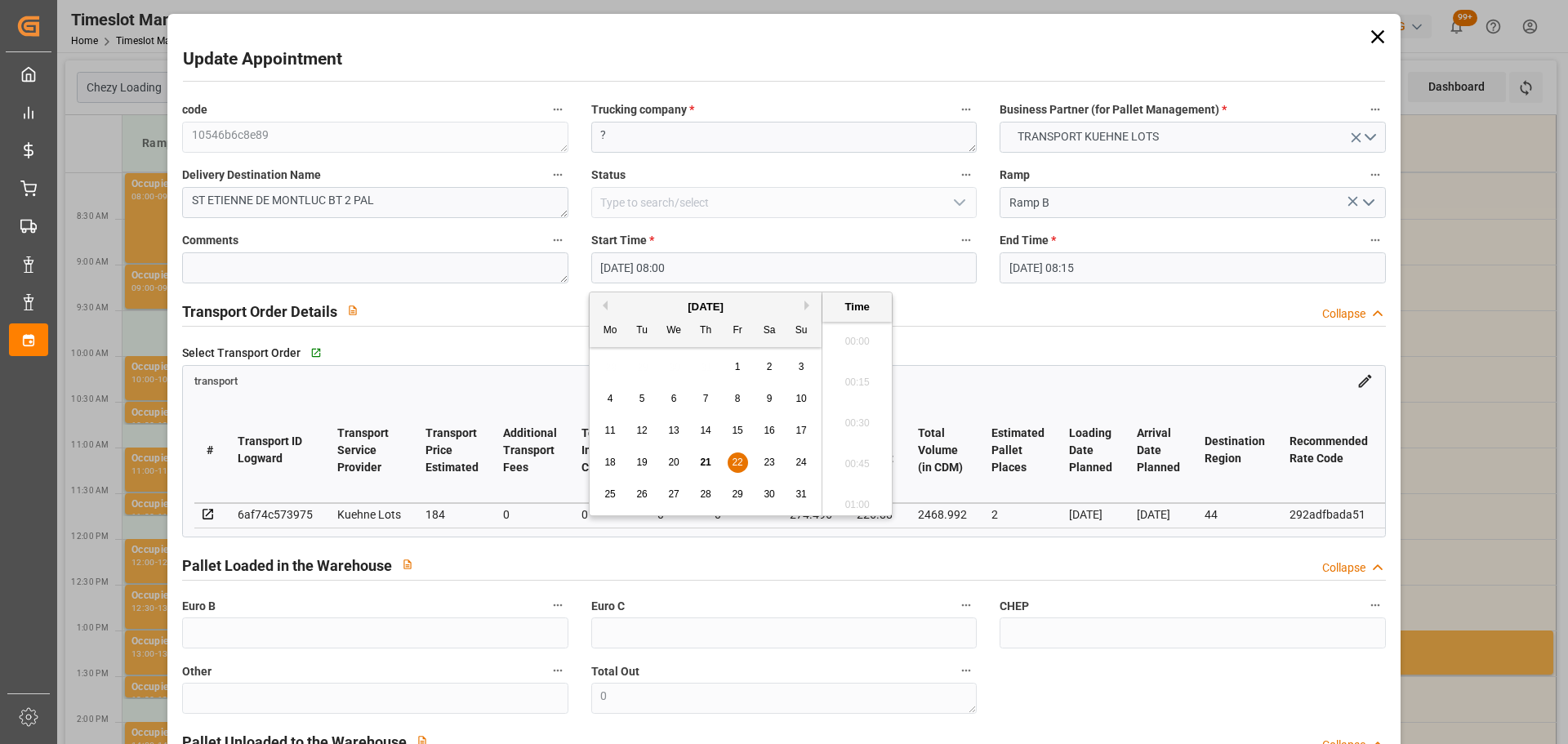
scroll to position [1231, 0]
click at [647, 491] on span "26" at bounding box center [641, 494] width 11 height 12
click at [869, 407] on li "10:00" at bounding box center [857, 418] width 69 height 41
type input "[DATE] 10:00"
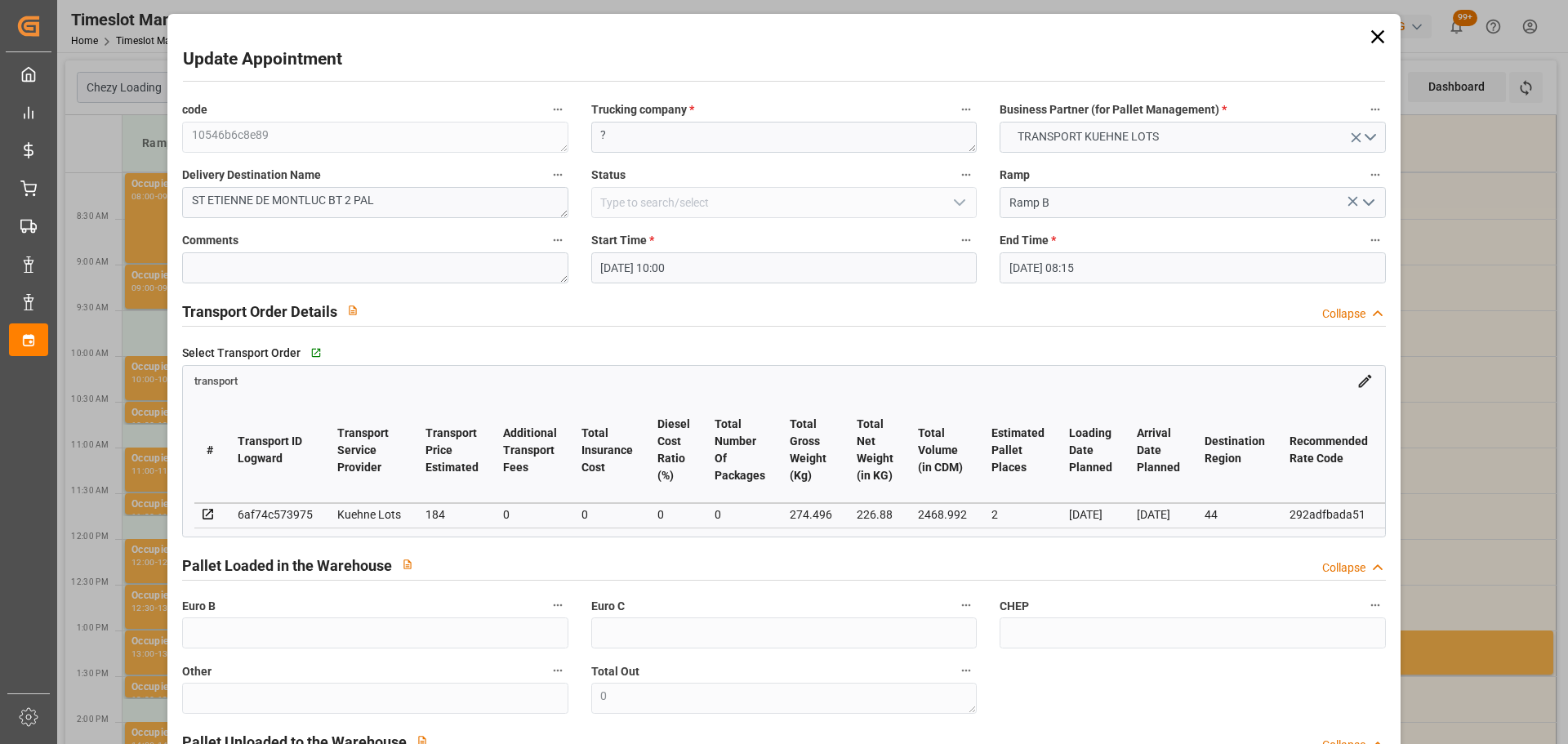
click at [1062, 258] on input "[DATE] 08:15" at bounding box center [1192, 268] width 386 height 31
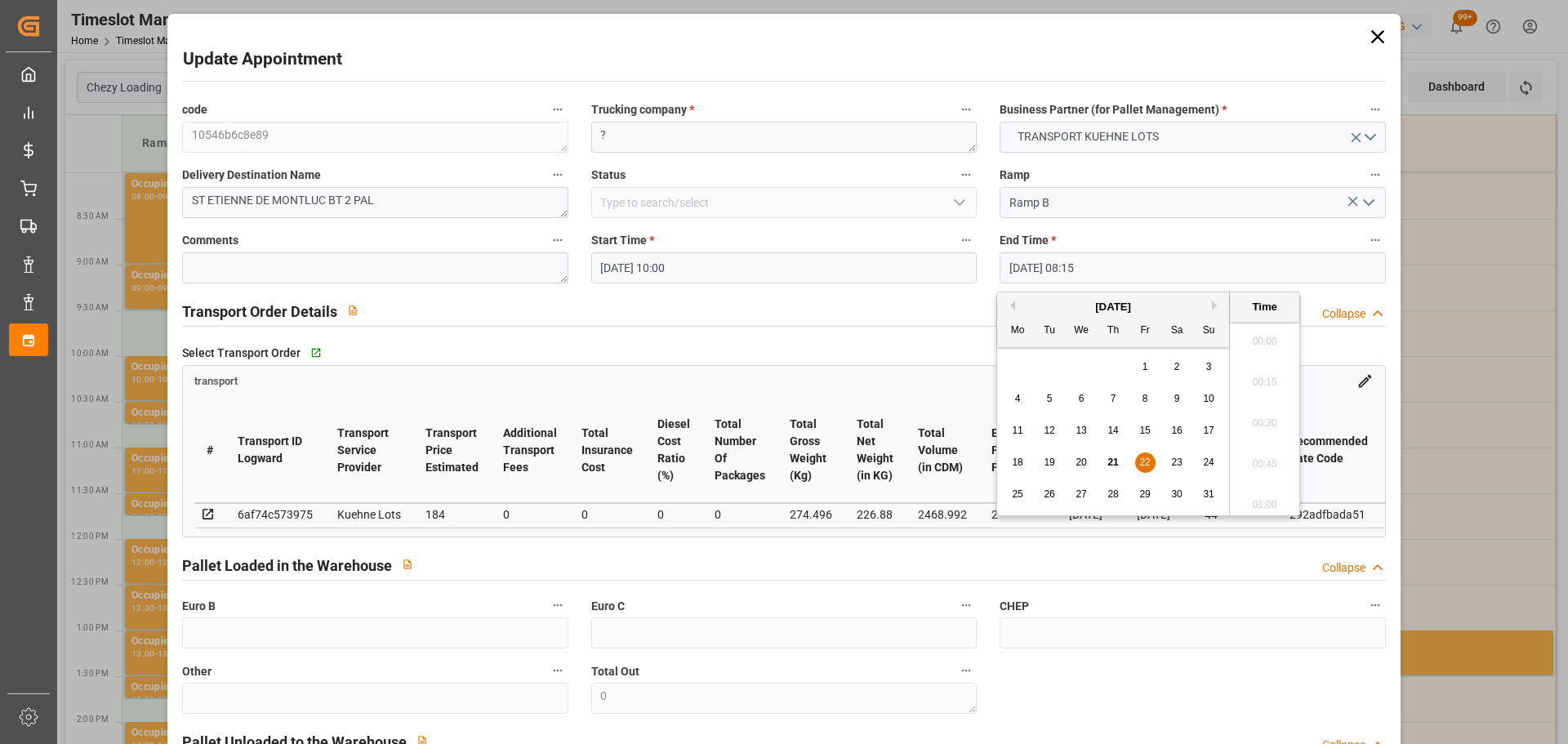
scroll to position [1271, 0]
drag, startPoint x: 1052, startPoint y: 490, endPoint x: 1153, endPoint y: 493, distance: 101.0
click at [1067, 493] on div "25 26 27 28 29 30 31" at bounding box center [1113, 494] width 223 height 32
click at [1053, 490] on span "26" at bounding box center [1048, 494] width 11 height 12
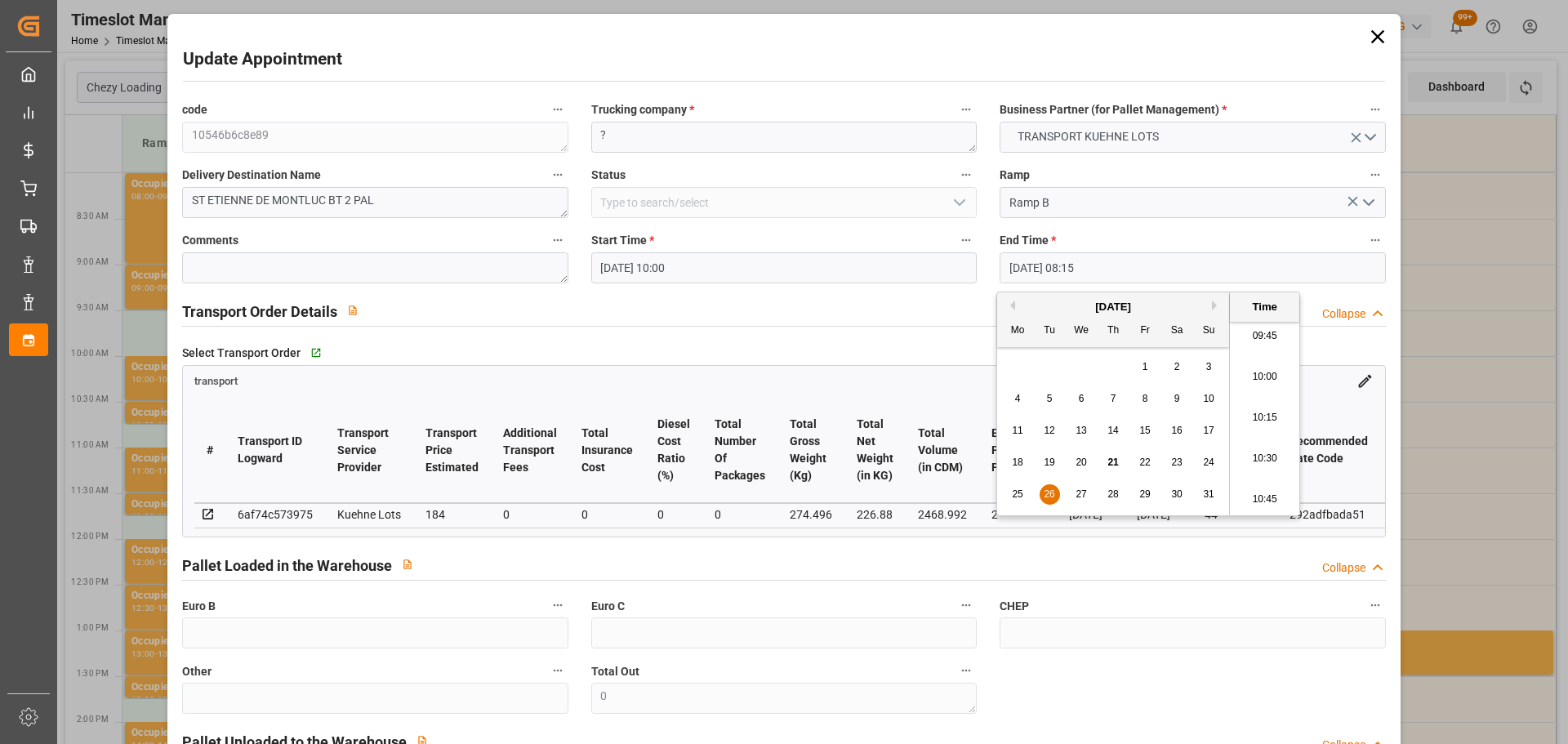
click at [1277, 418] on li "10:15" at bounding box center [1264, 418] width 69 height 41
type input "[DATE] 10:15"
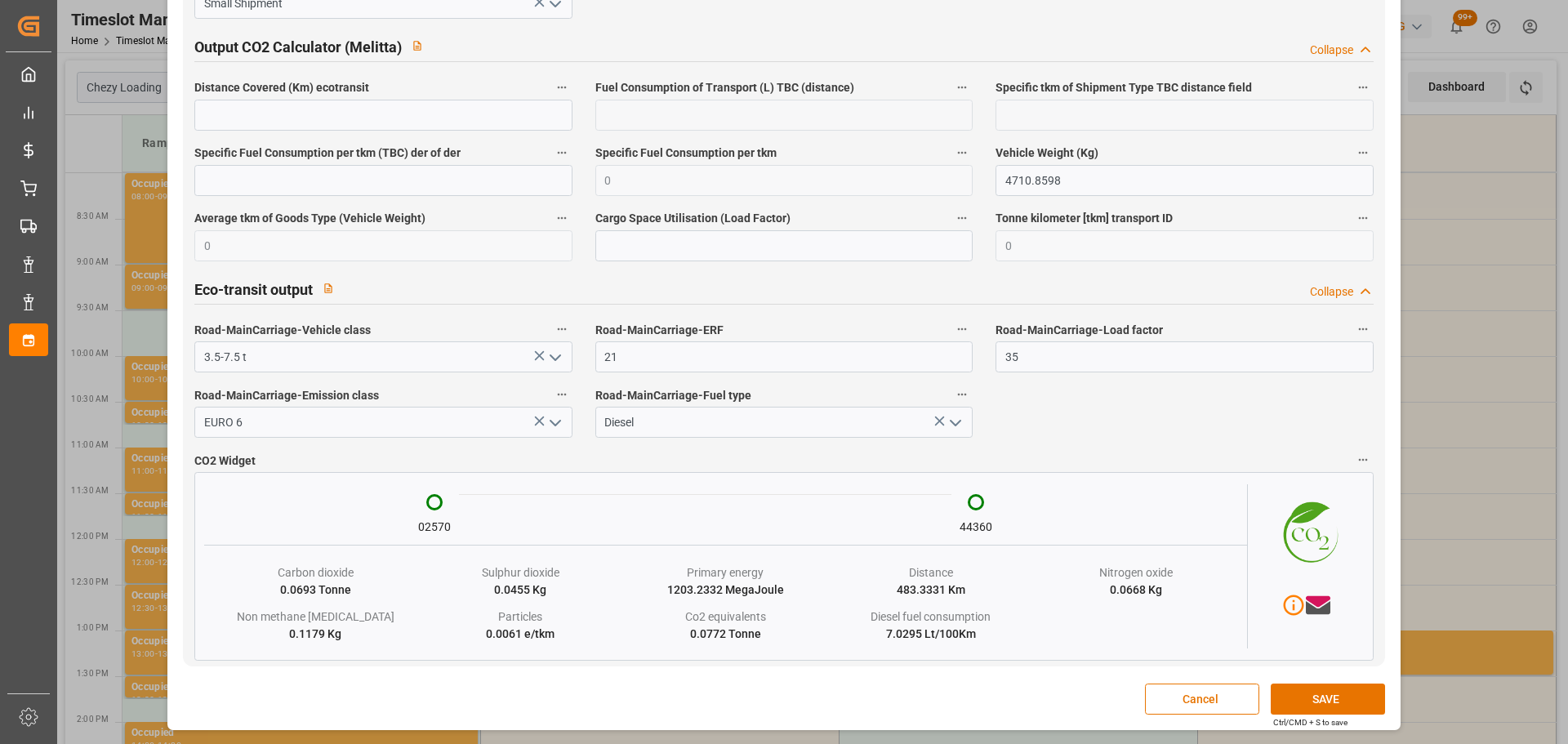
scroll to position [2699, 0]
drag, startPoint x: 1316, startPoint y: 718, endPoint x: 1318, endPoint y: 704, distance: 14.1
click at [1316, 718] on div "Ctrl/CMD + S to save" at bounding box center [1311, 722] width 75 height 13
click at [1317, 692] on button "SAVE" at bounding box center [1328, 699] width 115 height 31
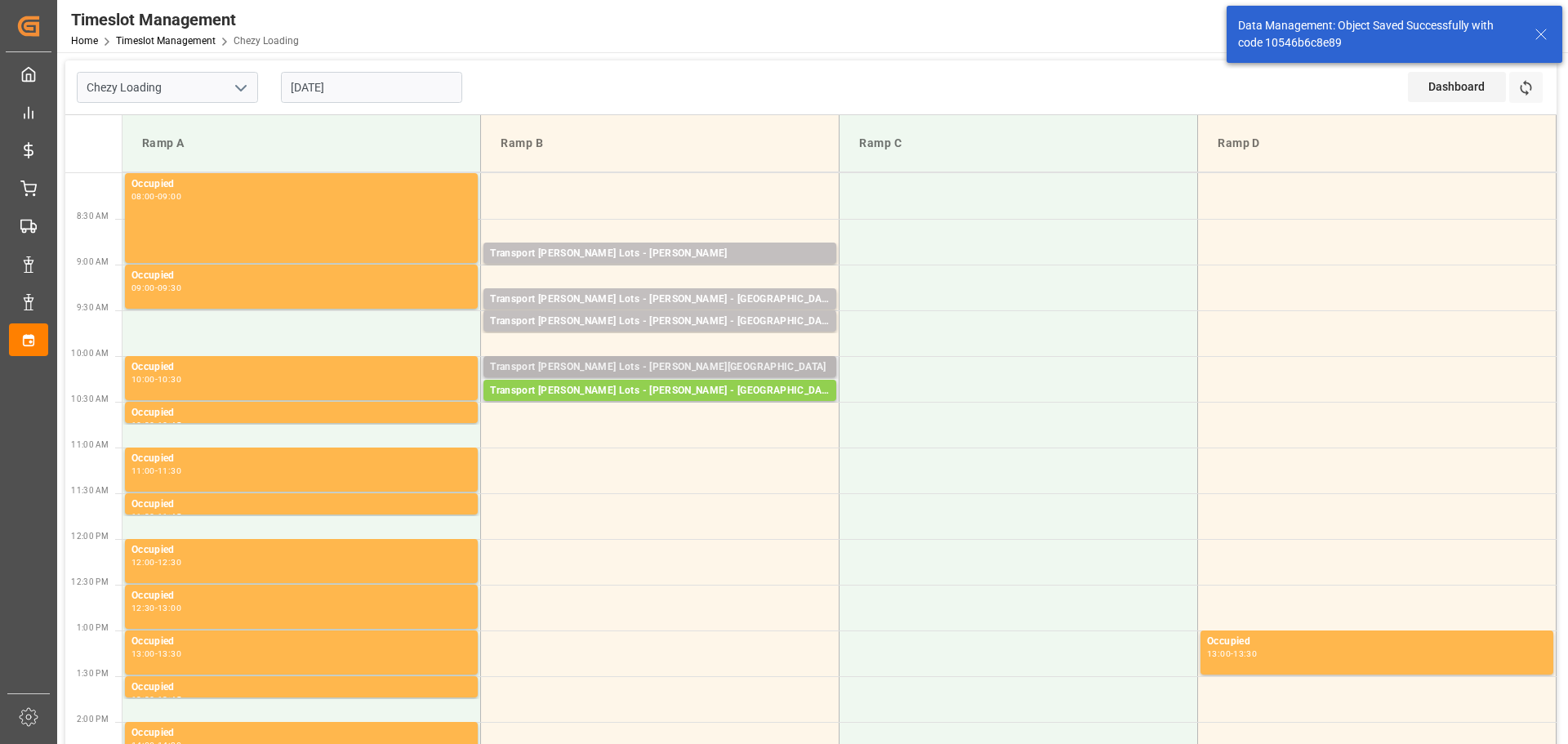
click at [572, 362] on div "Transport [PERSON_NAME] Lots - [PERSON_NAME][GEOGRAPHIC_DATA]" at bounding box center [660, 367] width 340 height 17
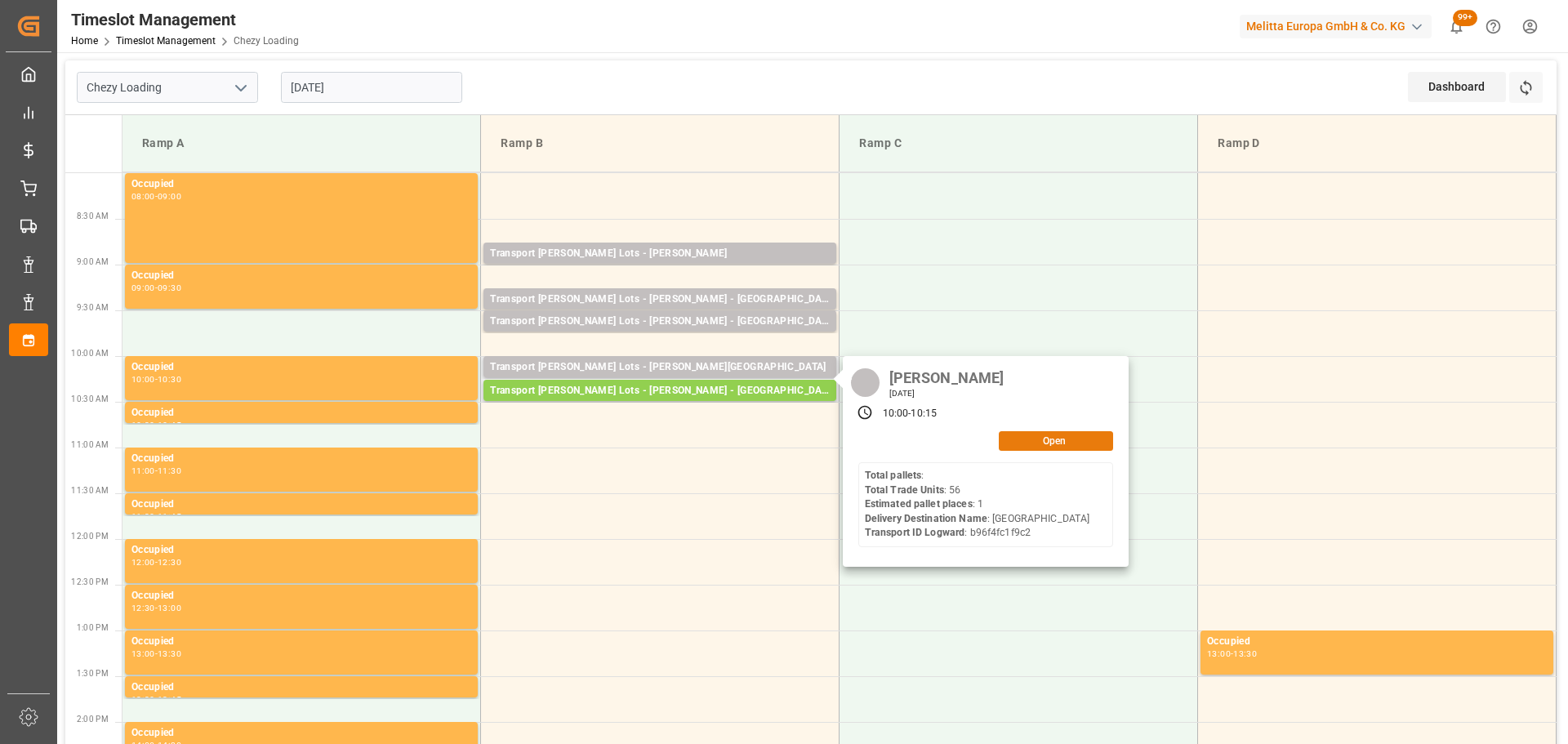
click at [1084, 434] on button "Open" at bounding box center [1056, 441] width 115 height 19
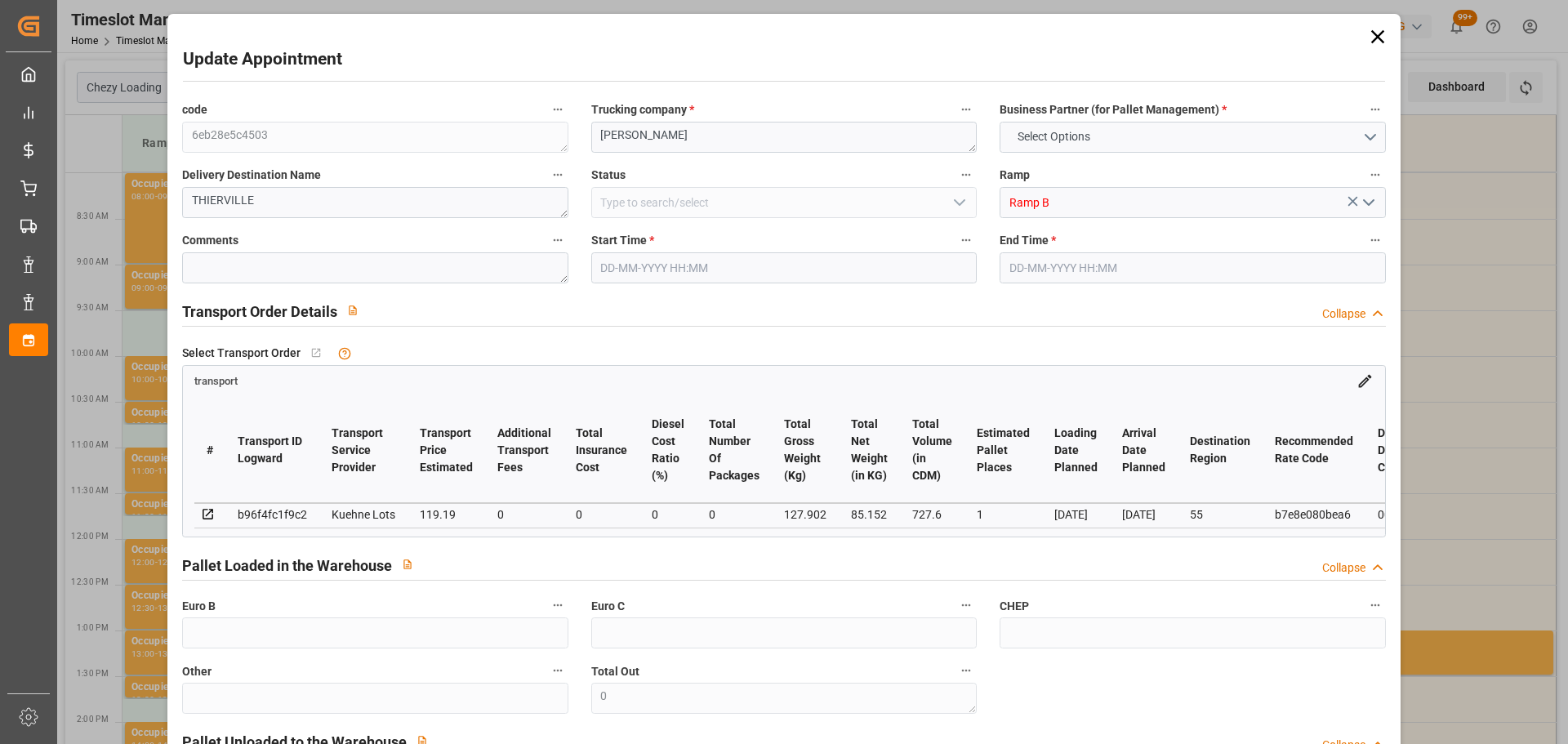
type input "1"
type input "119.19"
type input "0"
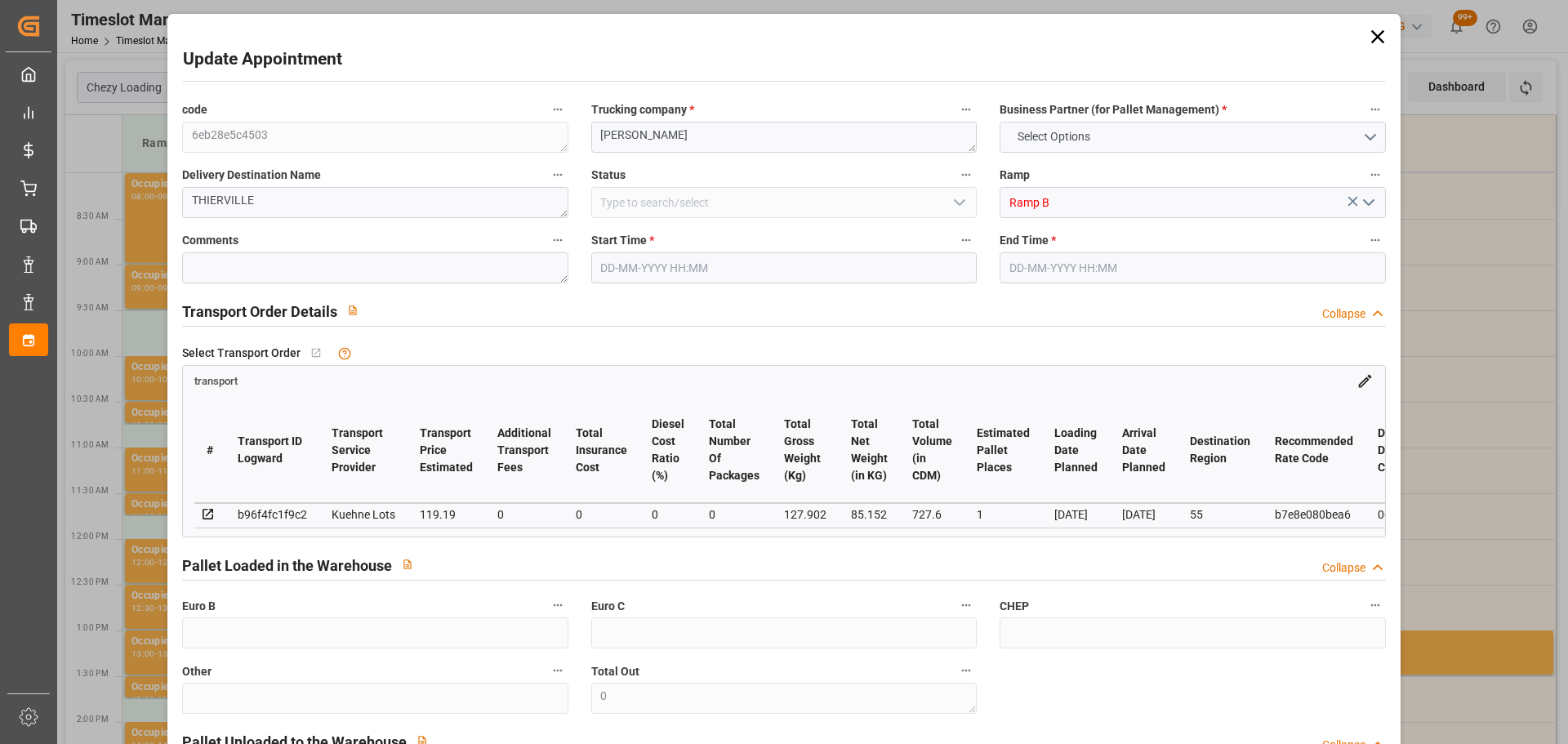
type input "119.19"
type input "0"
type input "85.152"
type input "242.902"
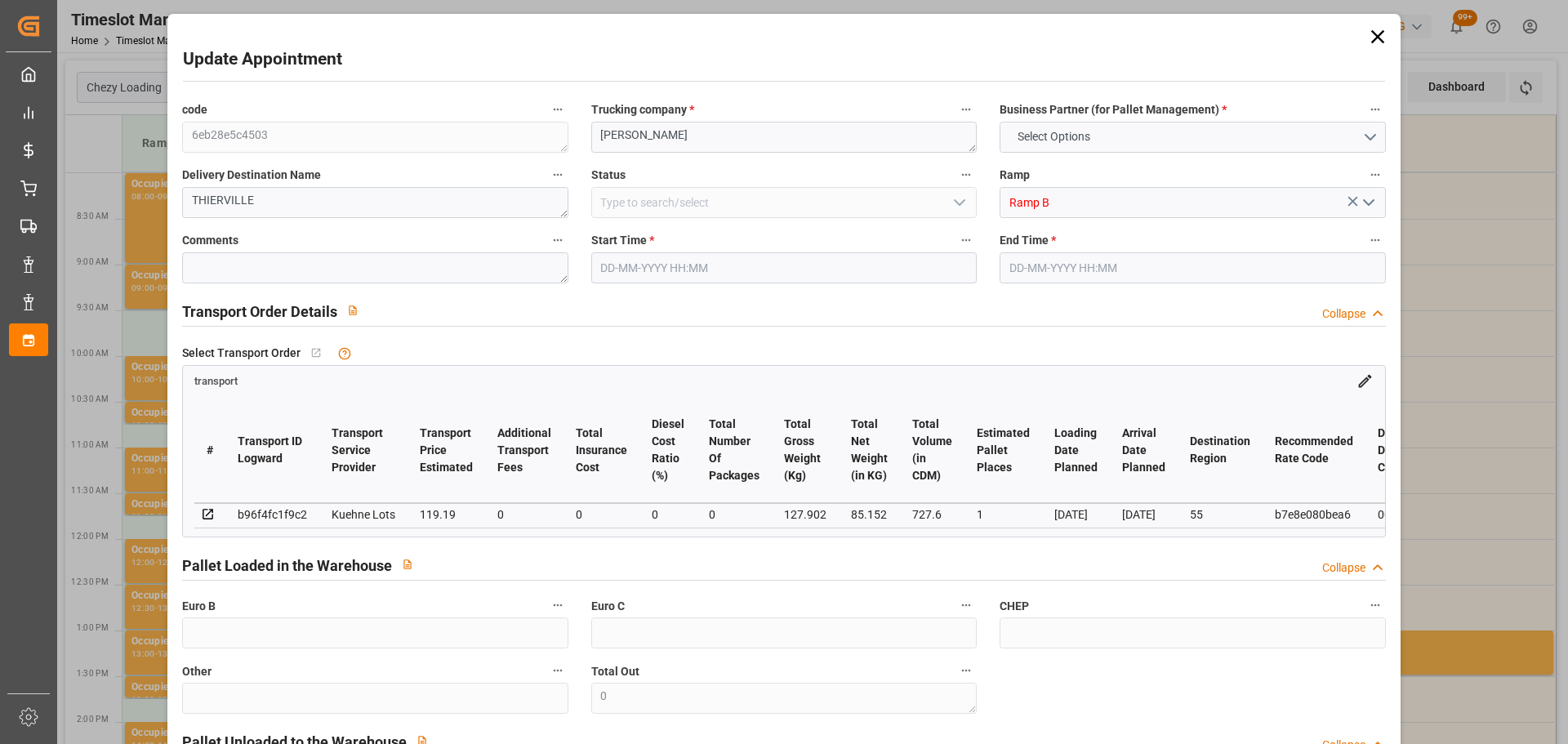
type input "727.6"
type input "55"
type input "0"
type input "56"
type input "5"
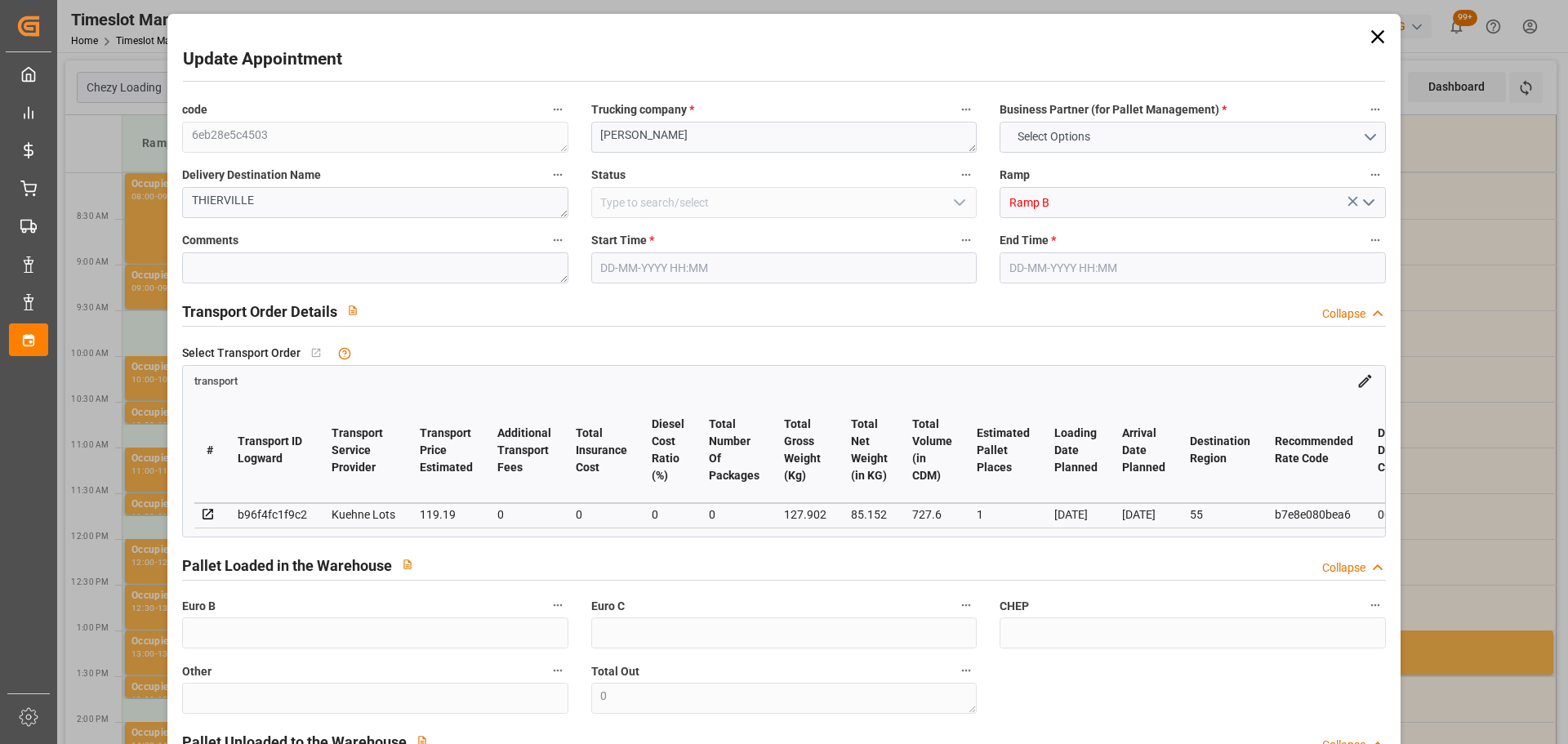
type input "101"
type input "127.902"
type input "0"
type input "4710.8598"
type input "0"
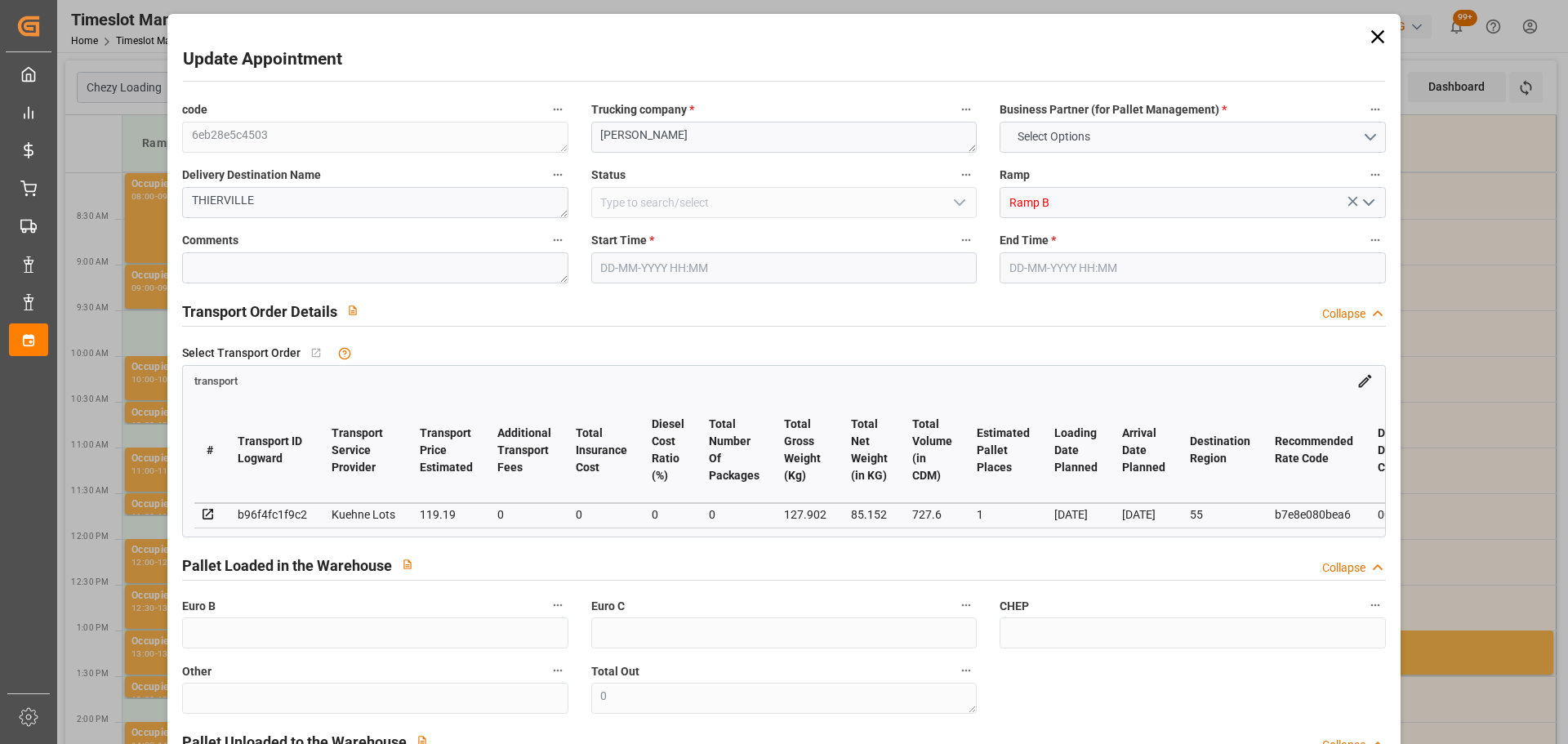
type input "0"
type input "21"
type input "35"
type input "[DATE] 10:00"
type input "[DATE] 10:15"
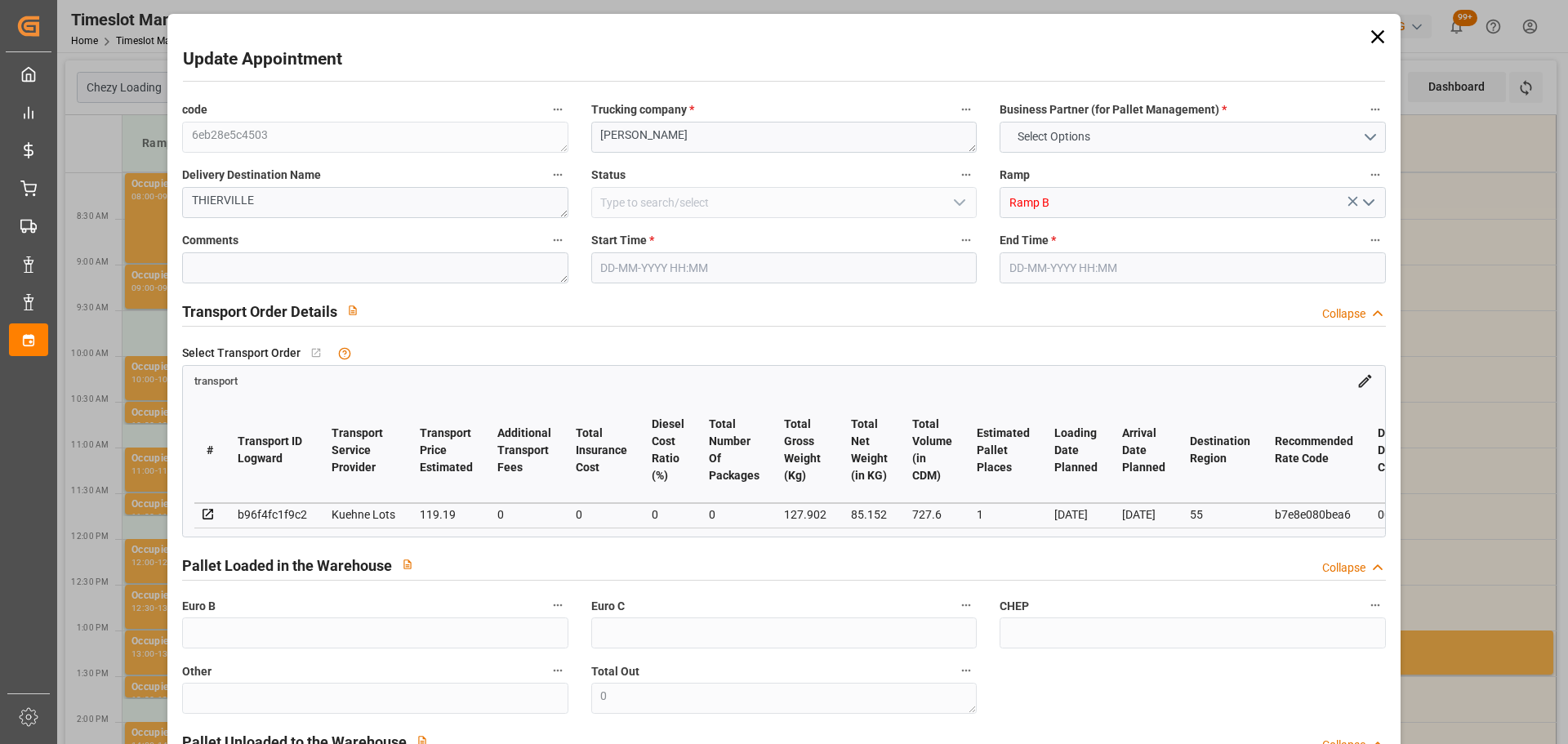
type input "[DATE] 12:30"
type input "[DATE] 11:46"
type input "[DATE]"
click at [653, 263] on input "[DATE] 10:00" at bounding box center [784, 268] width 386 height 31
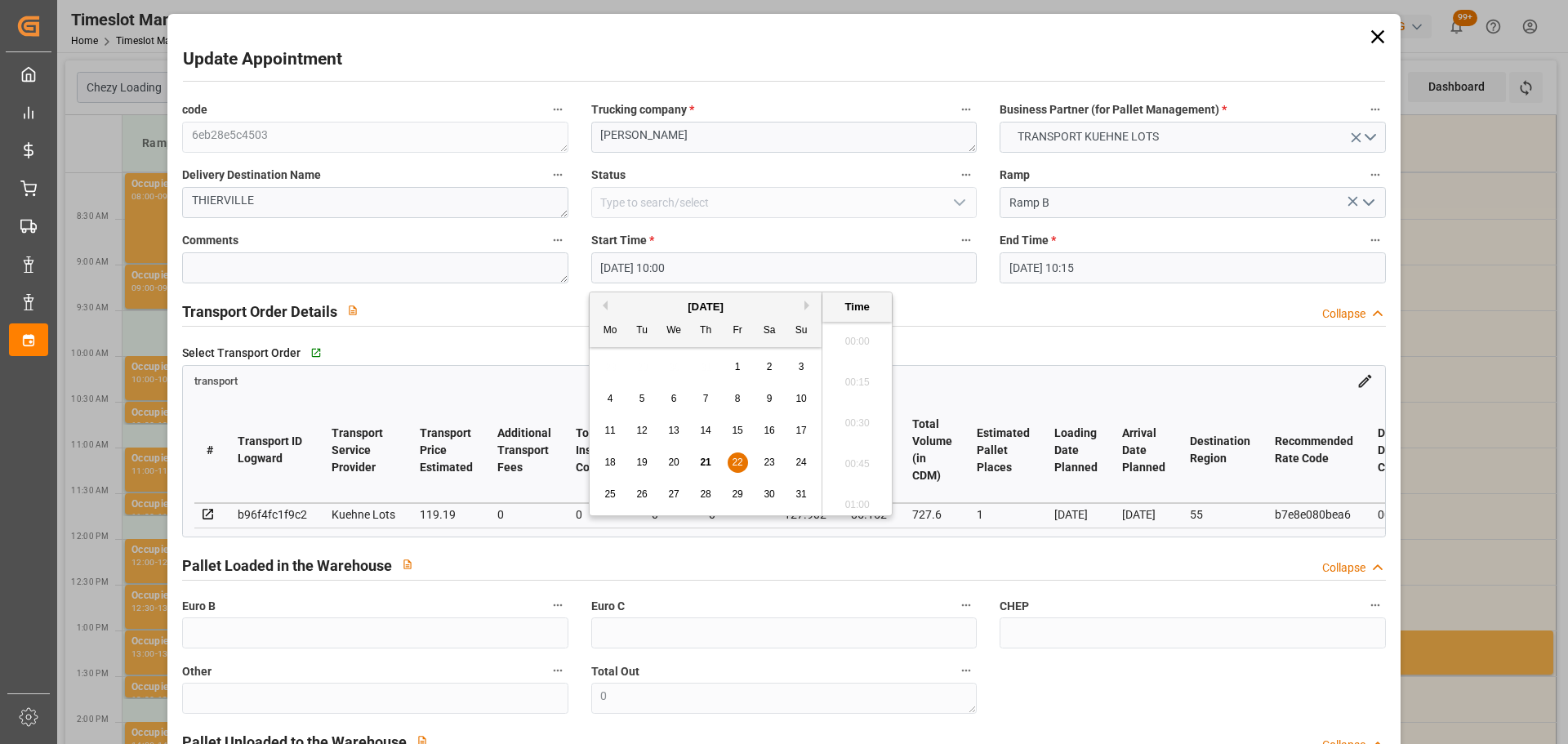
scroll to position [1557, 0]
drag, startPoint x: 733, startPoint y: 460, endPoint x: 757, endPoint y: 460, distance: 24.0
click at [734, 460] on span "22" at bounding box center [736, 462] width 11 height 12
drag, startPoint x: 845, startPoint y: 332, endPoint x: 1007, endPoint y: 265, distance: 175.3
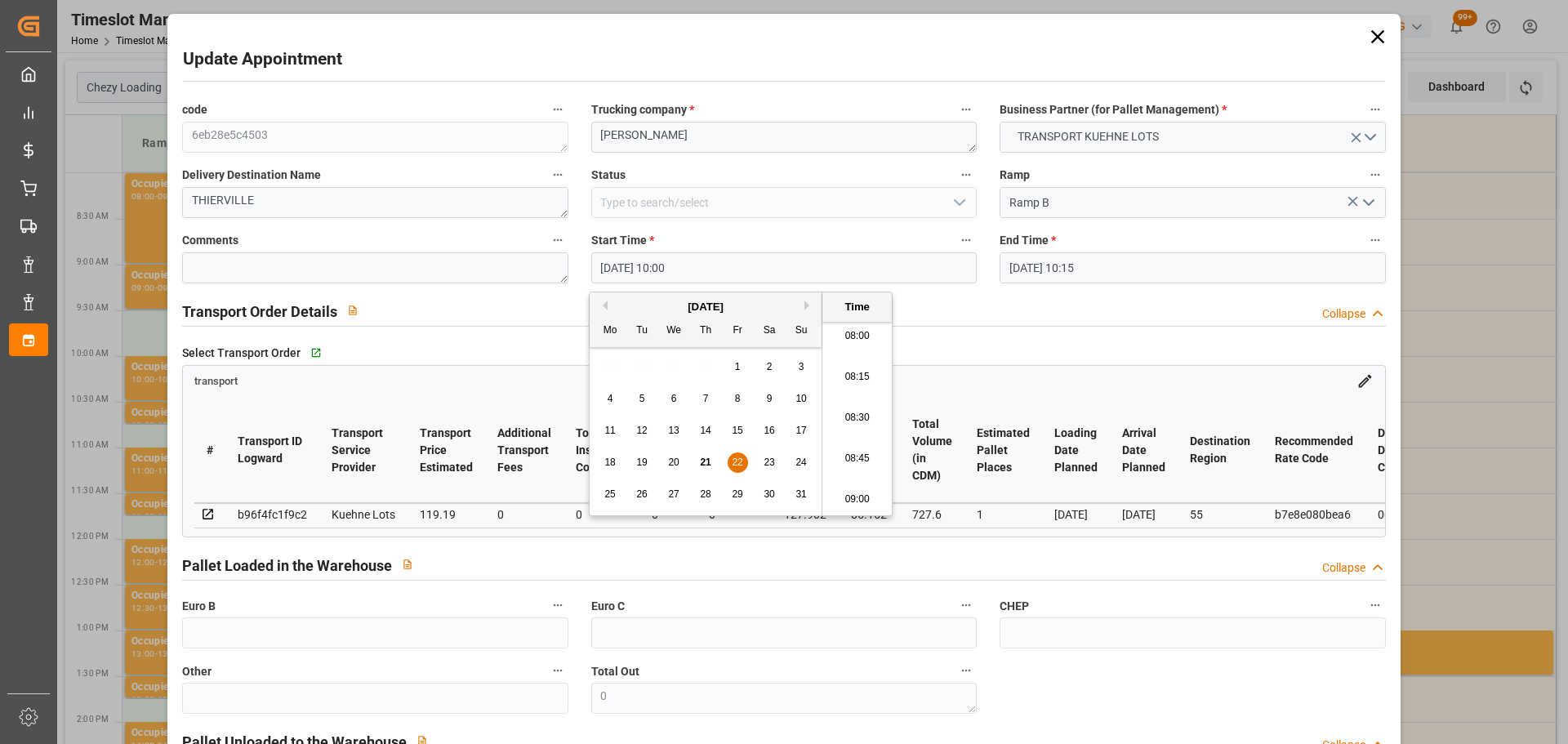
click at [847, 331] on li "08:00" at bounding box center [857, 336] width 69 height 41
type input "[DATE] 08:00"
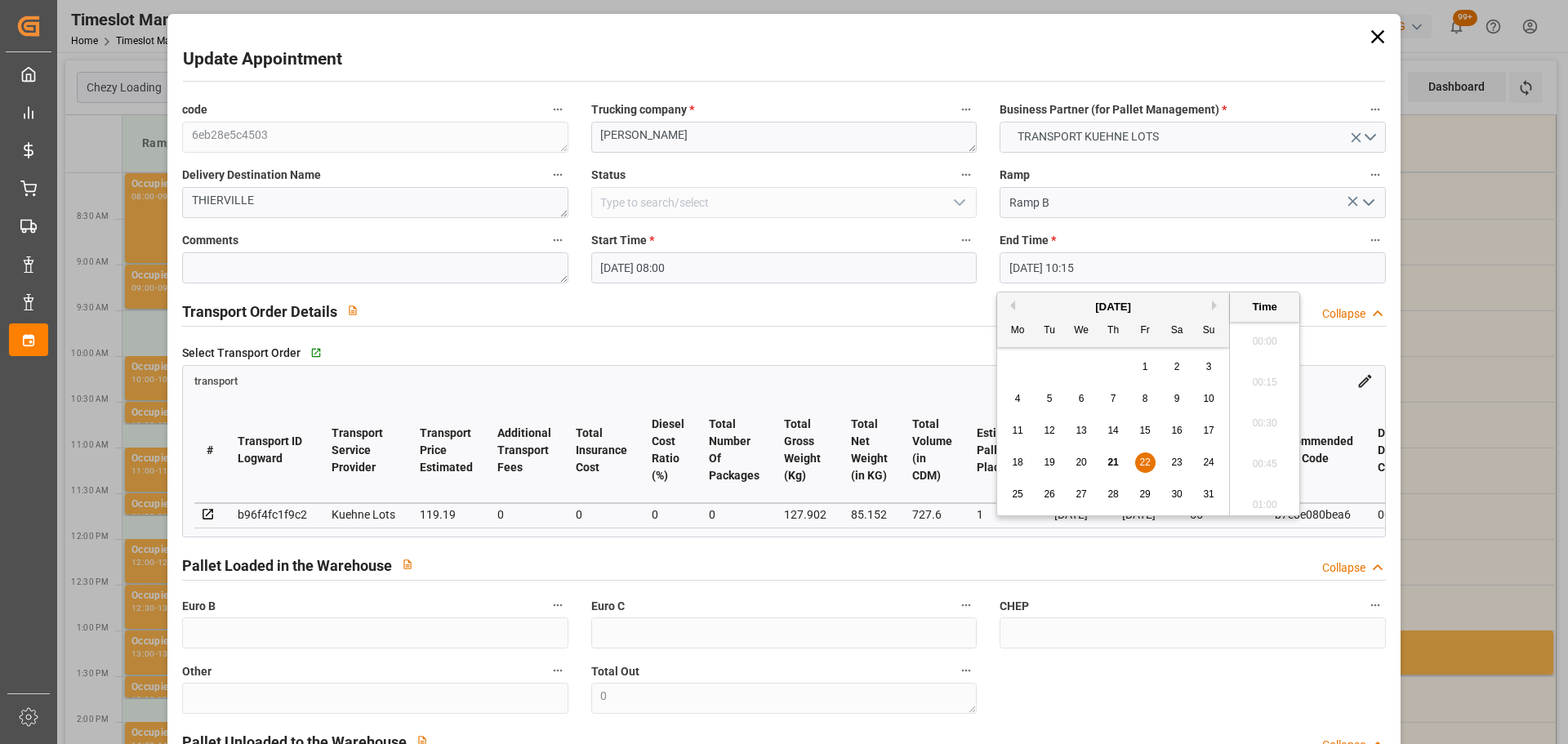
click at [1007, 265] on input "[DATE] 10:15" at bounding box center [1192, 268] width 386 height 31
drag, startPoint x: 1152, startPoint y: 463, endPoint x: 1217, endPoint y: 443, distance: 68.0
click at [1152, 463] on div "22" at bounding box center [1145, 463] width 20 height 19
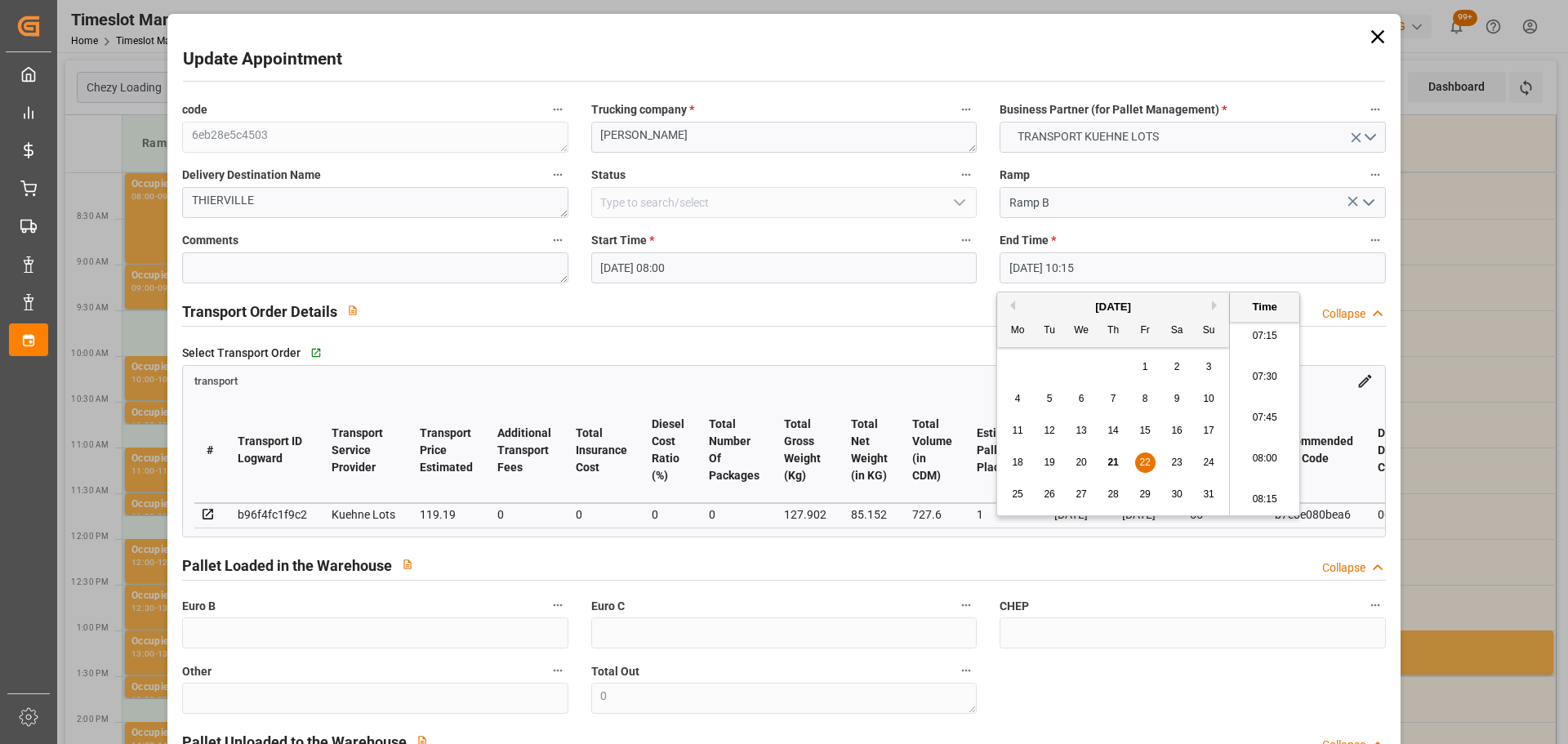
click at [1263, 494] on li "08:15" at bounding box center [1264, 499] width 69 height 41
type input "[DATE] 08:15"
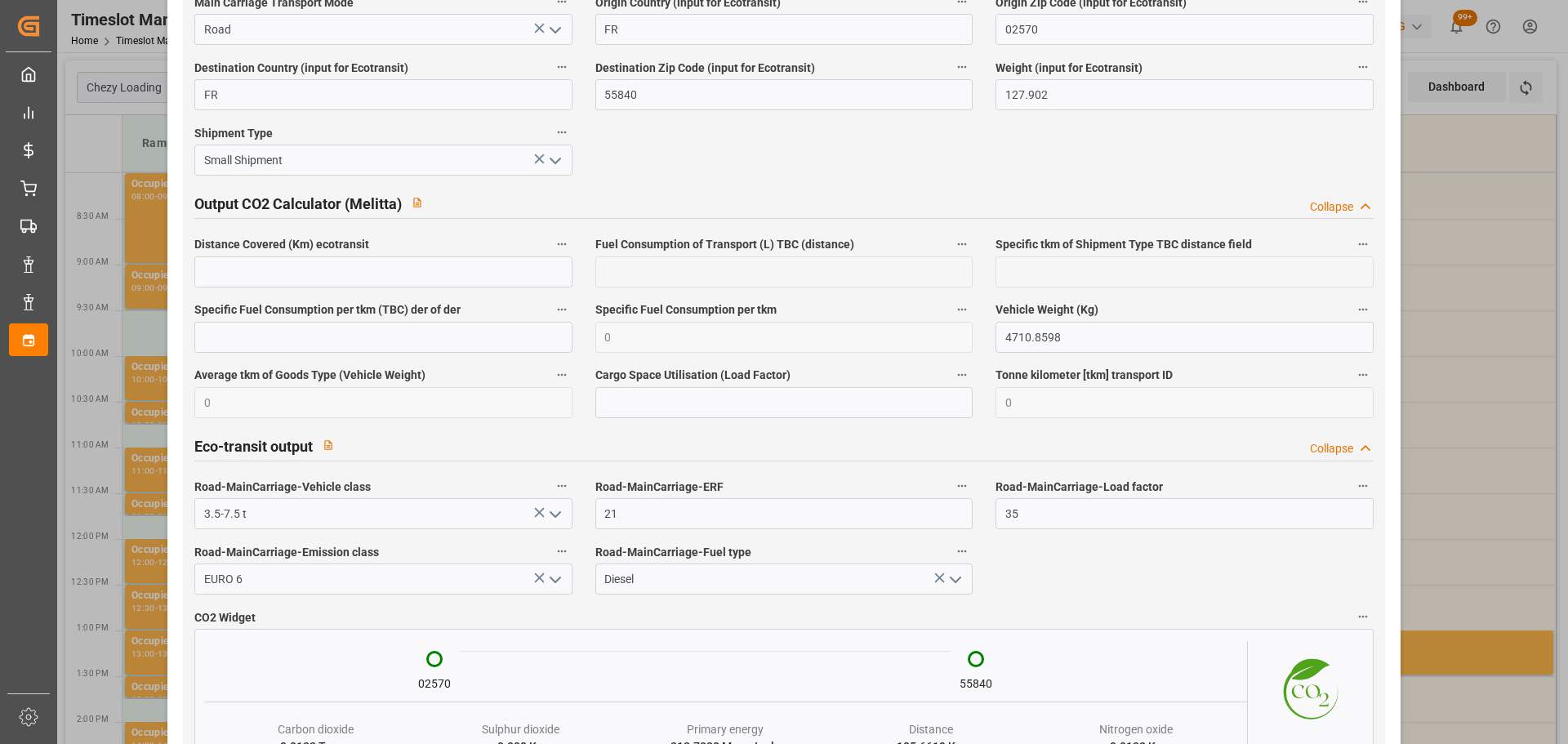
scroll to position [2699, 0]
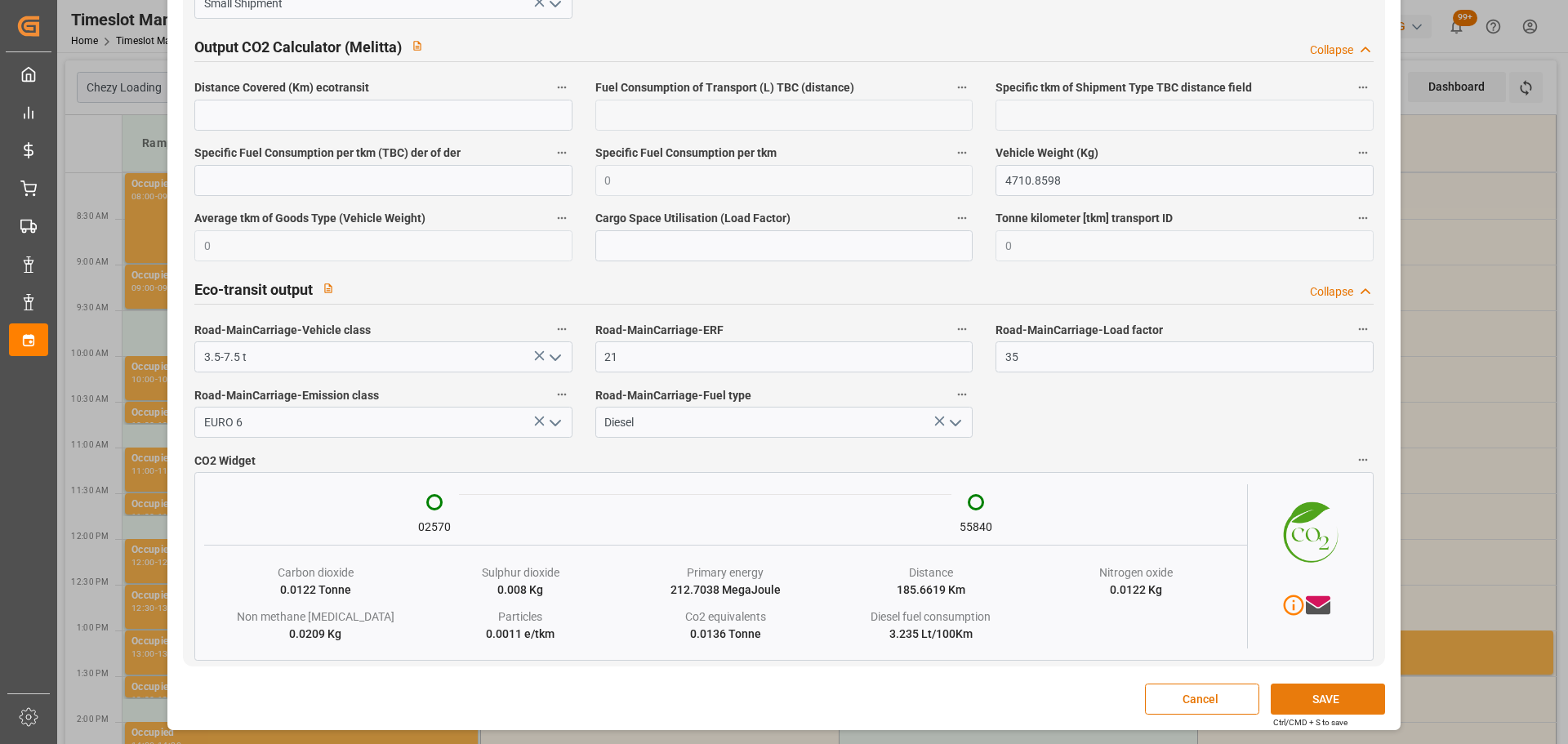
click at [1325, 693] on button "SAVE" at bounding box center [1328, 699] width 115 height 31
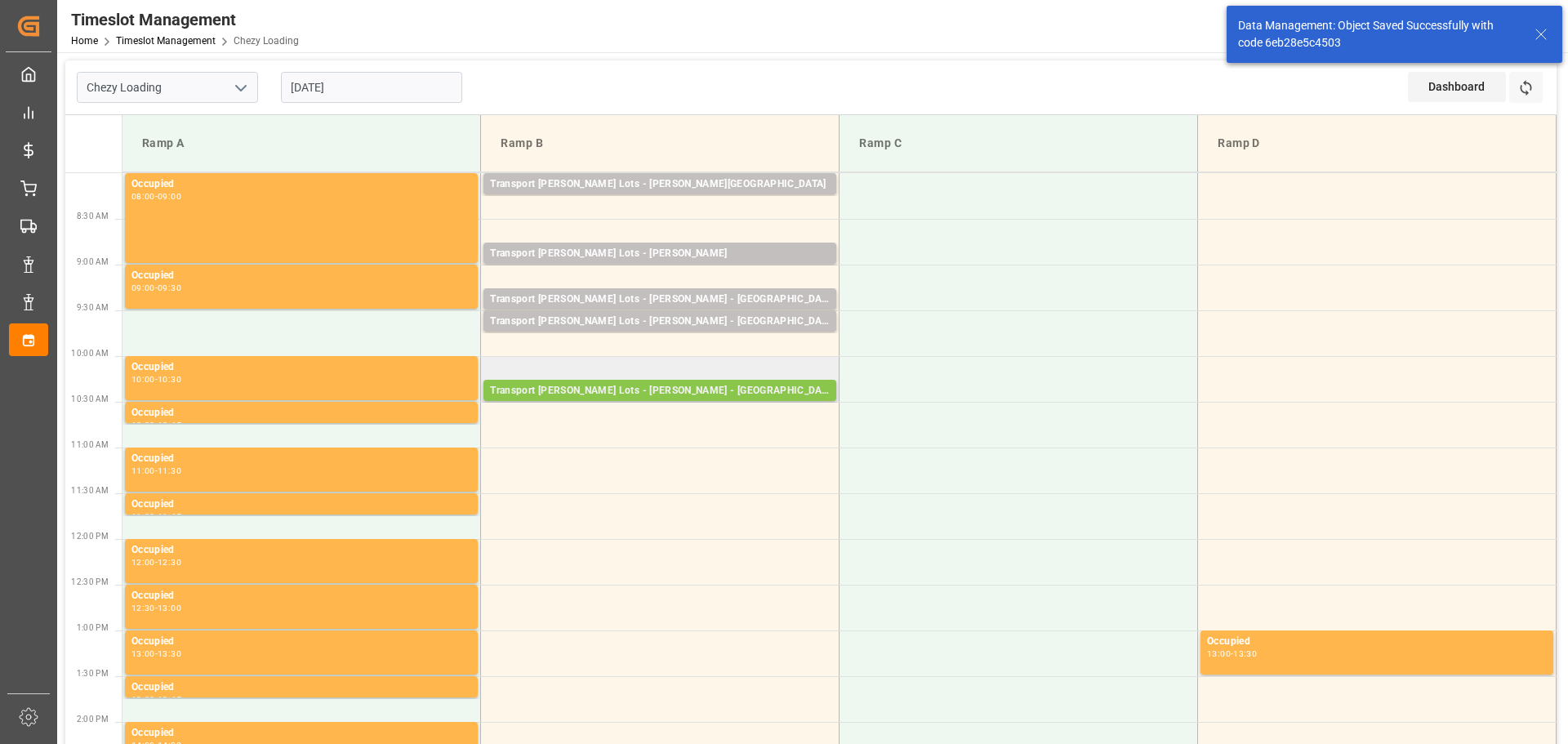
click at [689, 389] on div "Transport [PERSON_NAME] Lots - [PERSON_NAME] - [GEOGRAPHIC_DATA] SUR [GEOGRAPHI…" at bounding box center [660, 390] width 340 height 17
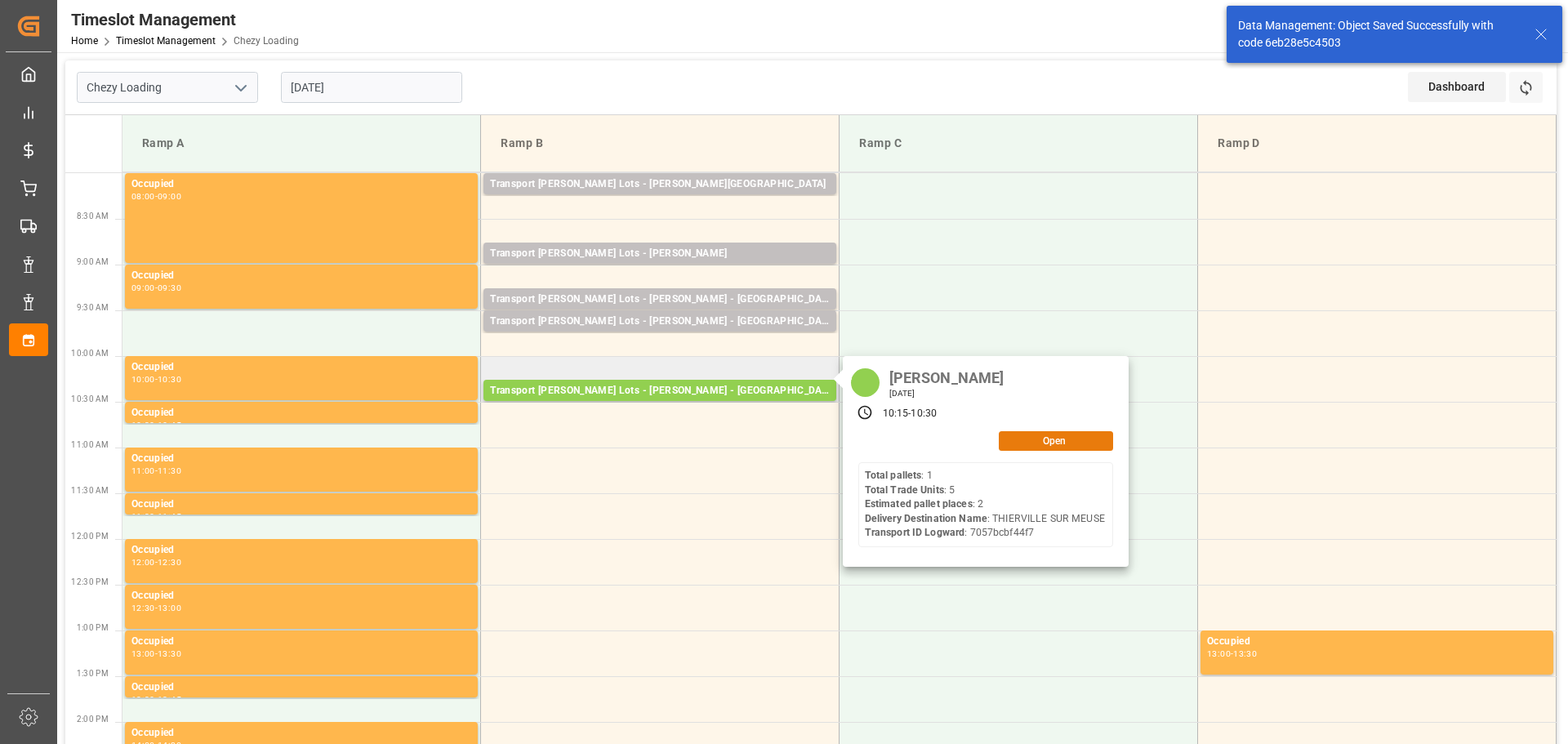
click at [1075, 446] on button "Open" at bounding box center [1056, 441] width 115 height 19
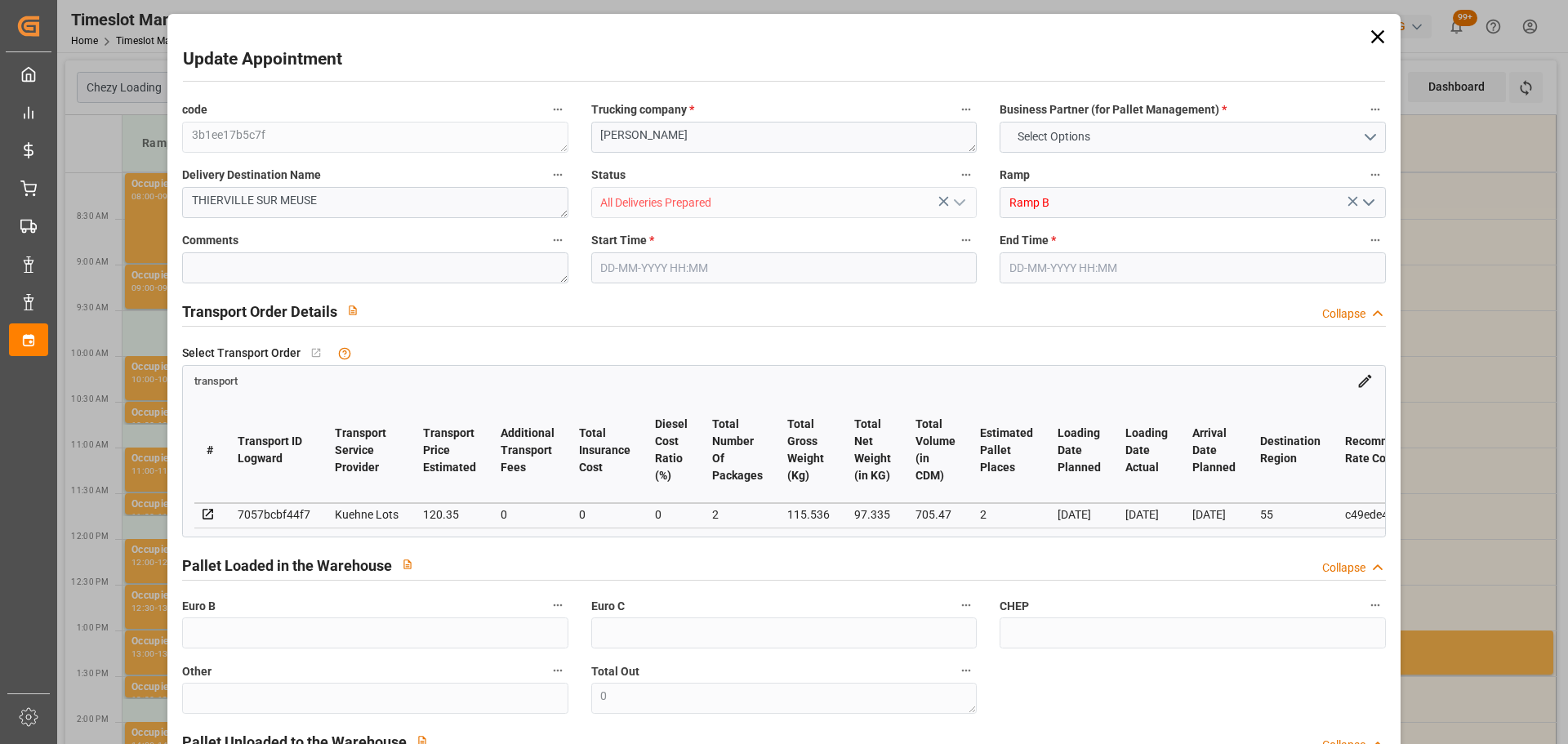
type input "2"
type input "120.35"
type input "0"
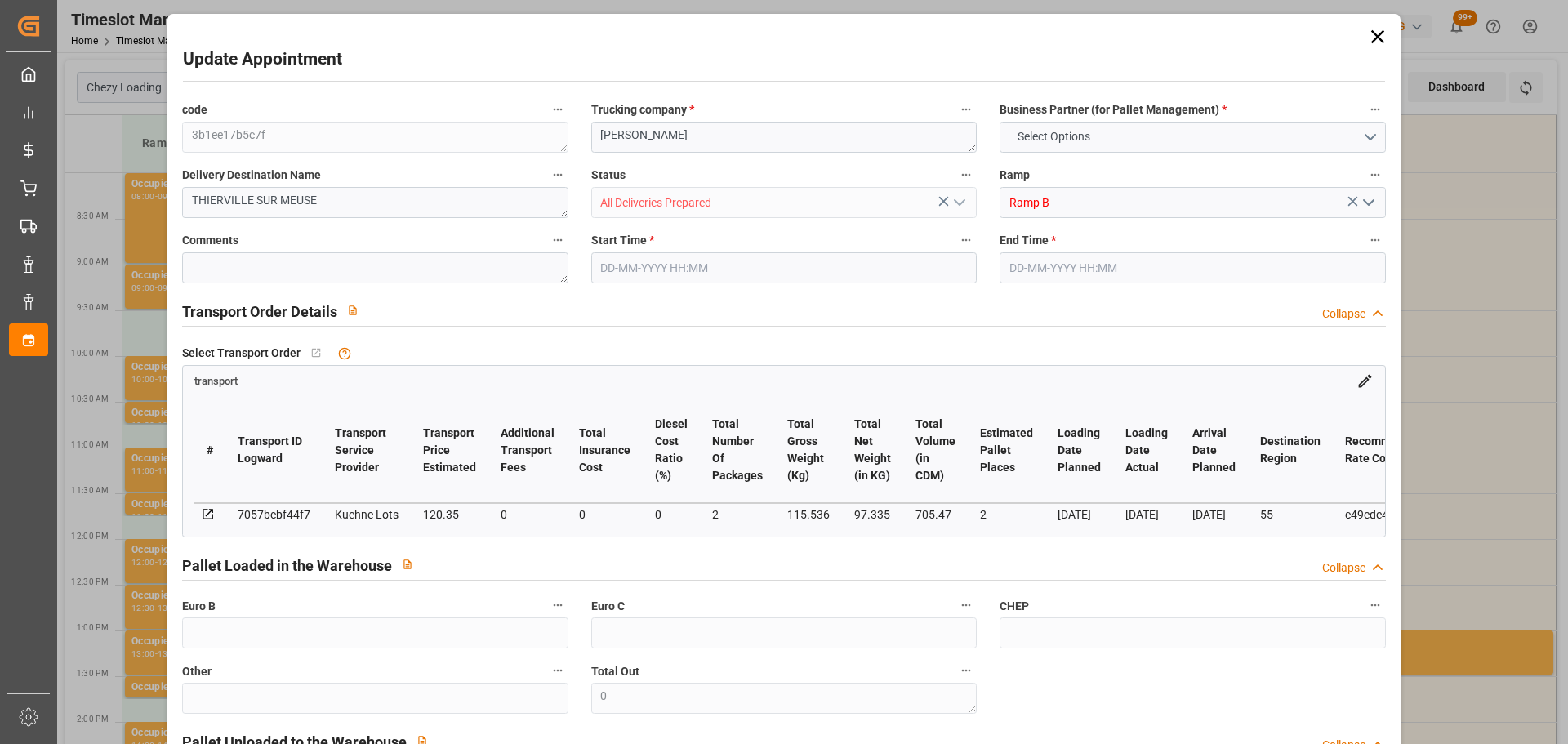
type input "120.35"
type input "0"
type input "2"
type input "97.335"
type input "167.48"
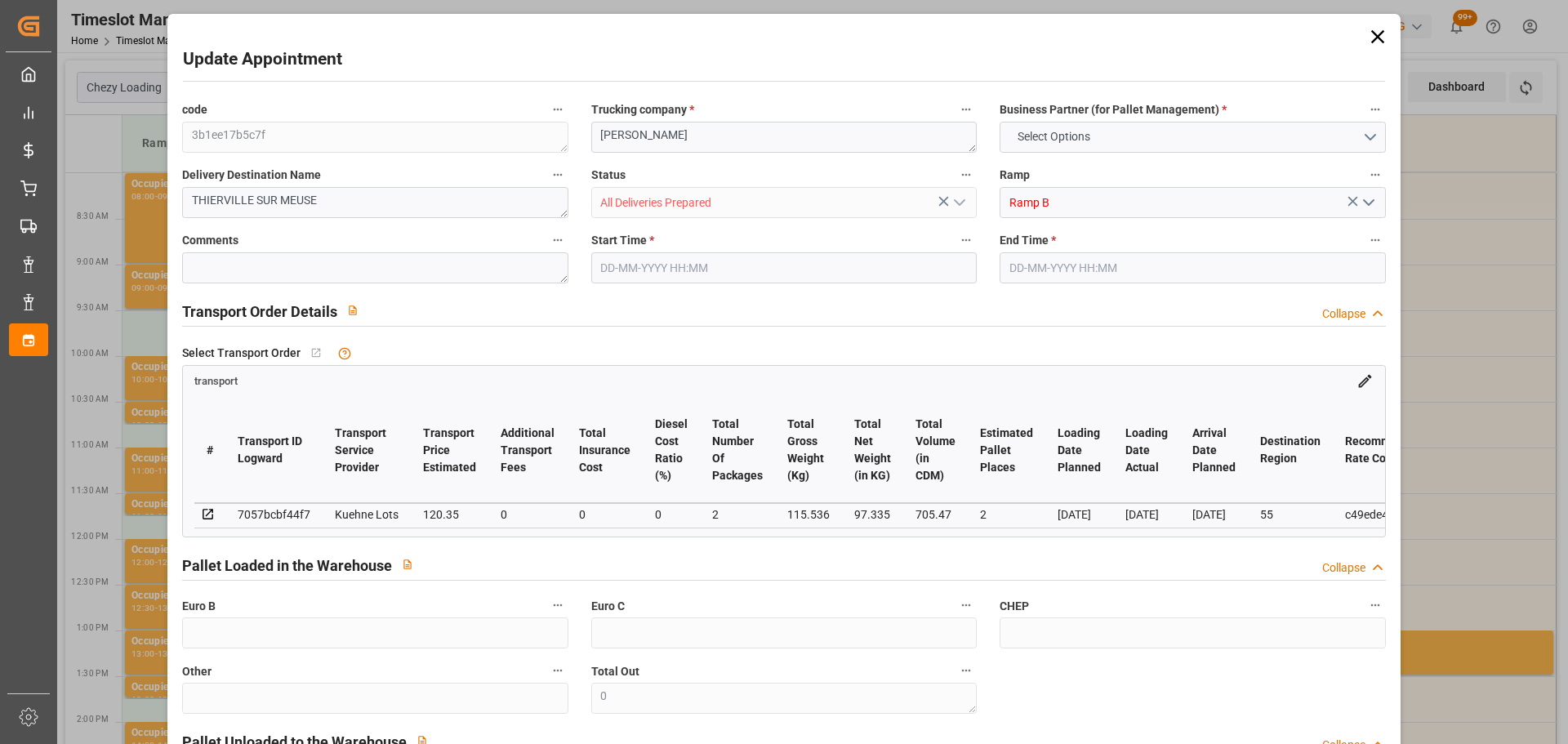
type input "705.47"
type input "55"
type input "1"
type input "5"
type input "2"
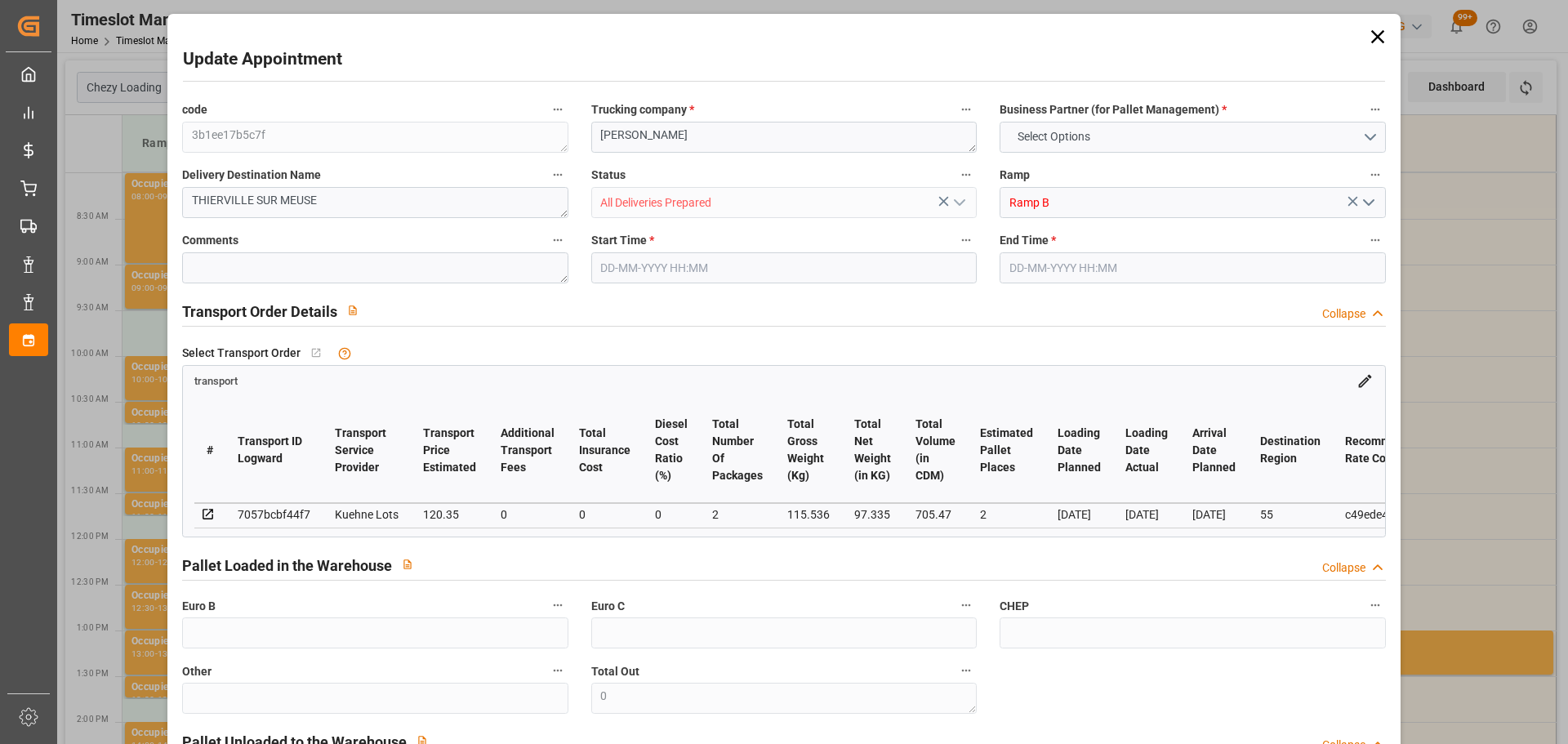
type input "101"
type input "115.536"
type input "0"
type input "4710.8598"
type input "0"
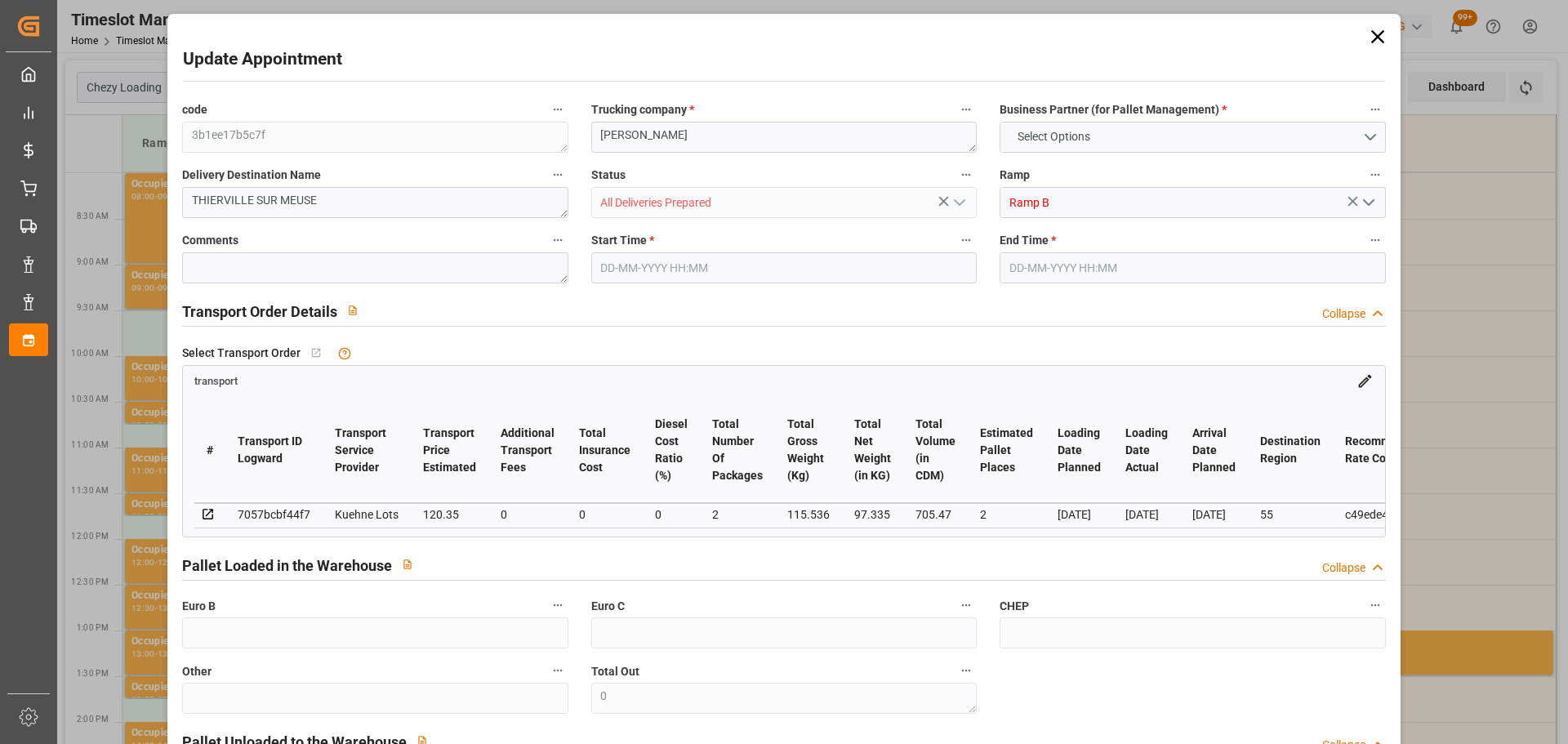
type input "0"
type input "21"
type input "35"
type input "[DATE] 10:15"
type input "[DATE] 10:30"
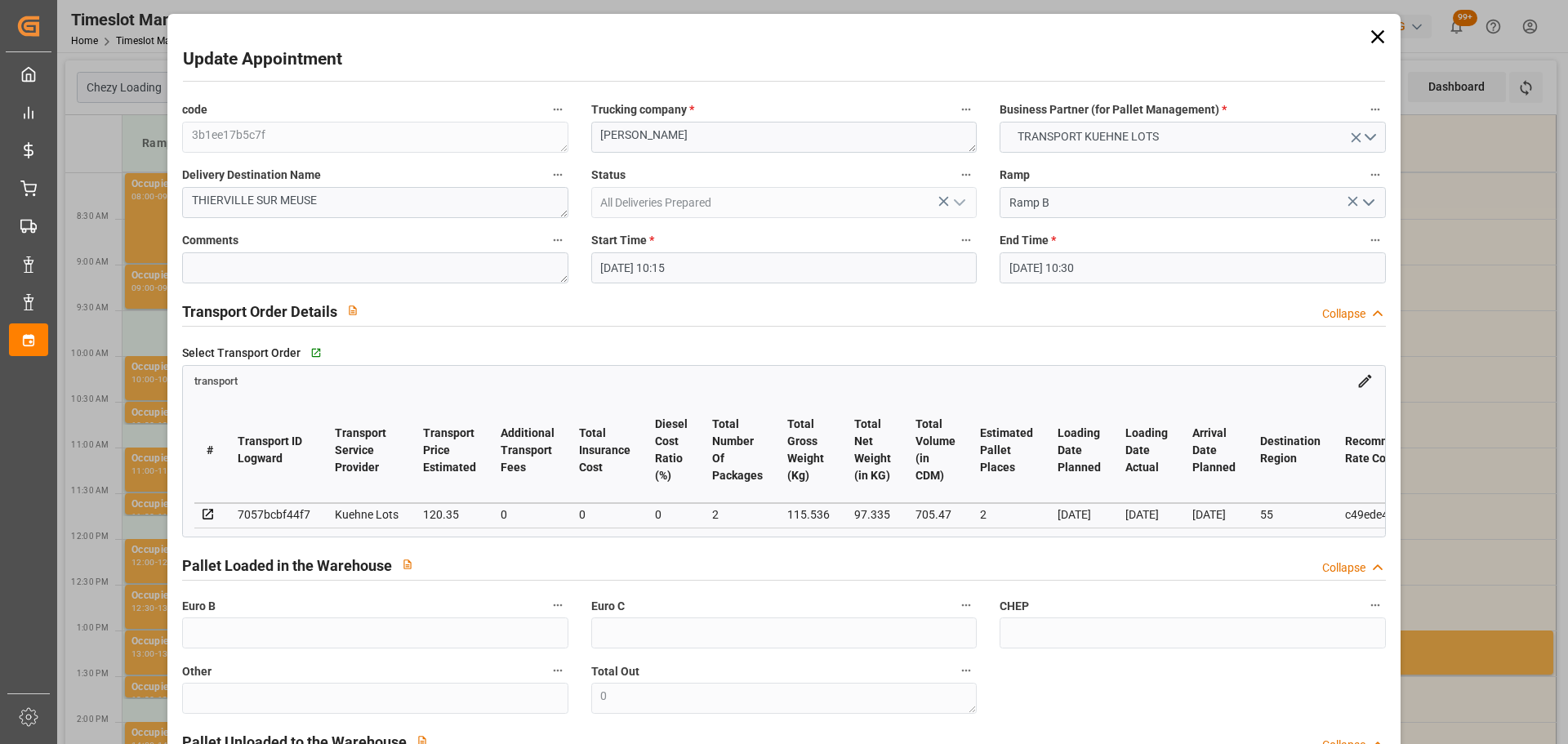
type input "[DATE] 15:22"
type input "[DATE] 11:29"
type input "[DATE]"
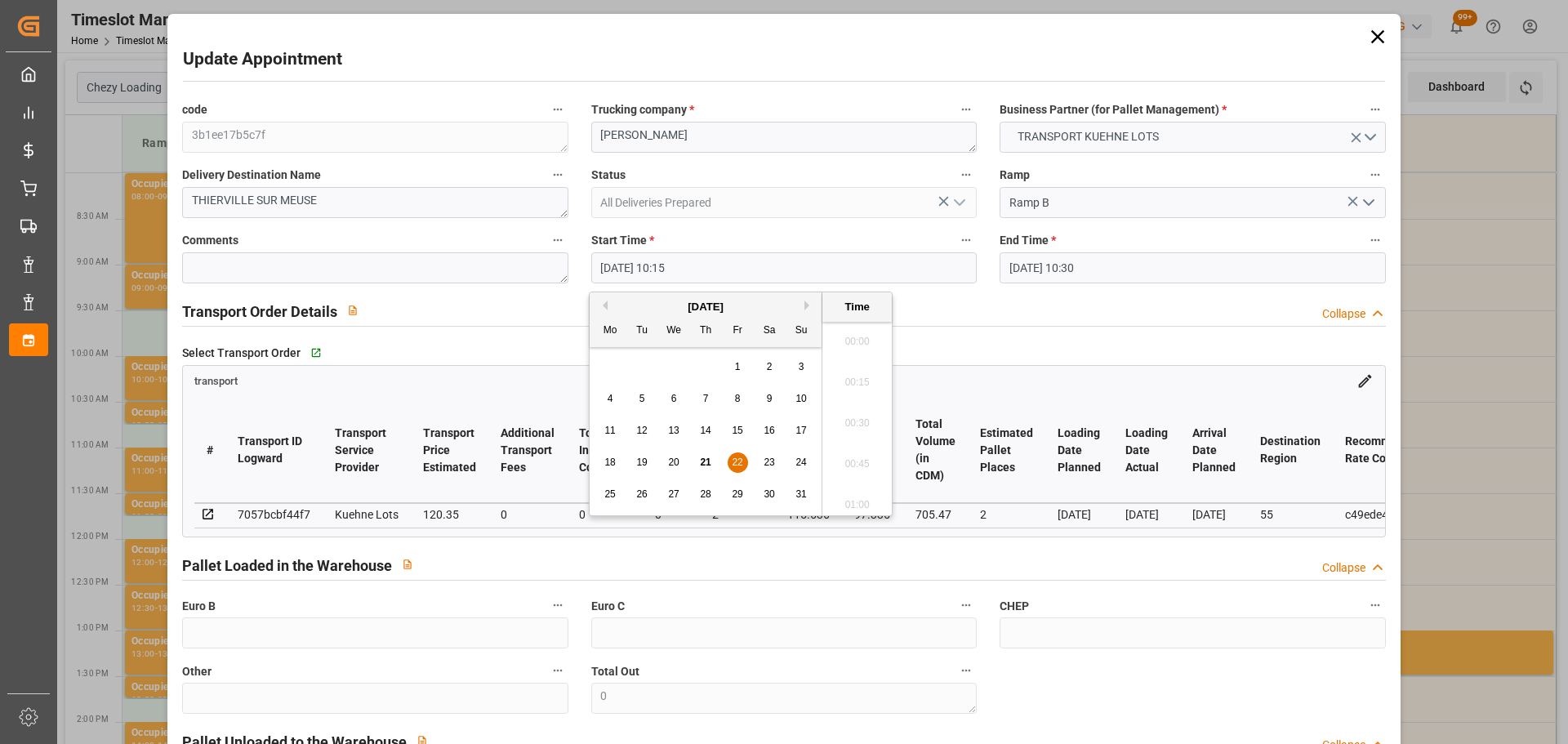
click at [638, 271] on input "[DATE] 10:15" at bounding box center [784, 268] width 386 height 31
click at [735, 463] on span "22" at bounding box center [736, 462] width 11 height 12
click at [853, 417] on li "08:15" at bounding box center [857, 418] width 69 height 41
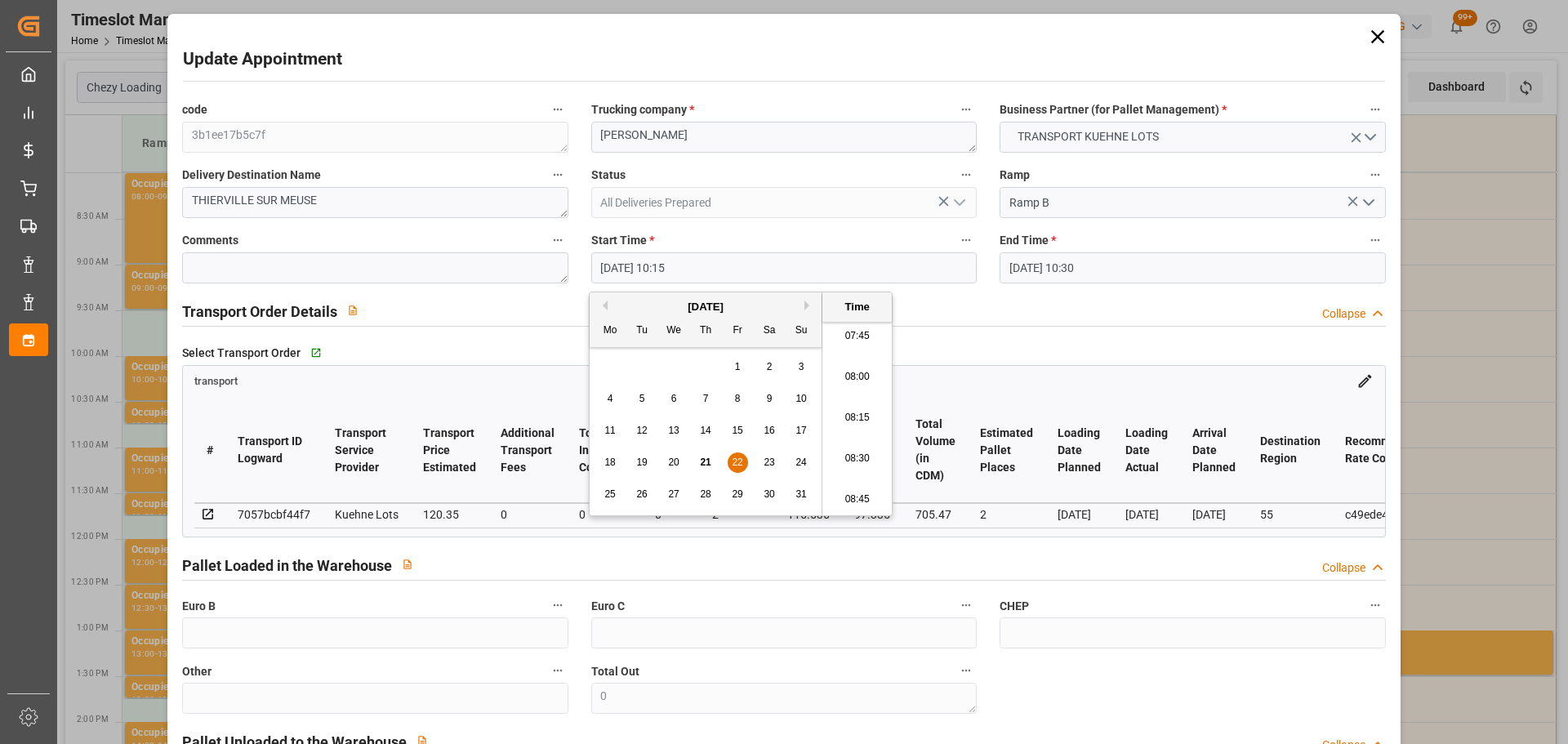
type input "[DATE] 08:15"
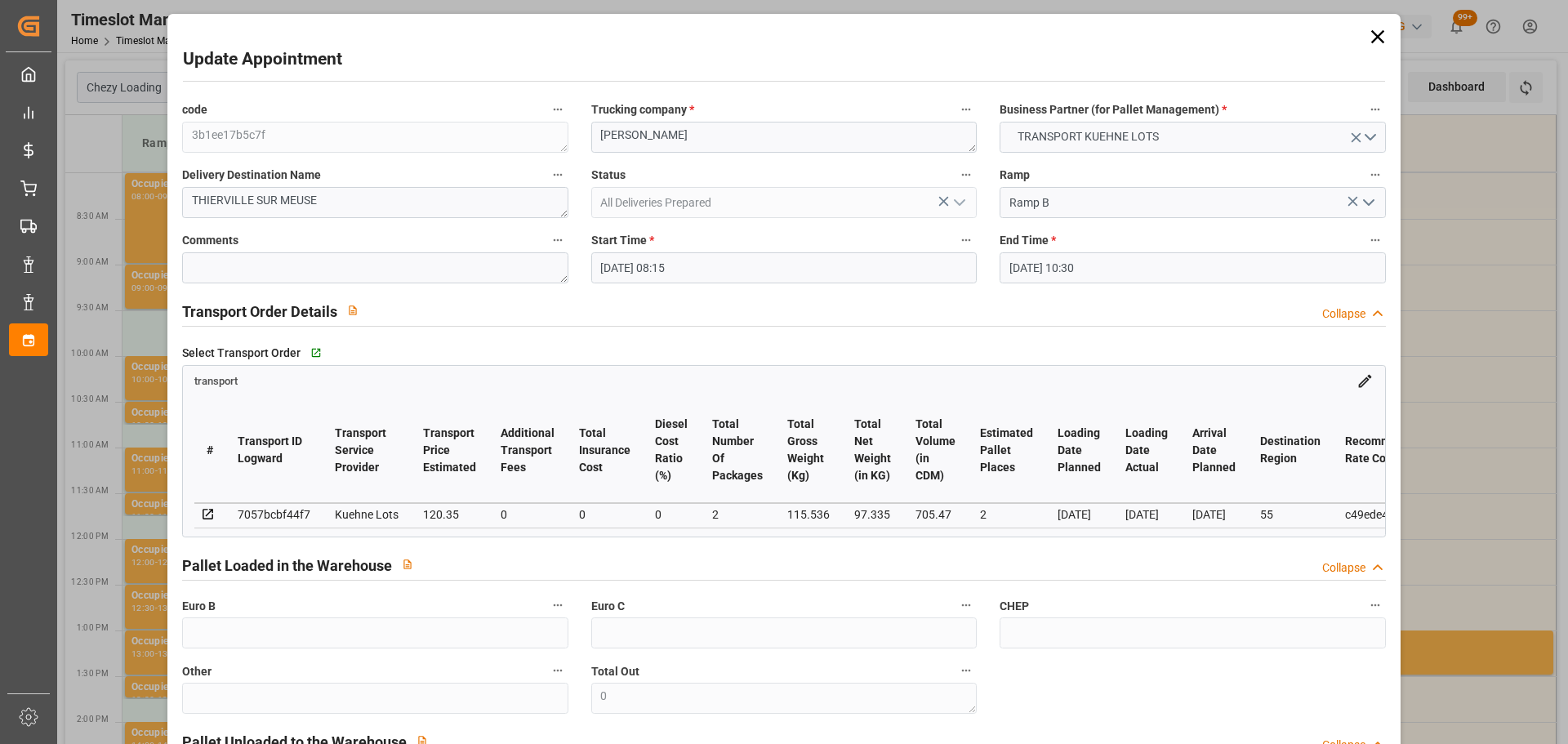
click at [1042, 262] on input "[DATE] 10:30" at bounding box center [1192, 268] width 386 height 31
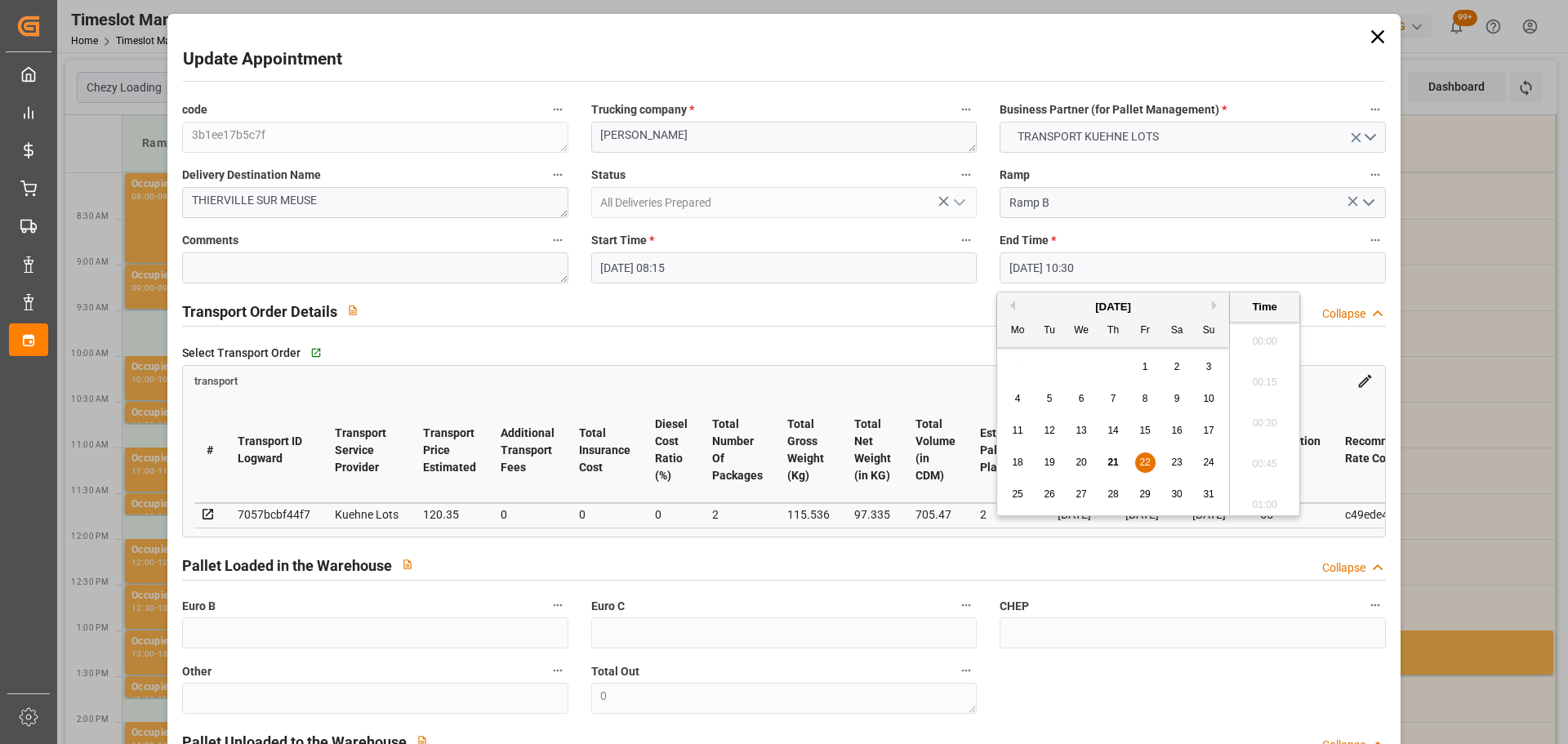
scroll to position [1639, 0]
click at [1144, 456] on div "22" at bounding box center [1145, 463] width 20 height 19
click at [1277, 412] on li "08:30" at bounding box center [1264, 418] width 69 height 41
type input "[DATE] 08:30"
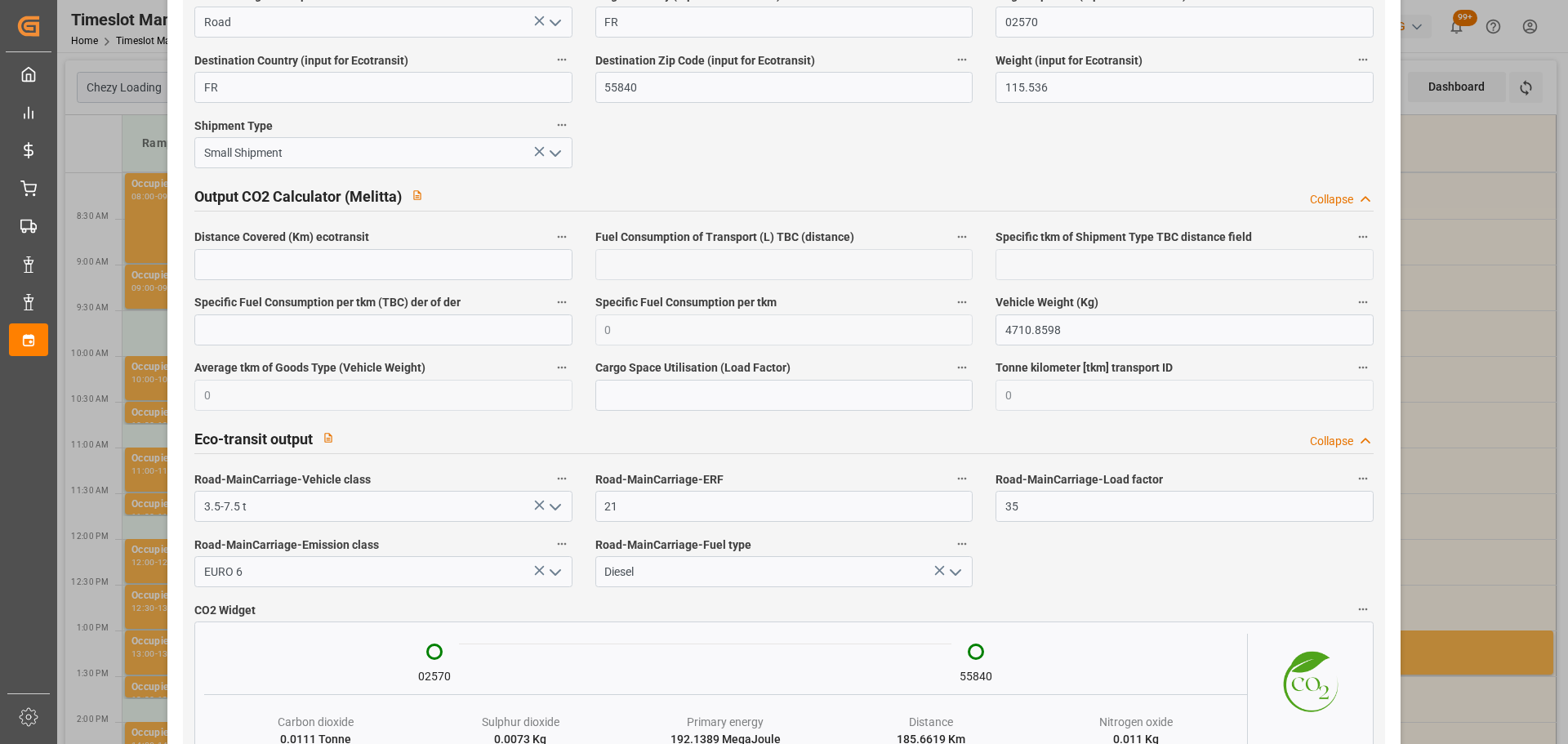
scroll to position [2699, 0]
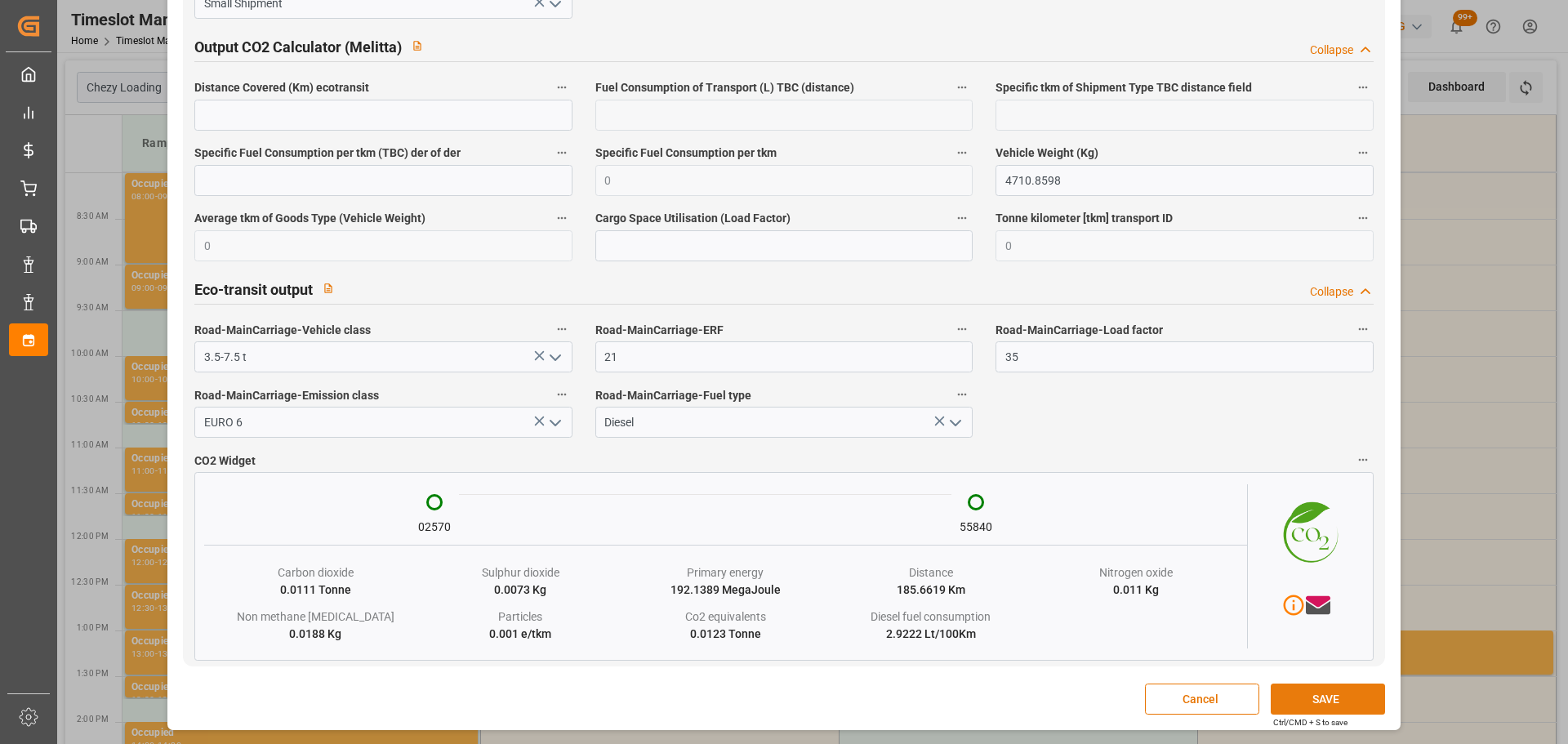
click at [1311, 693] on button "SAVE" at bounding box center [1328, 699] width 115 height 31
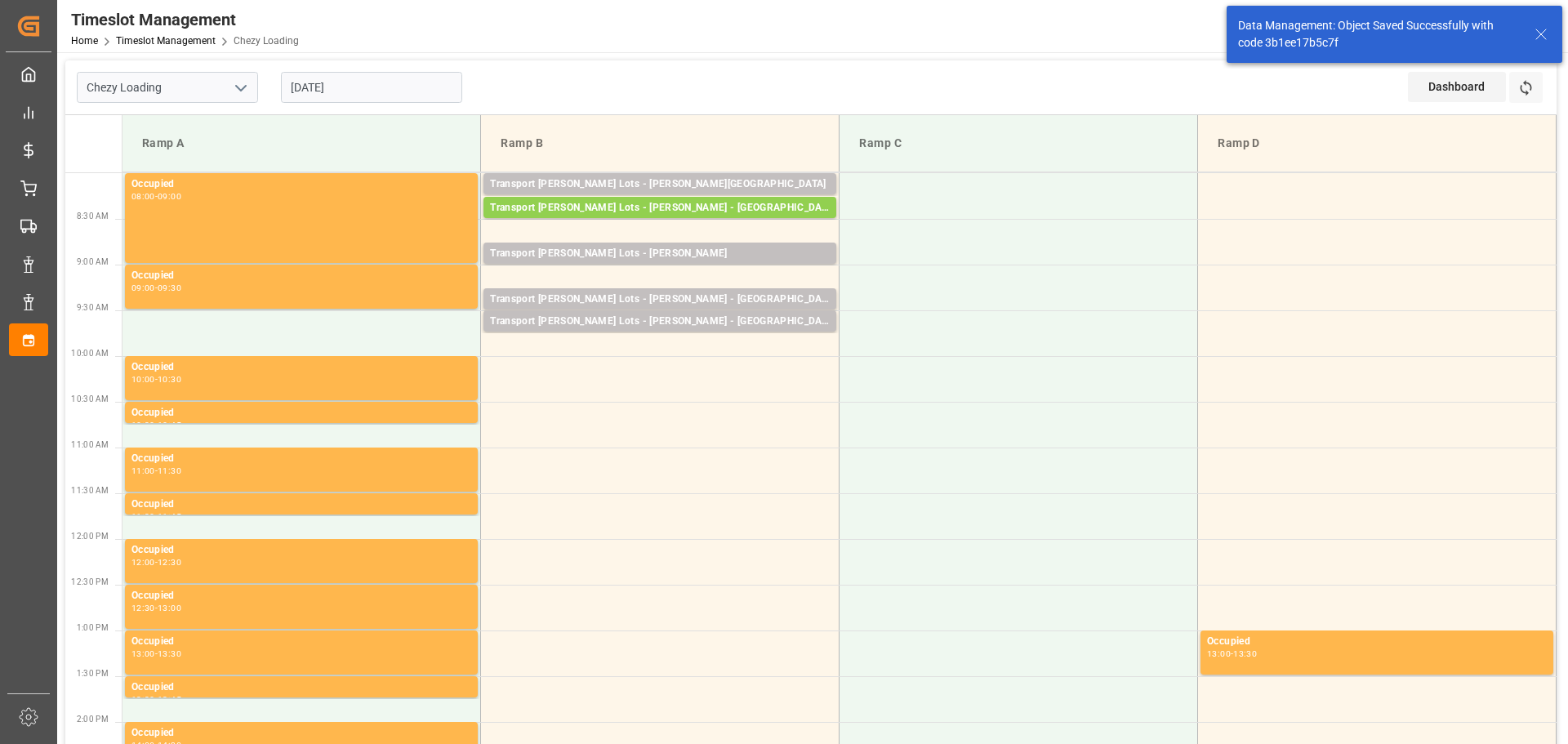
click at [400, 89] on input "[DATE]" at bounding box center [371, 87] width 182 height 31
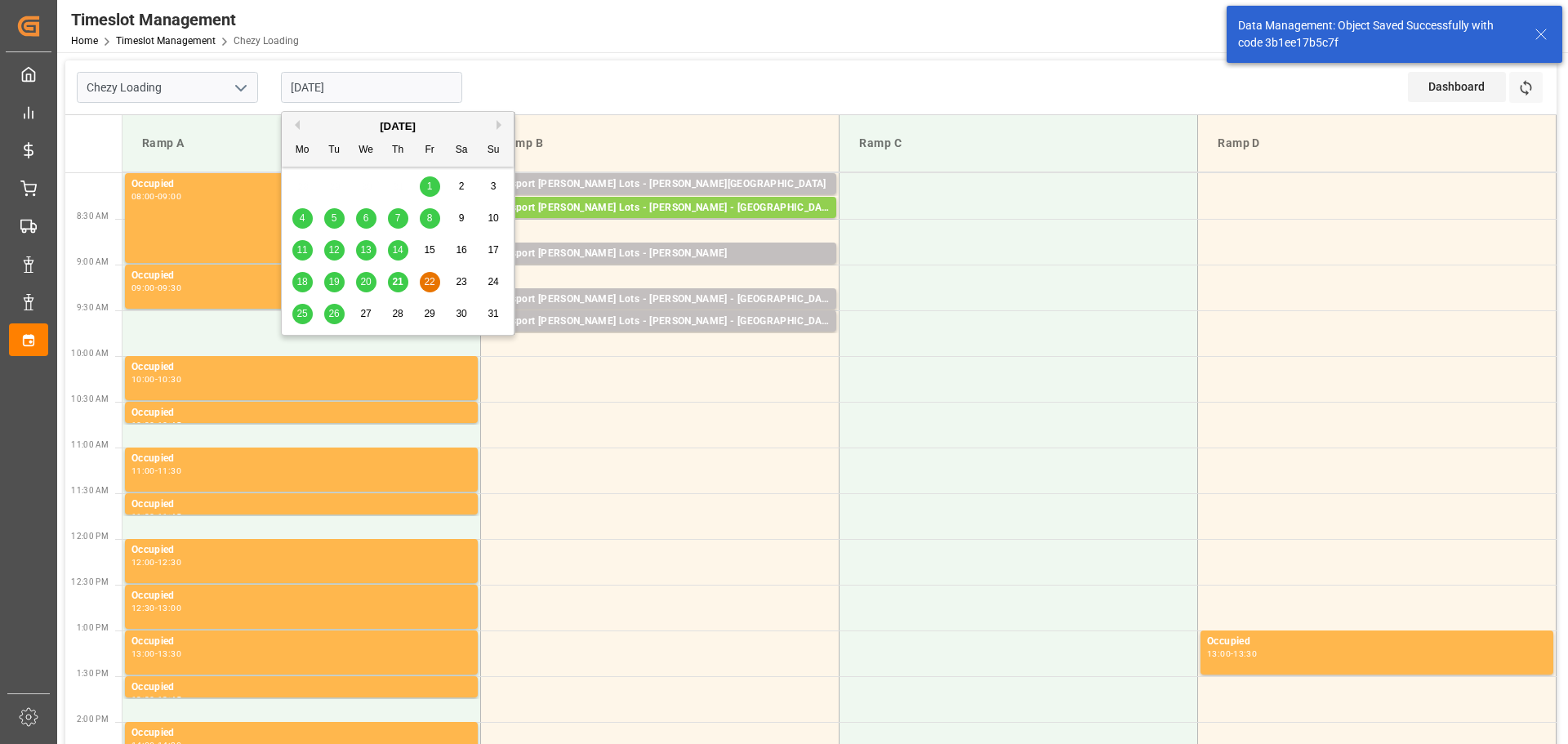
drag, startPoint x: 400, startPoint y: 279, endPoint x: 474, endPoint y: 313, distance: 81.4
click at [413, 287] on div "18 19 20 21 22 23 24" at bounding box center [398, 282] width 223 height 32
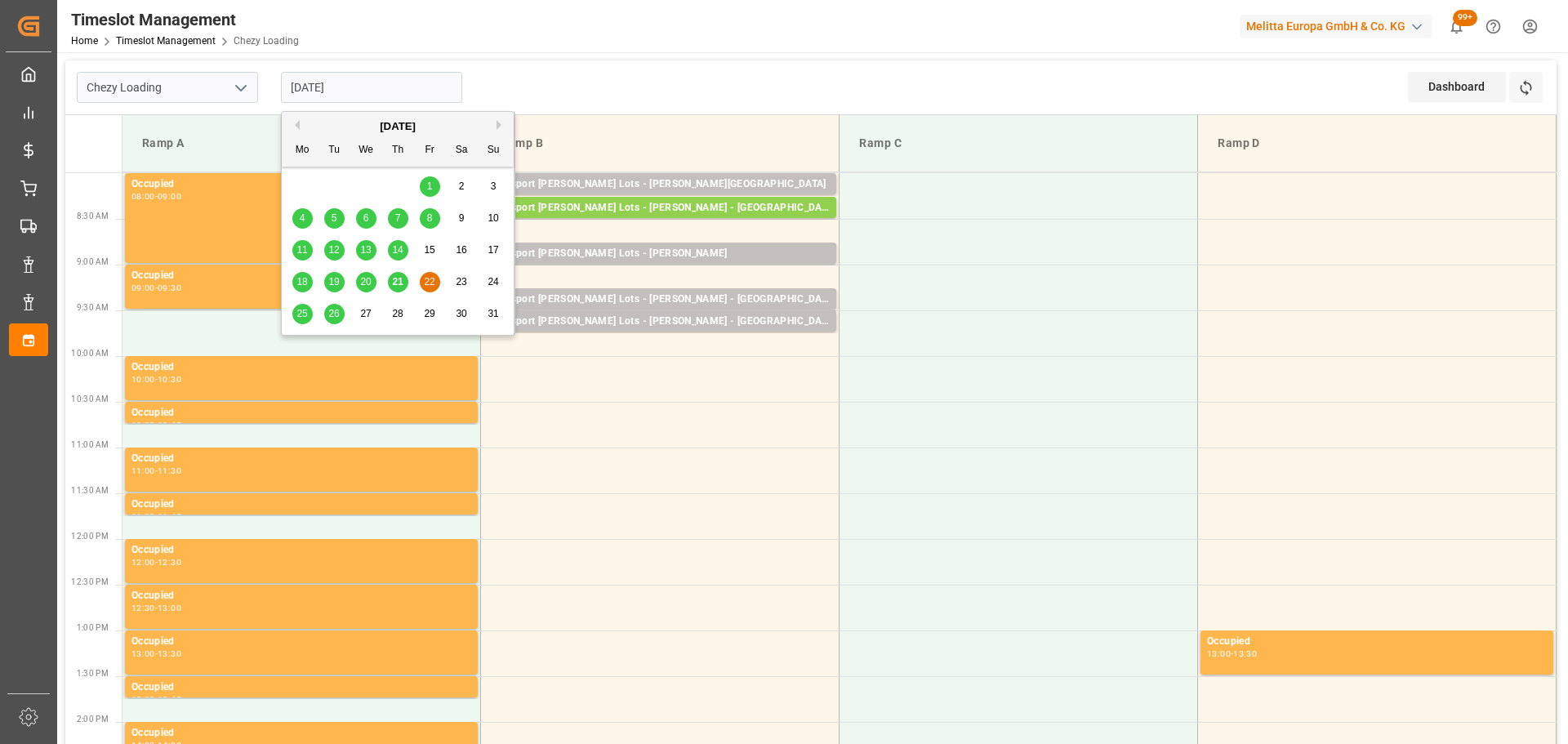
click at [393, 275] on div "21" at bounding box center [397, 283] width 20 height 19
type input "[DATE]"
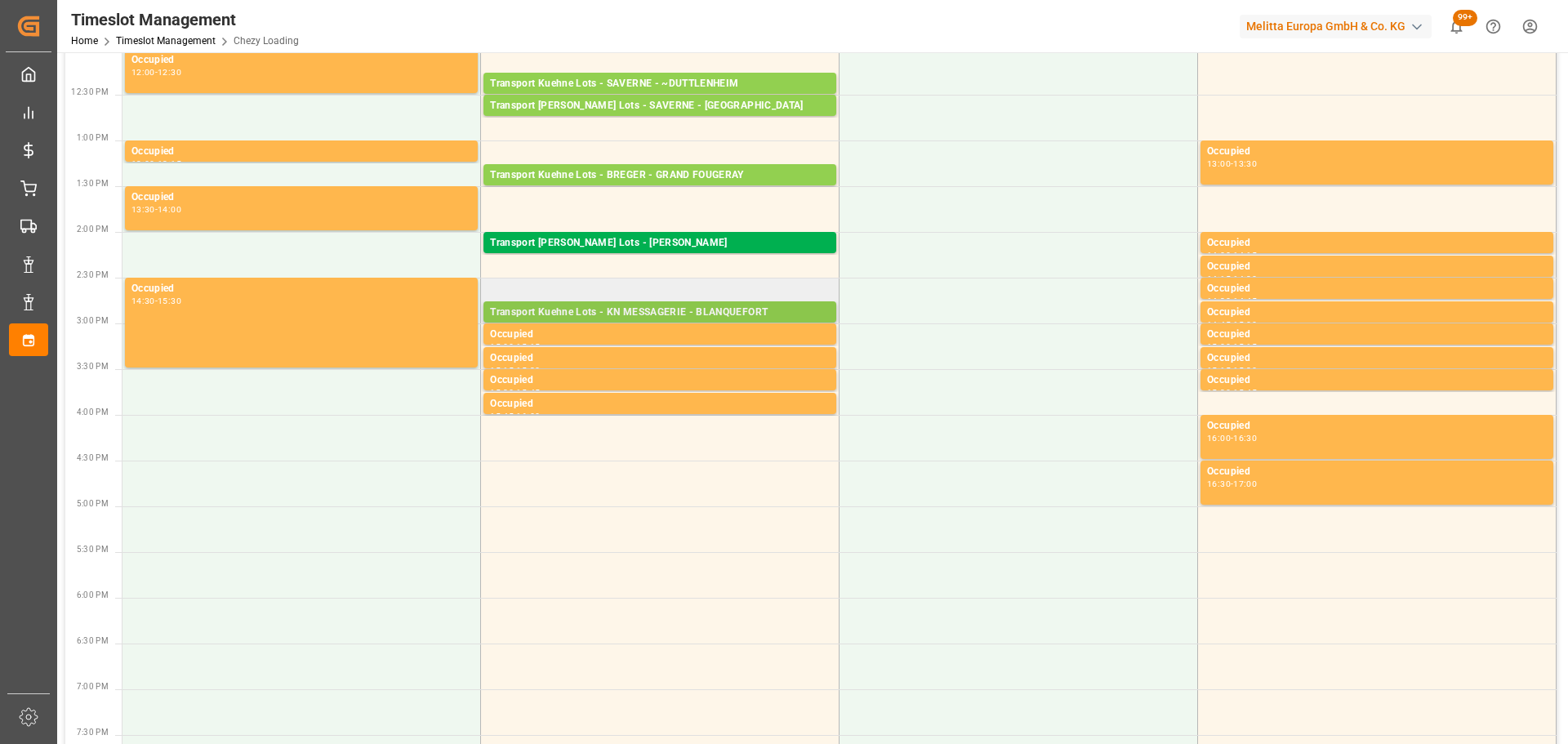
scroll to position [0, 0]
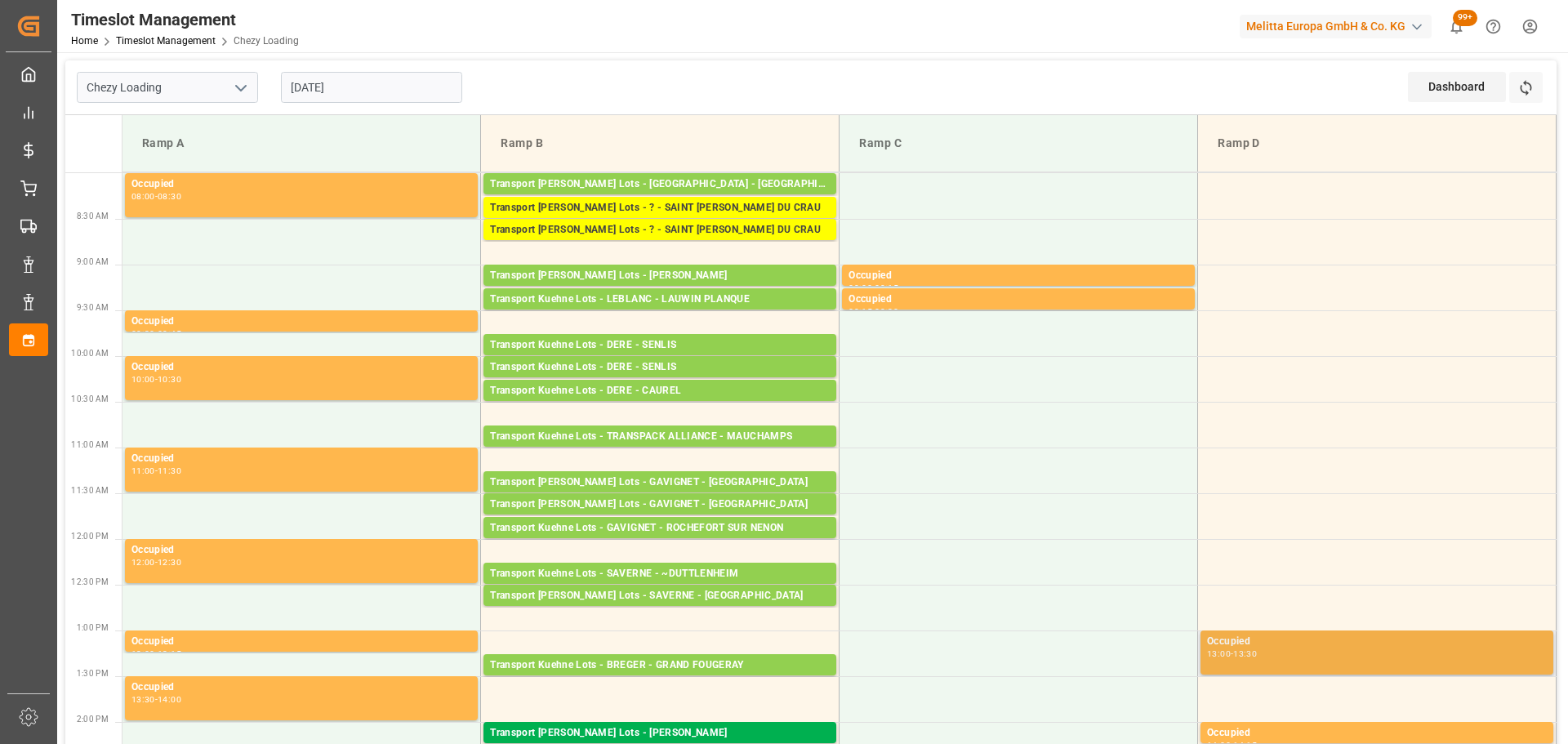
click at [1542, 660] on div "Occupied 13:00 - 13:30" at bounding box center [1377, 652] width 340 height 38
